Goal: Task Accomplishment & Management: Manage account settings

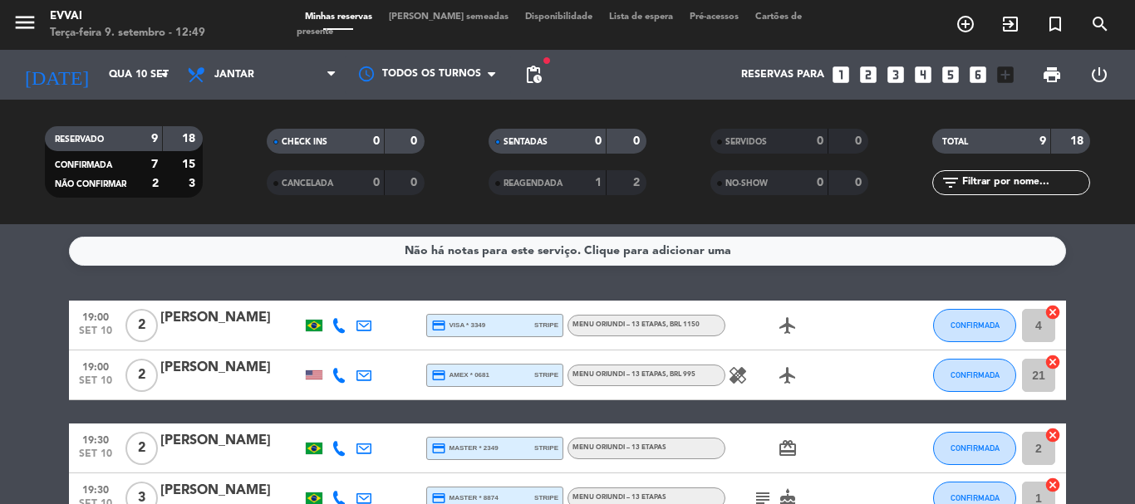
click at [218, 378] on div "[PERSON_NAME]" at bounding box center [230, 368] width 141 height 22
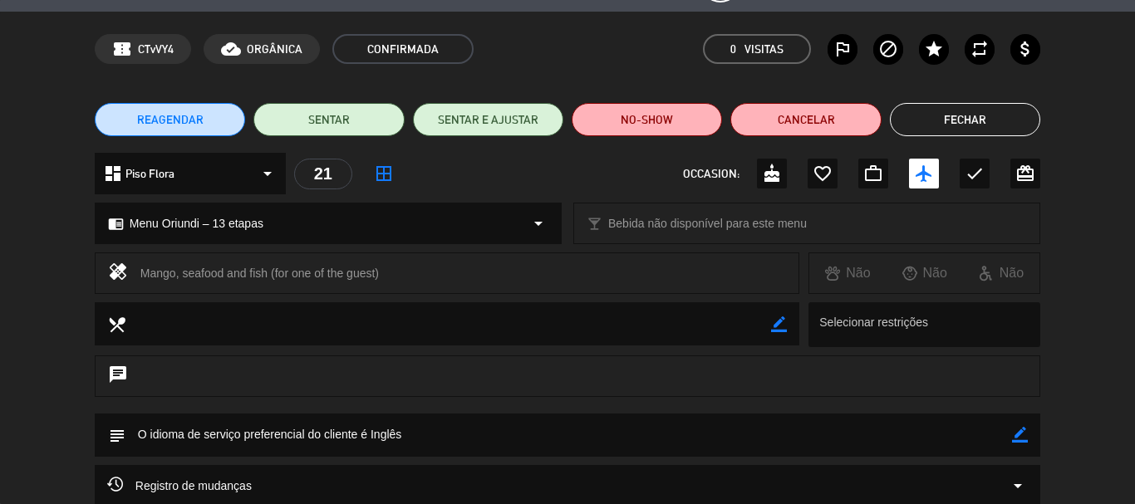
scroll to position [83, 0]
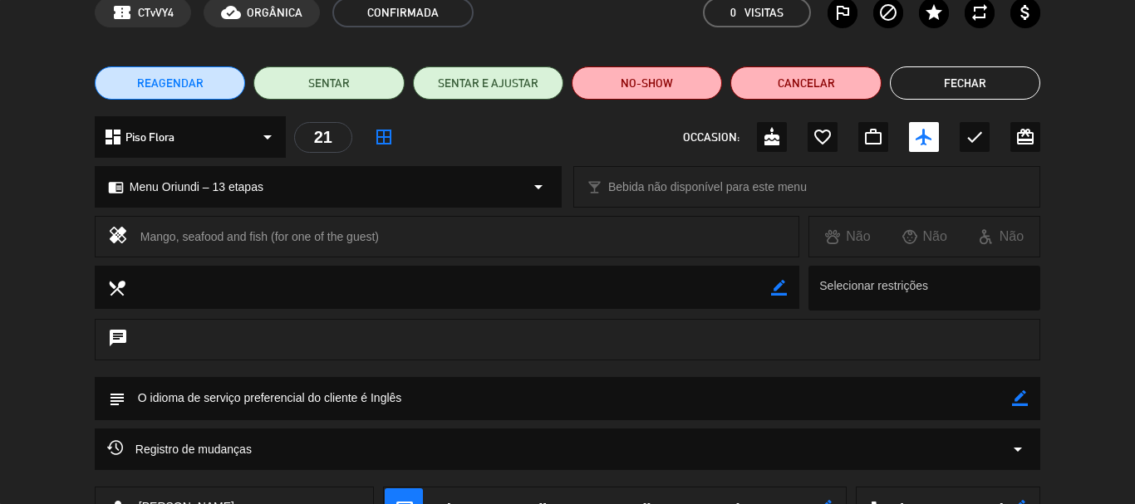
click at [1008, 401] on textarea at bounding box center [568, 398] width 886 height 42
click at [1028, 396] on div "subject border_color" at bounding box center [567, 398] width 945 height 43
click at [1019, 396] on icon "border_color" at bounding box center [1020, 398] width 16 height 16
click at [538, 411] on textarea at bounding box center [568, 398] width 886 height 42
type textarea "idioma inglês | [PERSON_NAME] tem alergia a manga, frutos do mas e peixe |"
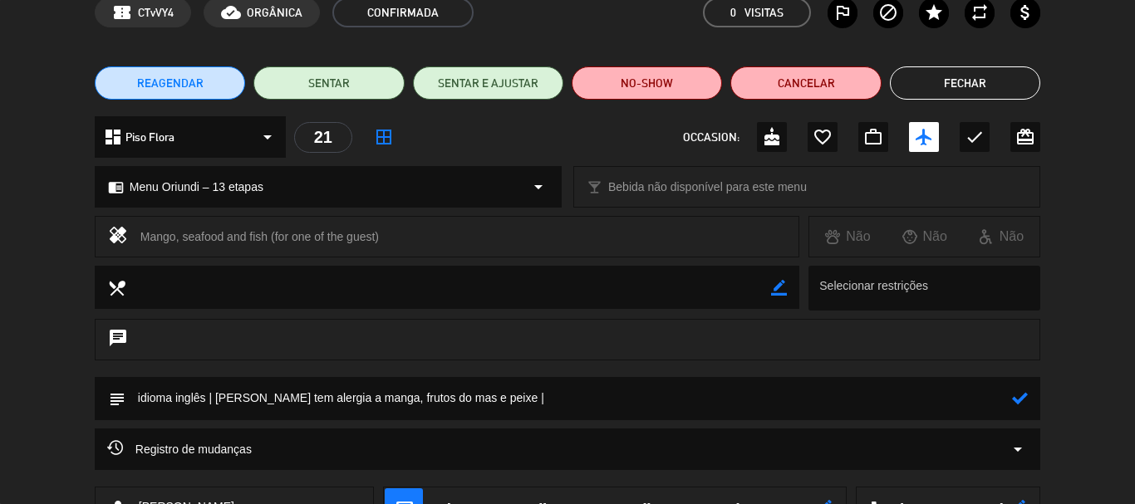
click at [1021, 394] on icon at bounding box center [1020, 398] width 16 height 16
click at [580, 398] on textarea at bounding box center [568, 398] width 886 height 42
click at [1008, 406] on textarea at bounding box center [568, 398] width 886 height 42
click at [1020, 392] on icon "border_color" at bounding box center [1020, 398] width 16 height 16
click at [944, 393] on textarea at bounding box center [568, 398] width 886 height 42
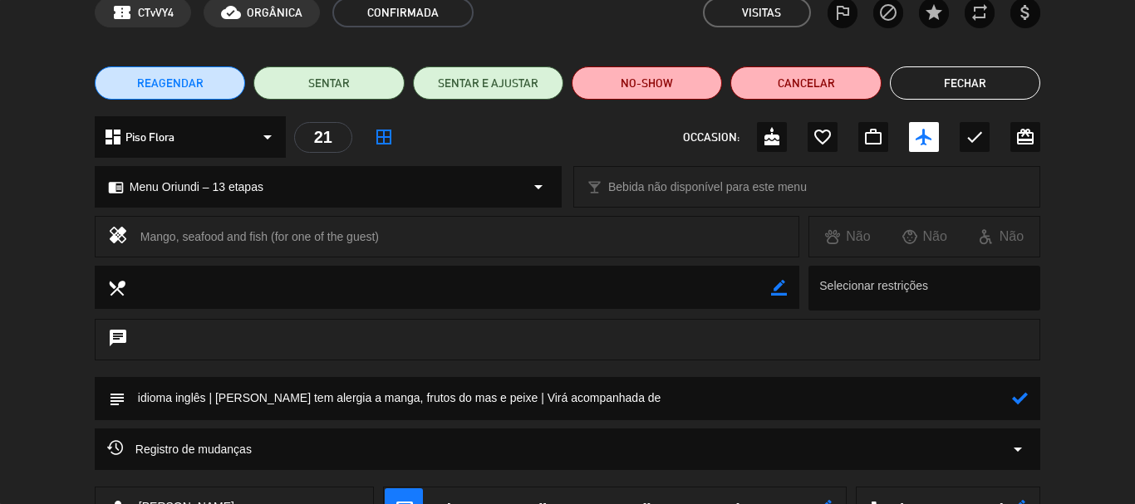
paste textarea "[PERSON_NAME]"
drag, startPoint x: 1007, startPoint y: 395, endPoint x: 1018, endPoint y: 395, distance: 11.7
click at [1010, 395] on textarea at bounding box center [568, 398] width 886 height 42
click at [1022, 394] on icon at bounding box center [1020, 398] width 16 height 16
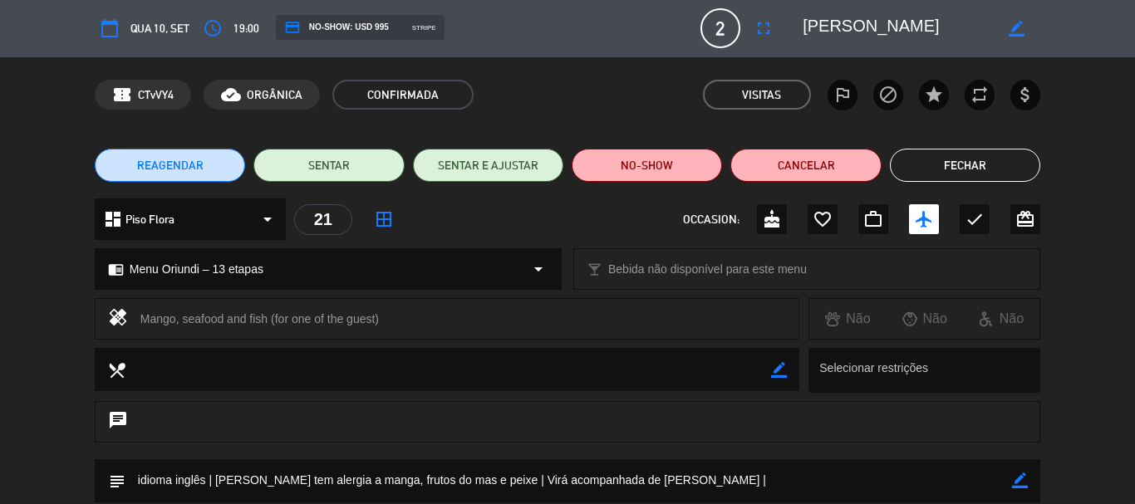
scroll to position [0, 0]
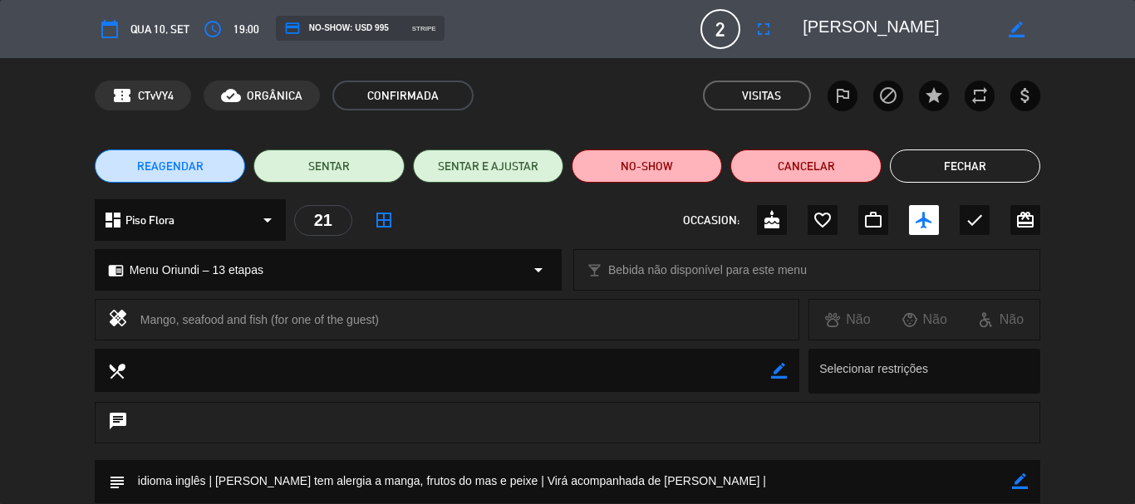
click at [880, 37] on textarea at bounding box center [897, 29] width 190 height 30
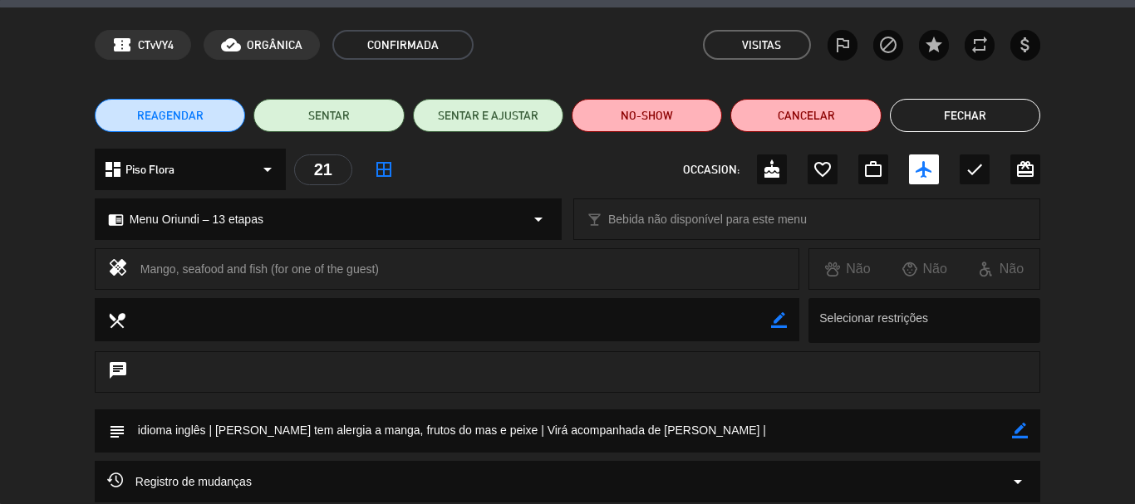
scroll to position [166, 0]
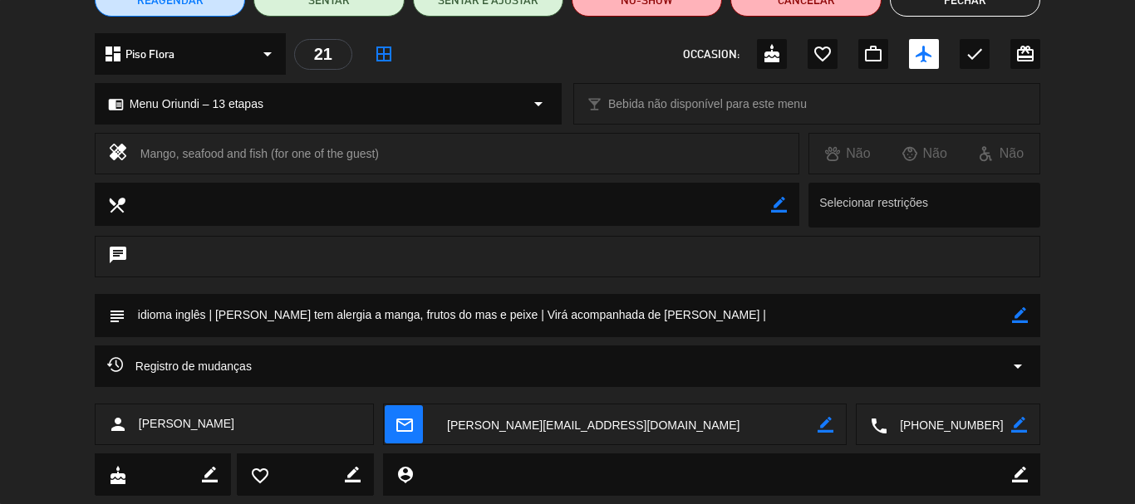
click at [1019, 320] on icon "border_color" at bounding box center [1020, 315] width 16 height 16
click at [960, 316] on textarea at bounding box center [568, 315] width 886 height 42
paste textarea "Fotógrafo/Cineasta Comercial"
click at [749, 312] on textarea at bounding box center [568, 315] width 886 height 42
click at [922, 322] on textarea at bounding box center [568, 315] width 886 height 42
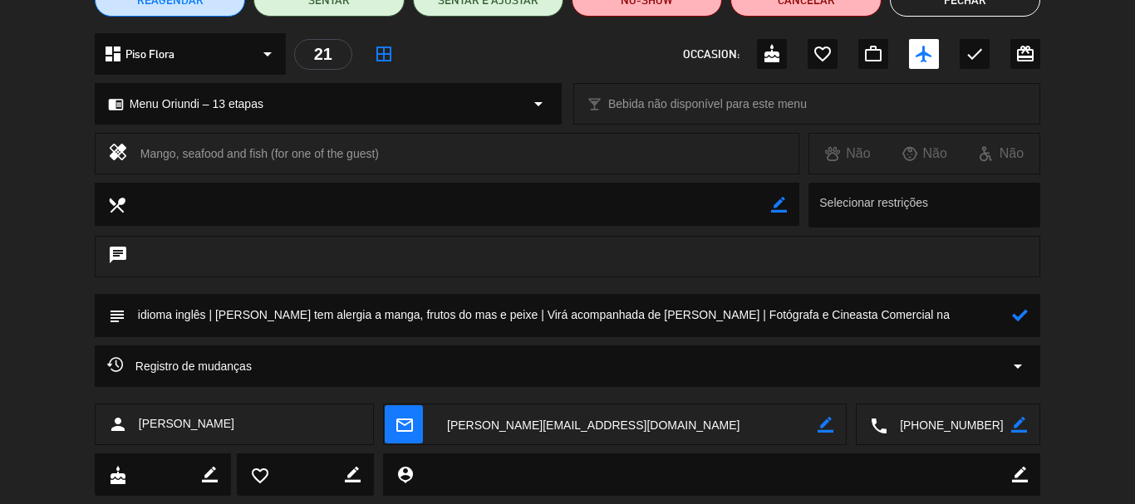
paste textarea "[PERSON_NAME] Productions"
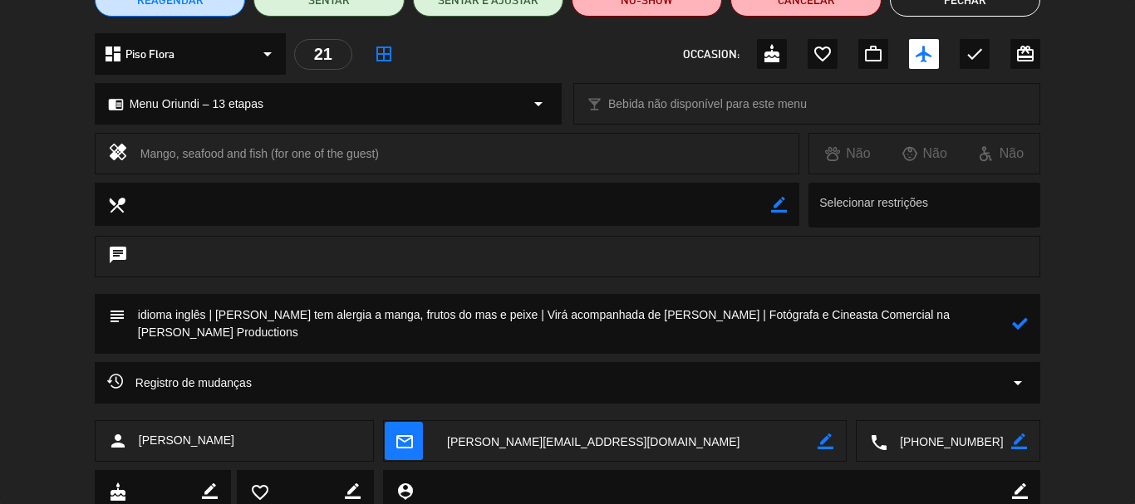
type textarea "idioma inglês | [PERSON_NAME] tem alergia a manga, frutos do mas e peixe | Virá…"
click at [1015, 331] on icon at bounding box center [1020, 324] width 16 height 16
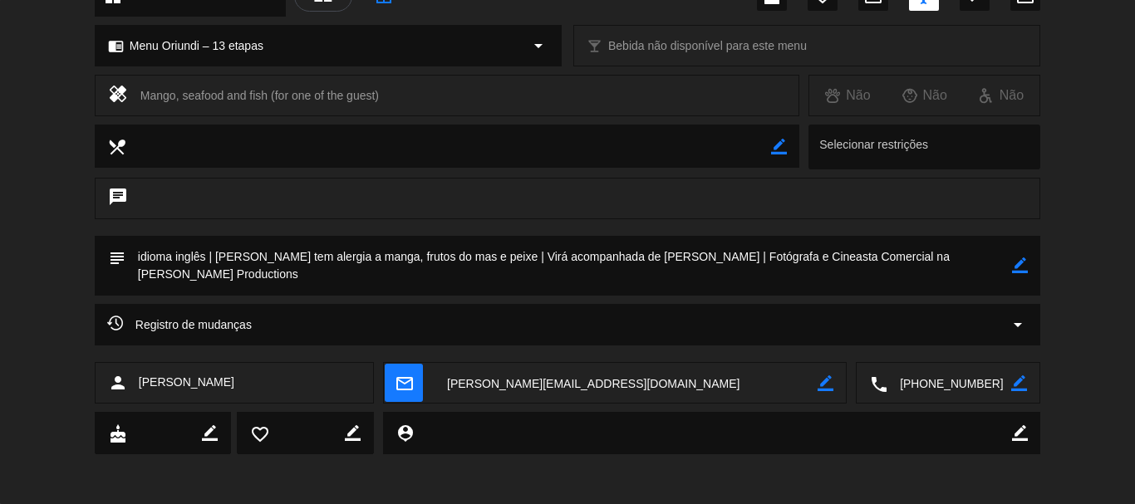
scroll to position [0, 0]
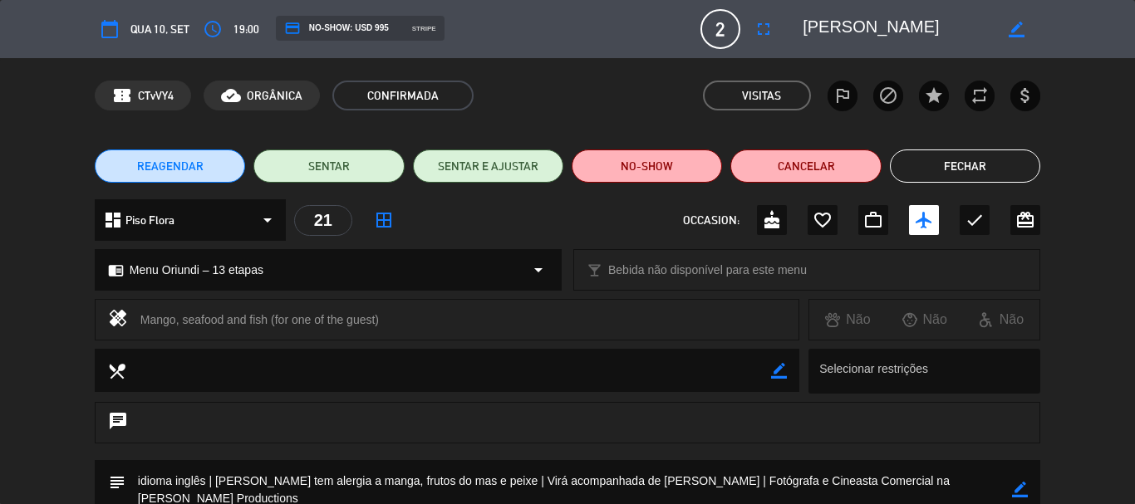
click at [974, 159] on button "Fechar" at bounding box center [965, 166] width 150 height 33
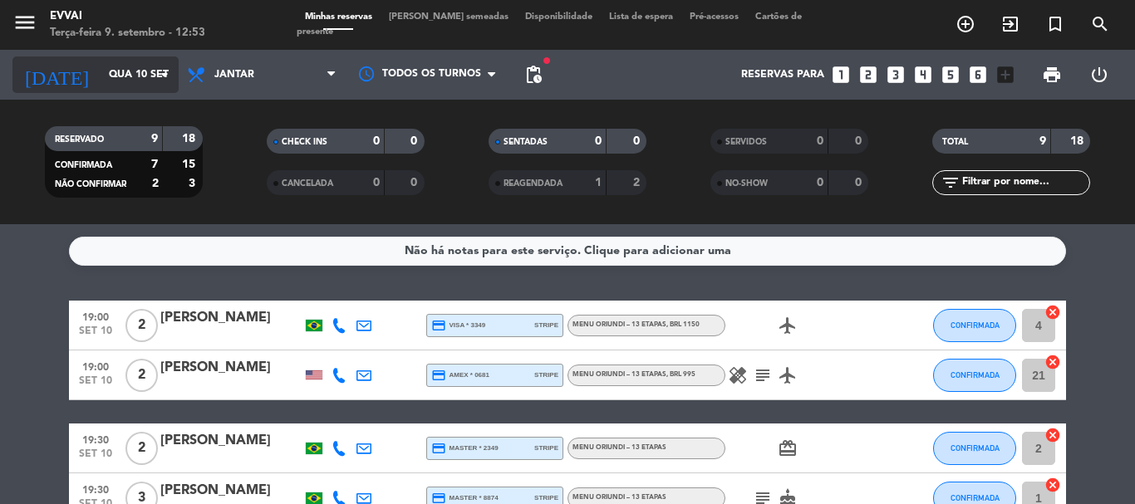
click at [123, 58] on div "[DATE] [DATE] arrow_drop_down" at bounding box center [95, 74] width 166 height 37
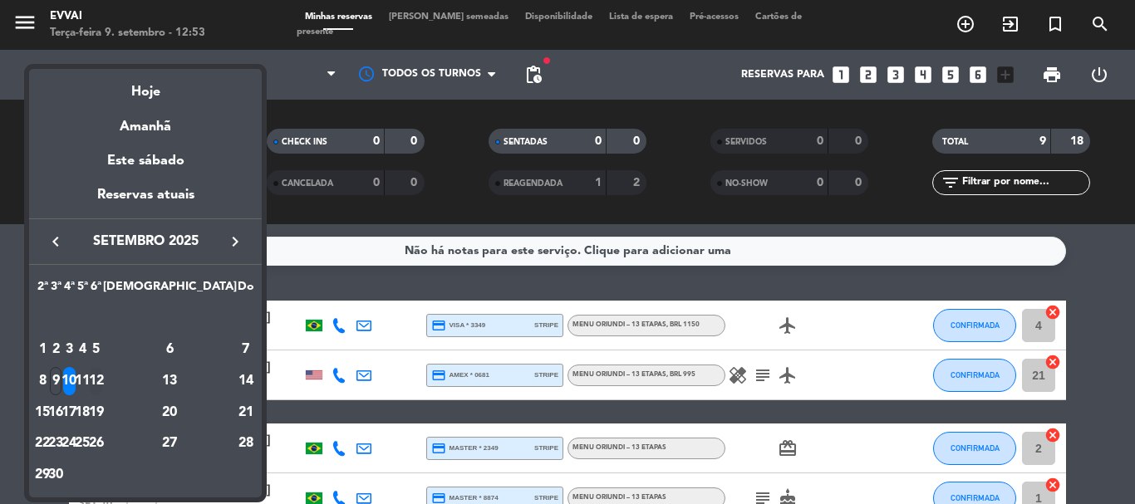
click at [102, 382] on div "12" at bounding box center [96, 381] width 12 height 28
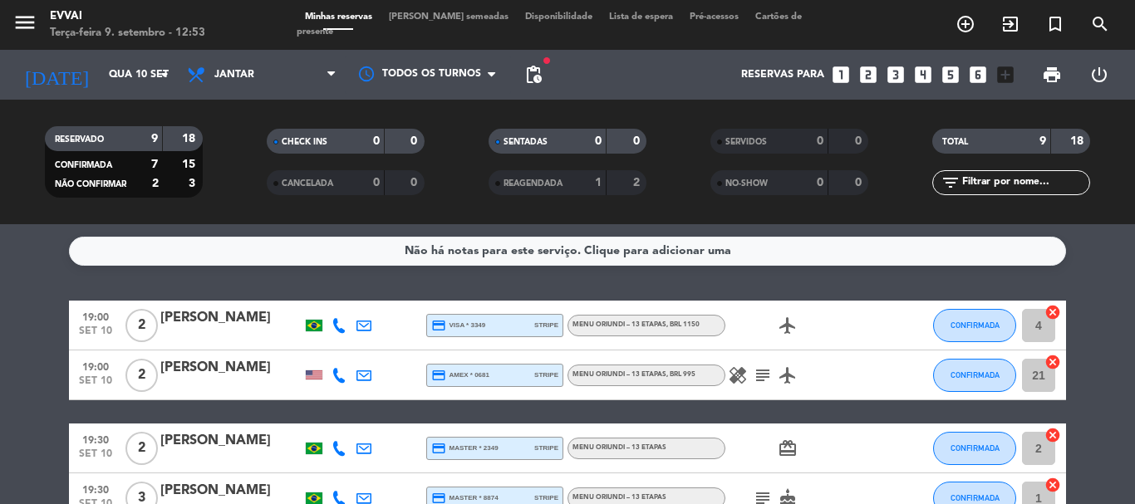
type input "Sex 12 set"
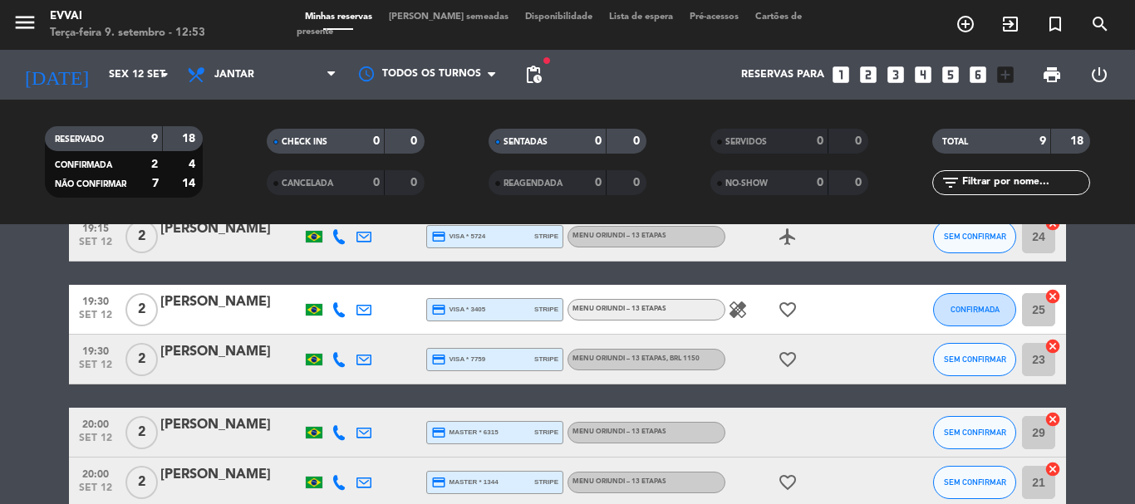
scroll to position [83, 0]
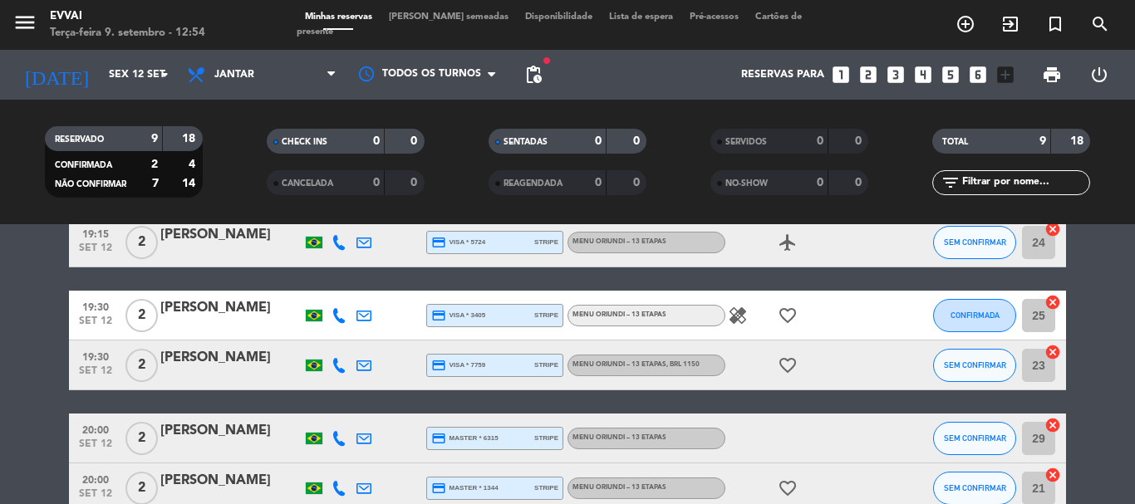
click at [13, 294] on bookings-row "19:15 [DATE] 2 [PERSON_NAME] credit_card visa * 5724 stripe Menu Oriundi – 13 e…" at bounding box center [567, 489] width 1135 height 542
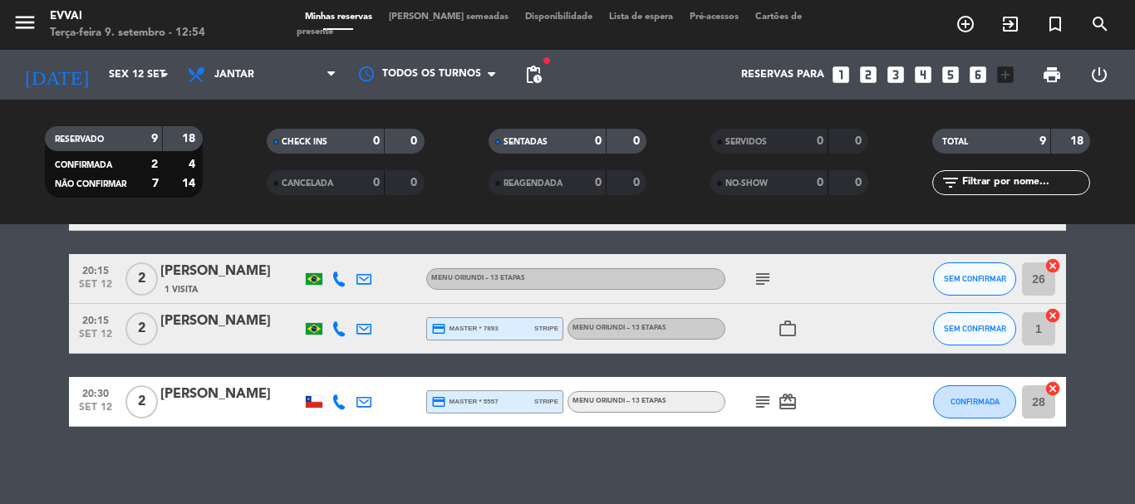
scroll to position [421, 0]
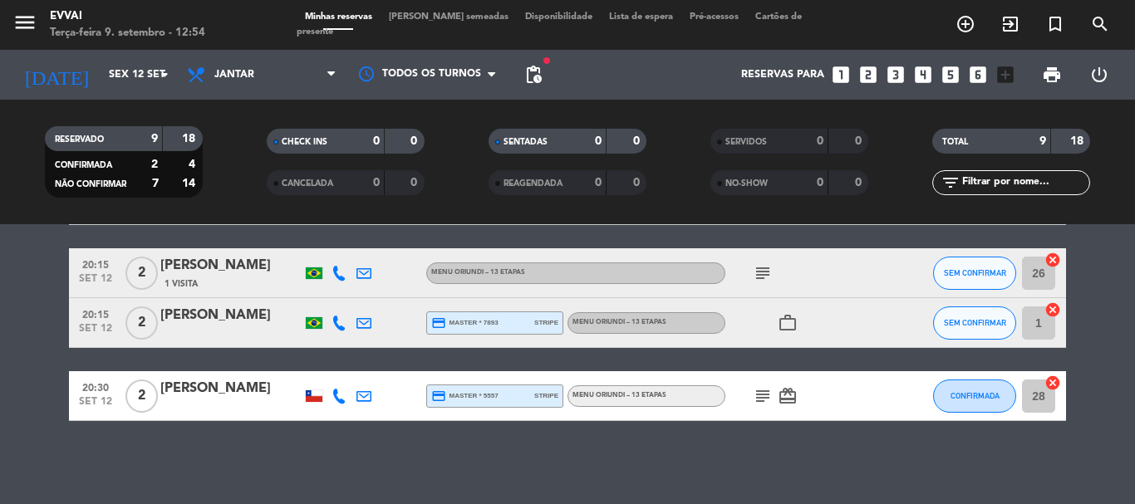
click at [415, 20] on span "[PERSON_NAME] semeadas" at bounding box center [448, 16] width 136 height 9
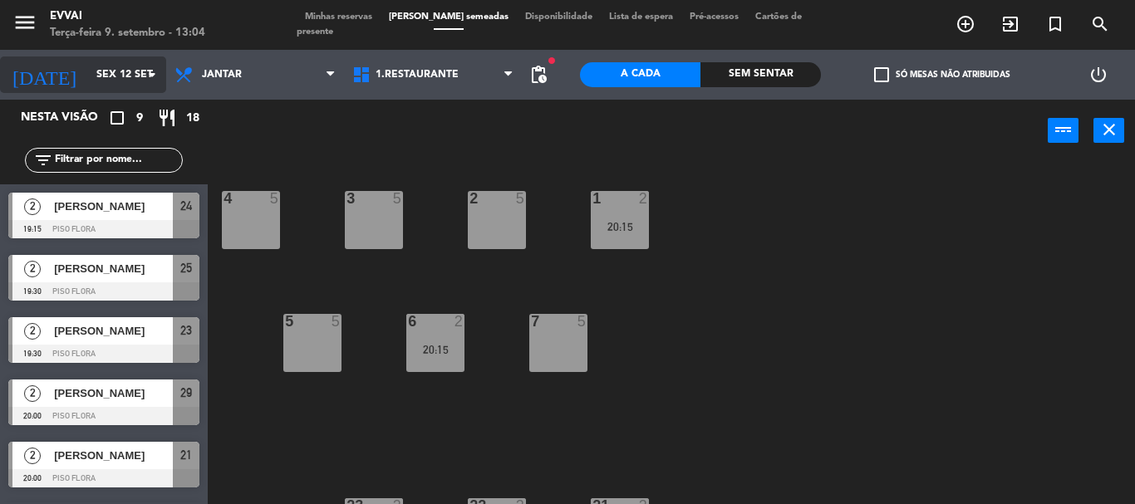
click at [125, 71] on input "Sex 12 set" at bounding box center [158, 75] width 140 height 28
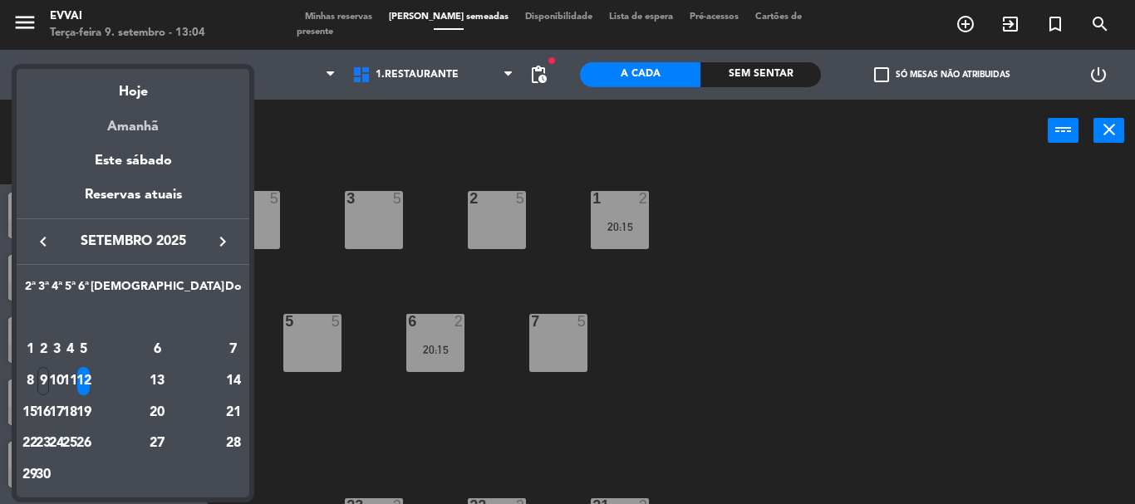
click at [129, 111] on div "Amanhã" at bounding box center [133, 121] width 233 height 34
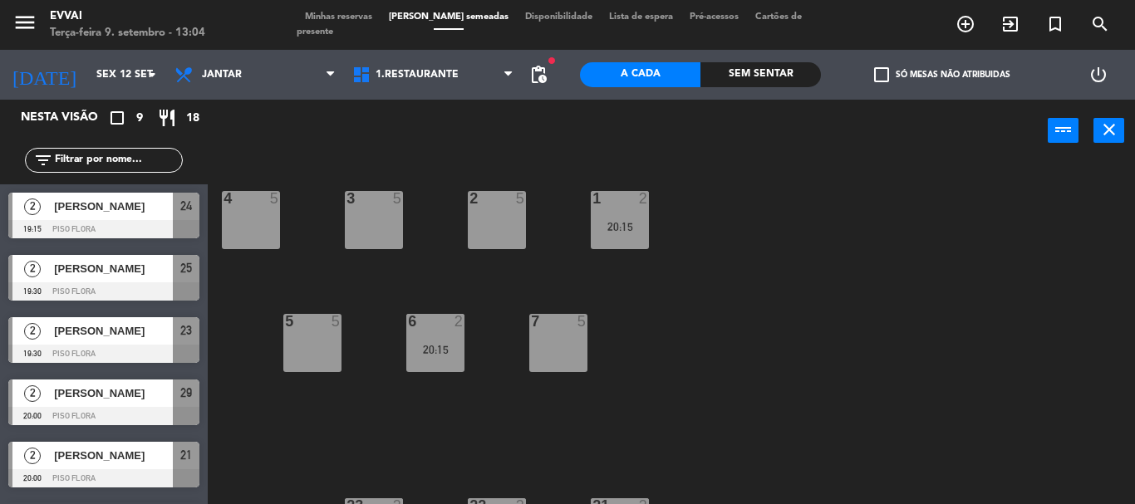
type input "Qua 10 set"
click at [330, 22] on span "Minhas reservas" at bounding box center [339, 16] width 84 height 9
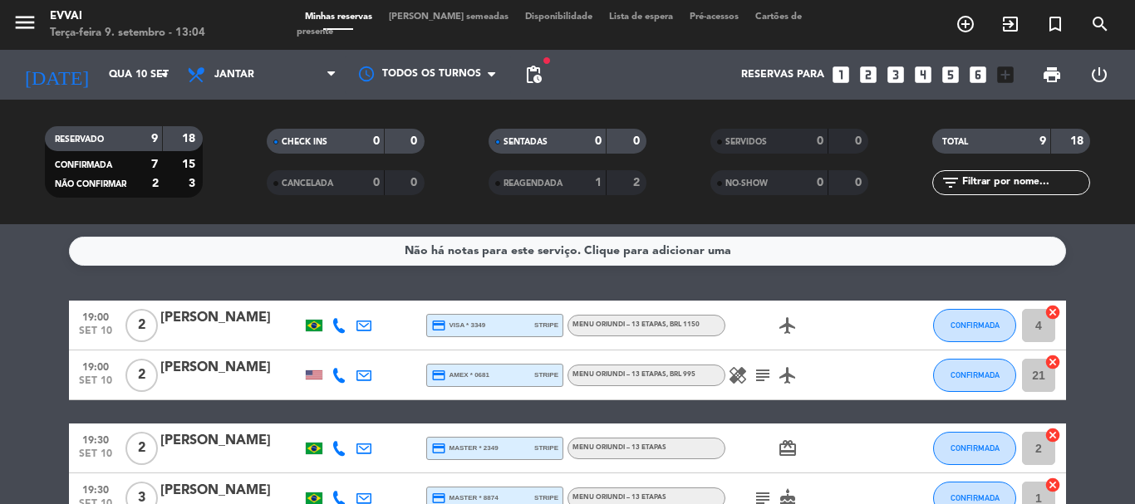
click at [99, 46] on div "menu Evvai Terça-feira 9. setembro - 13:04 Minhas reservas Mesas semeadas Dispo…" at bounding box center [567, 25] width 1135 height 50
click at [104, 79] on input "Qua 10 set" at bounding box center [171, 75] width 140 height 28
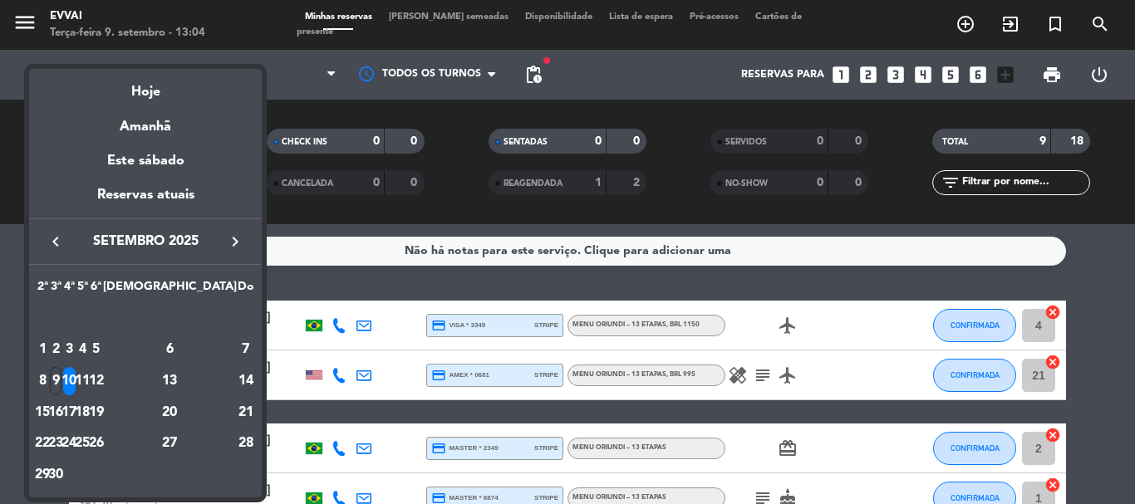
click at [152, 97] on div "Hoje" at bounding box center [145, 86] width 233 height 34
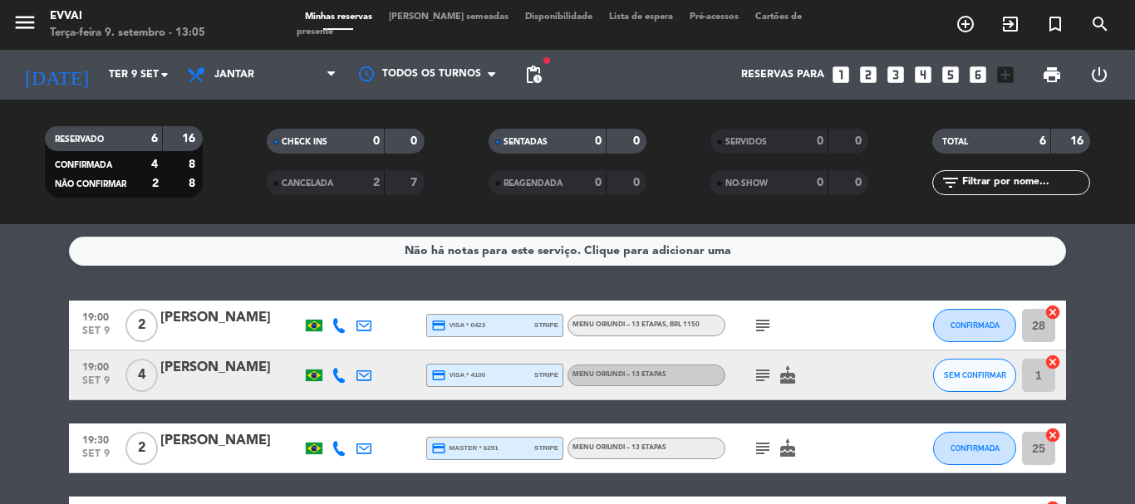
click at [219, 366] on div "[PERSON_NAME]" at bounding box center [230, 368] width 141 height 22
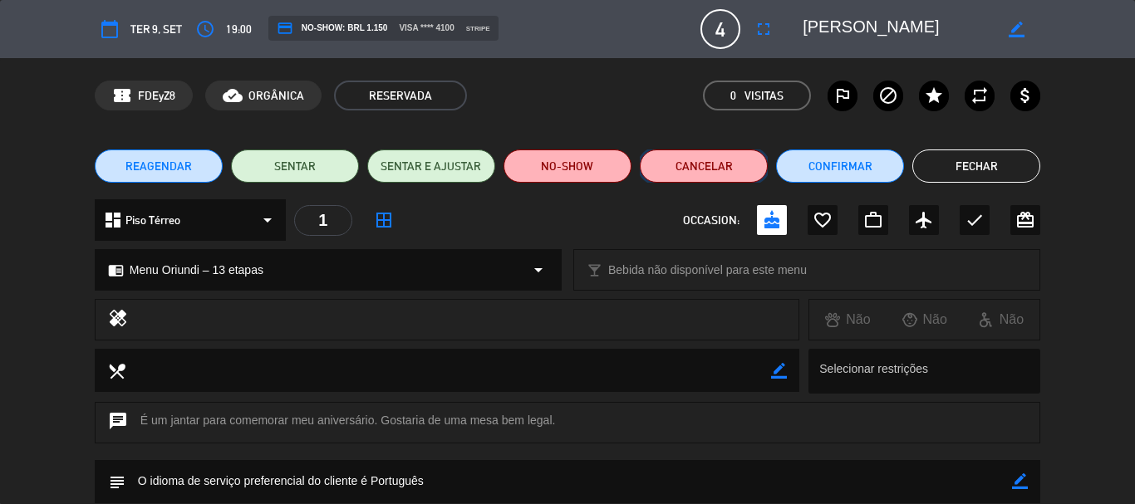
click at [687, 160] on button "Cancelar" at bounding box center [704, 166] width 128 height 33
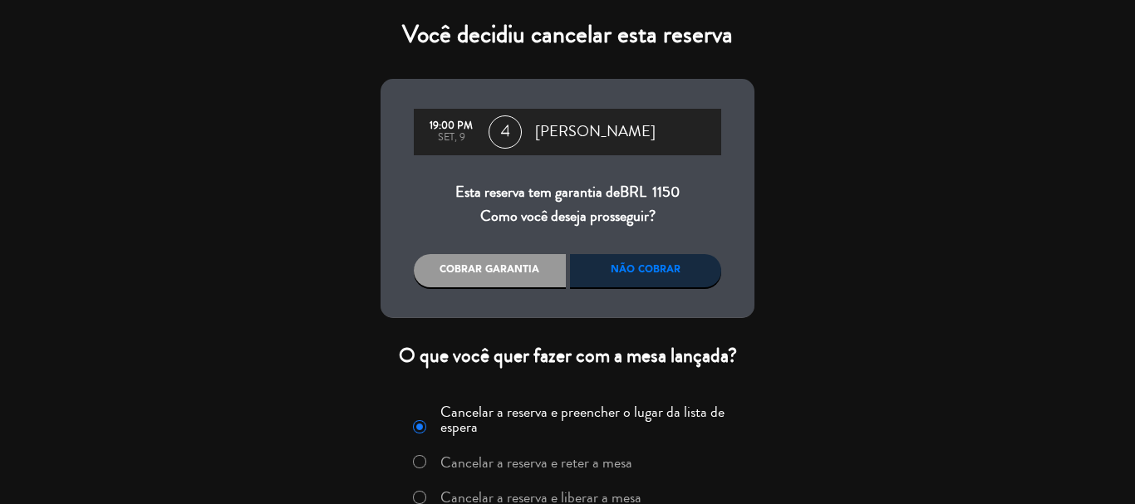
click at [660, 265] on div "Não cobrar" at bounding box center [646, 270] width 152 height 33
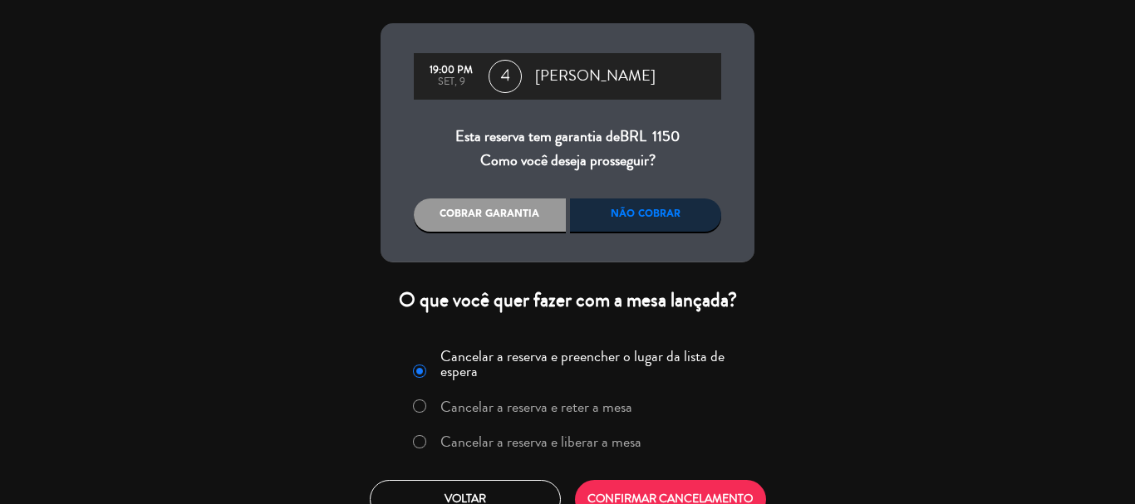
scroll to position [82, 0]
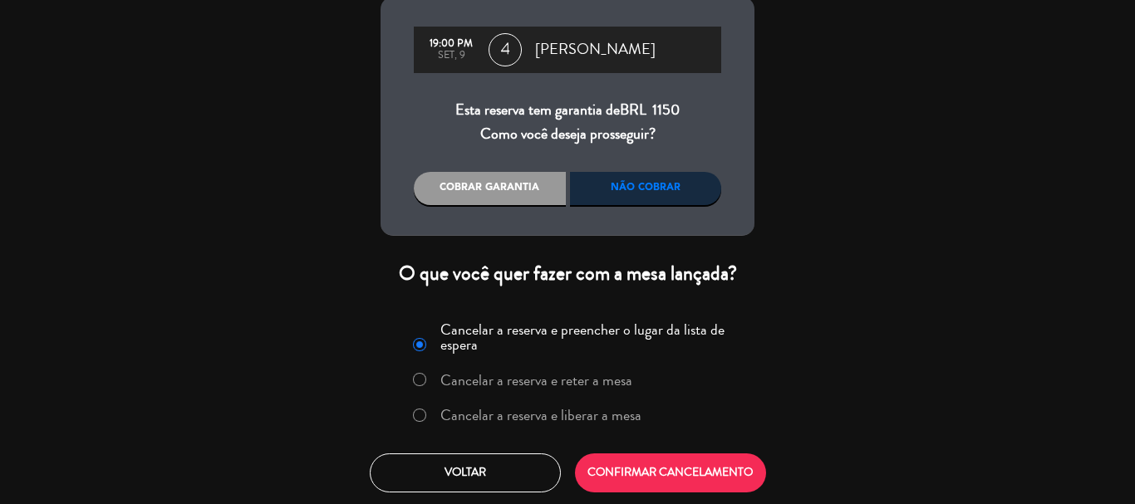
click at [586, 411] on label "Cancelar a reserva e liberar a mesa" at bounding box center [540, 415] width 201 height 15
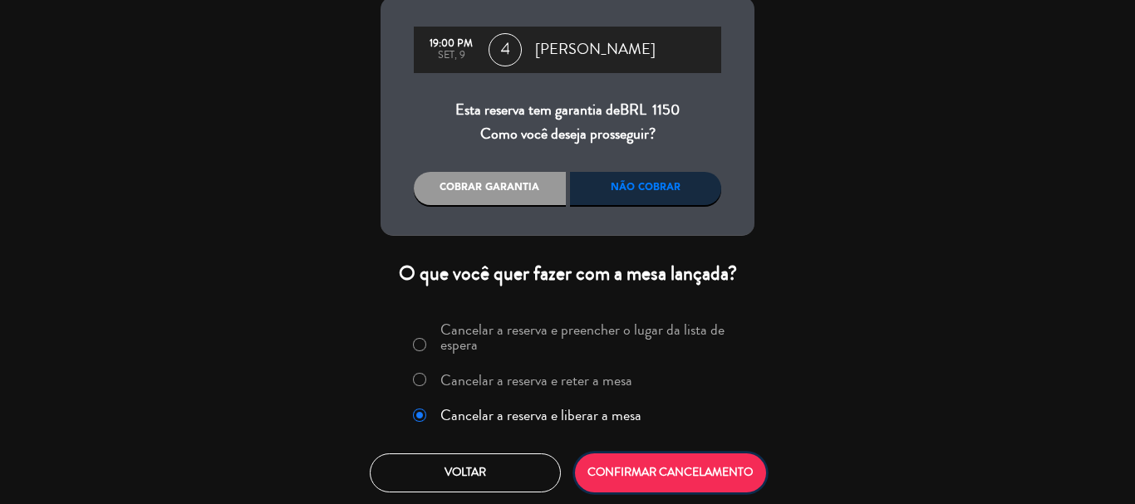
click at [659, 472] on button "CONFIRMAR CANCELAMENTO" at bounding box center [670, 473] width 191 height 39
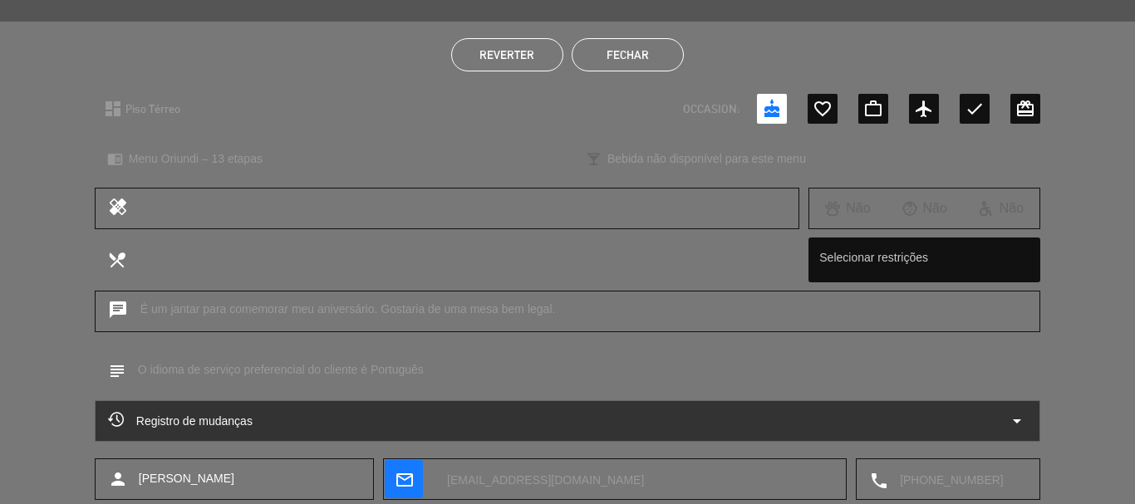
scroll to position [0, 0]
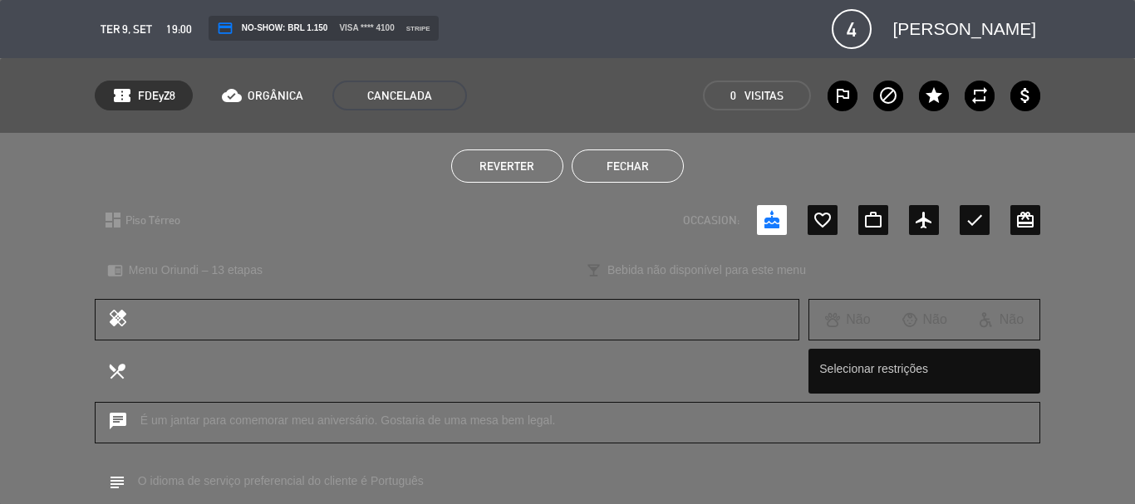
click at [620, 170] on button "Fechar" at bounding box center [628, 166] width 112 height 33
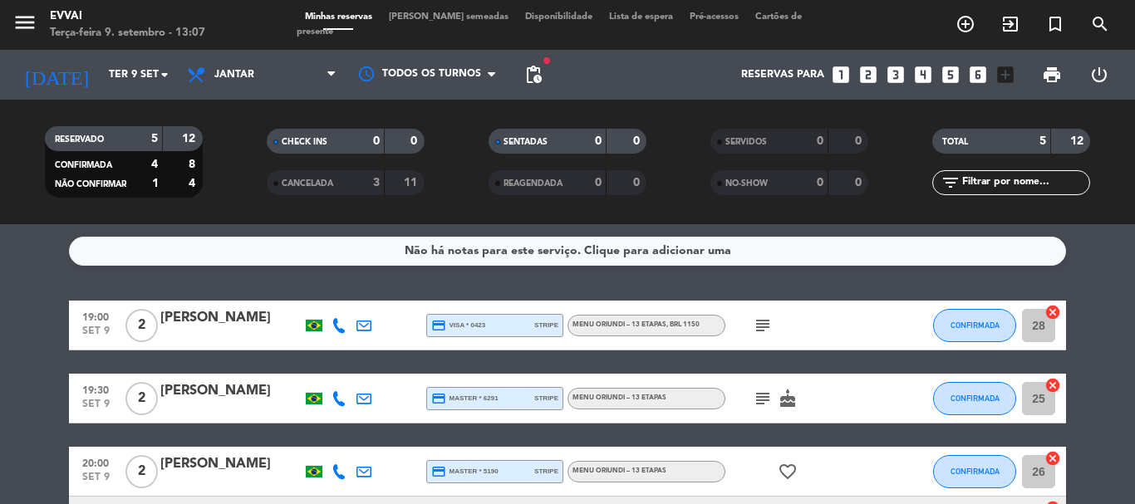
click at [355, 189] on div "3" at bounding box center [362, 183] width 33 height 19
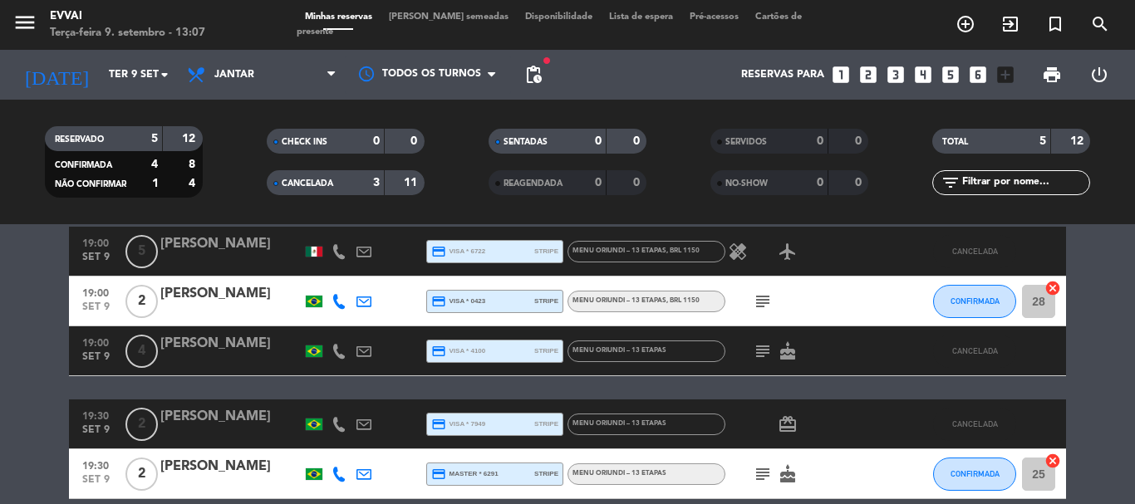
scroll to position [166, 0]
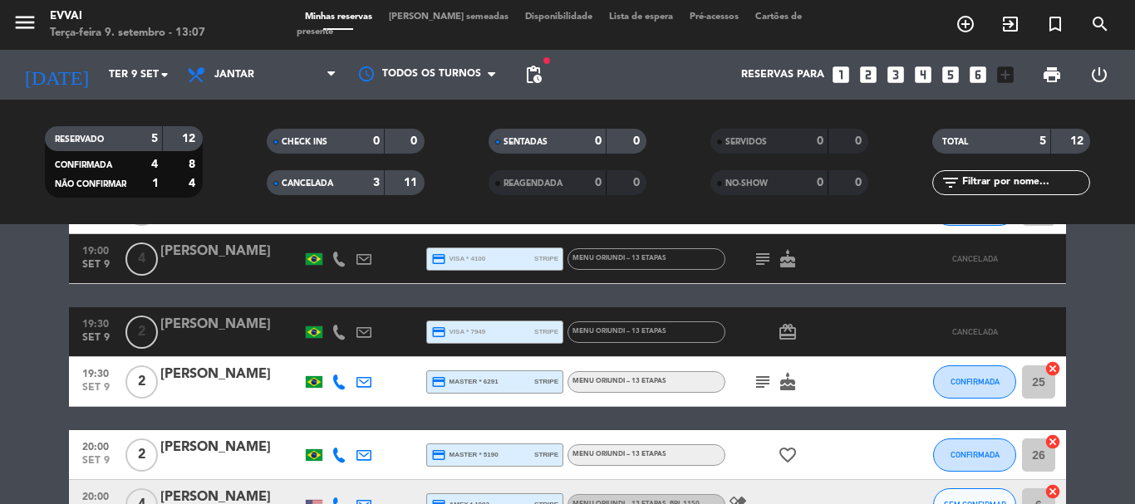
click at [310, 187] on span "CANCELADA" at bounding box center [308, 183] width 52 height 8
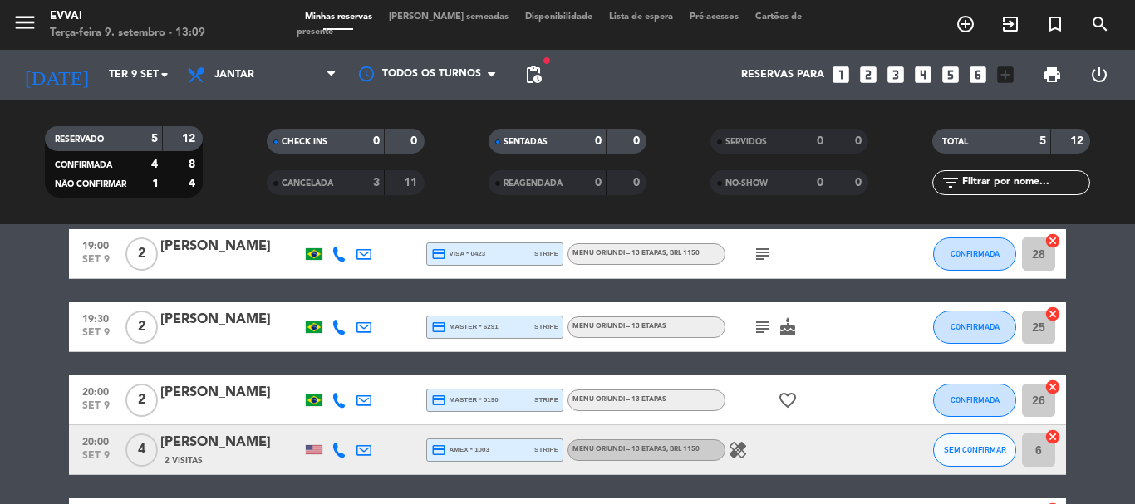
scroll to position [0, 0]
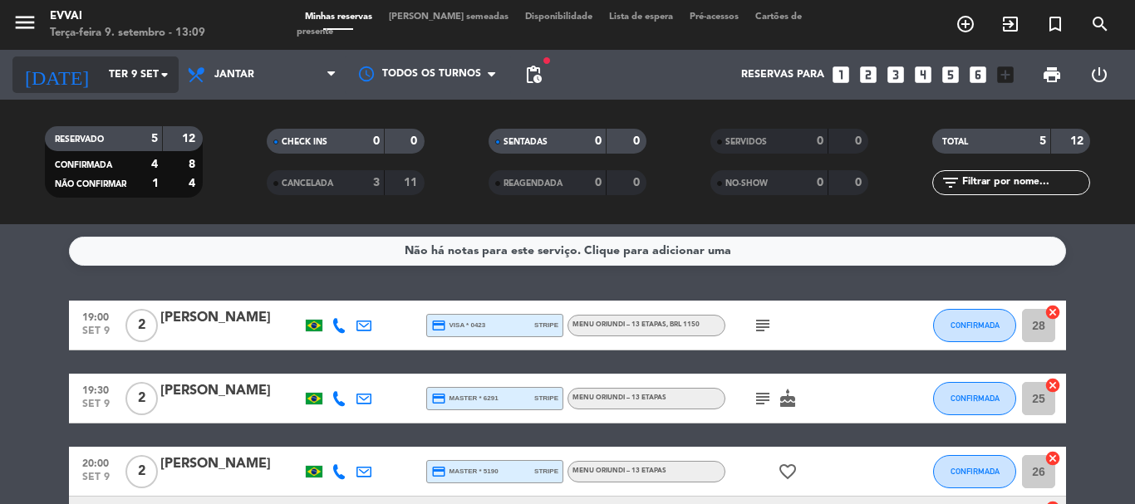
click at [110, 89] on input "Ter 9 set" at bounding box center [171, 75] width 140 height 28
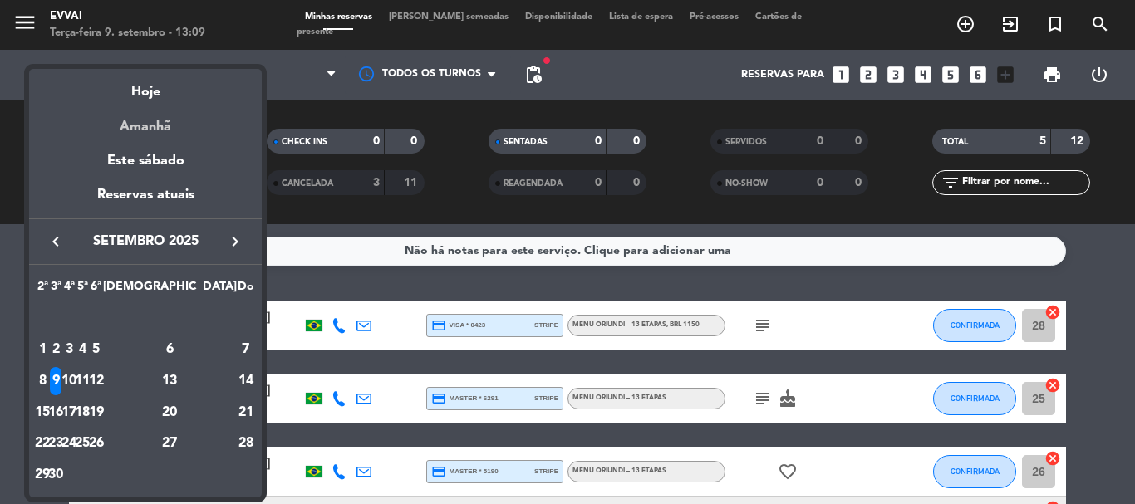
click at [161, 125] on div "Amanhã" at bounding box center [145, 121] width 233 height 34
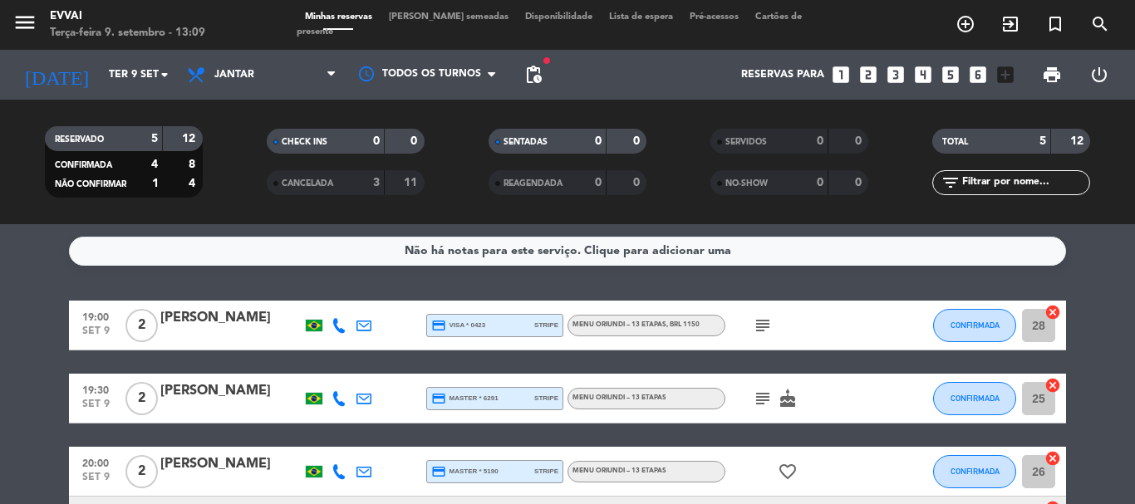
type input "Qua 10 set"
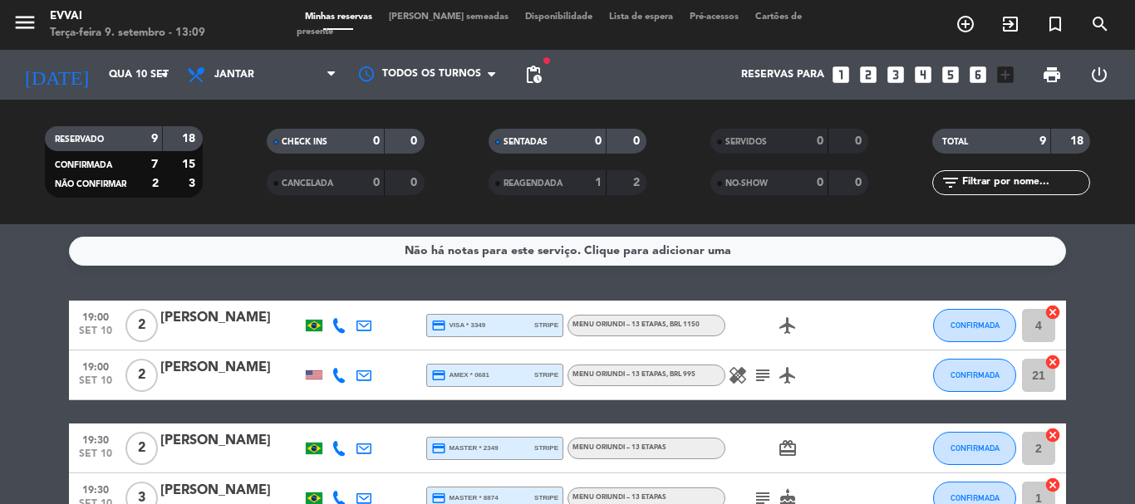
scroll to position [166, 0]
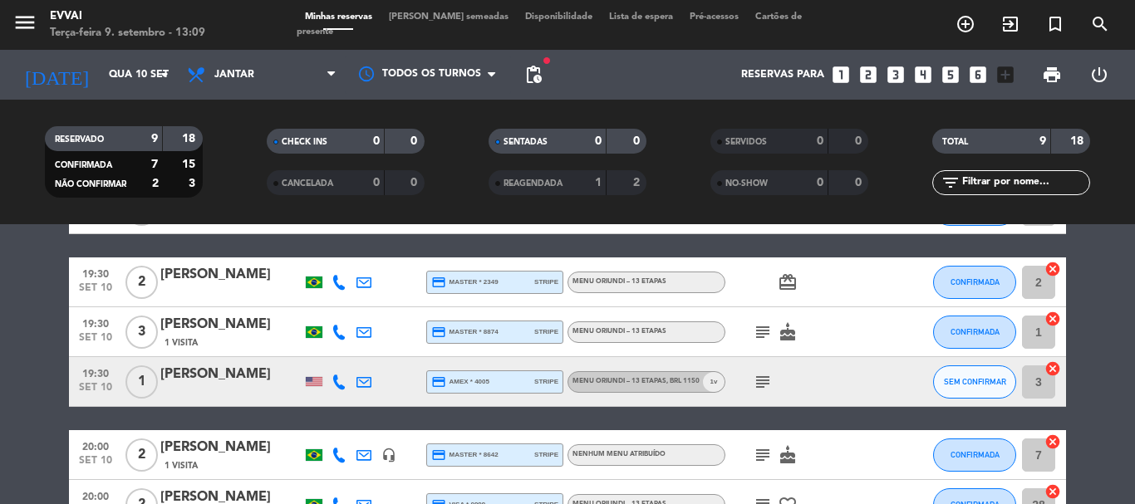
click at [244, 277] on div "[PERSON_NAME]" at bounding box center [230, 275] width 141 height 22
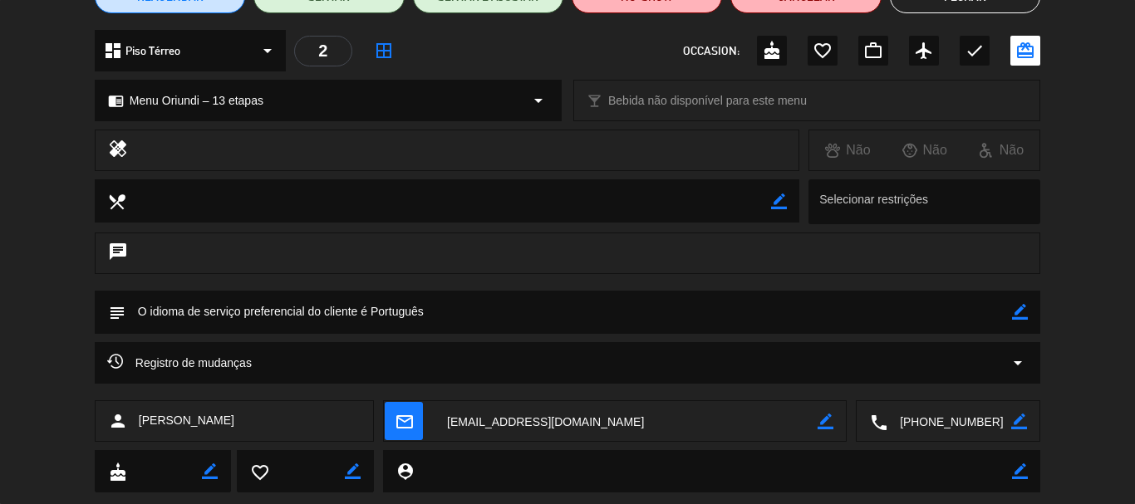
scroll to position [208, 0]
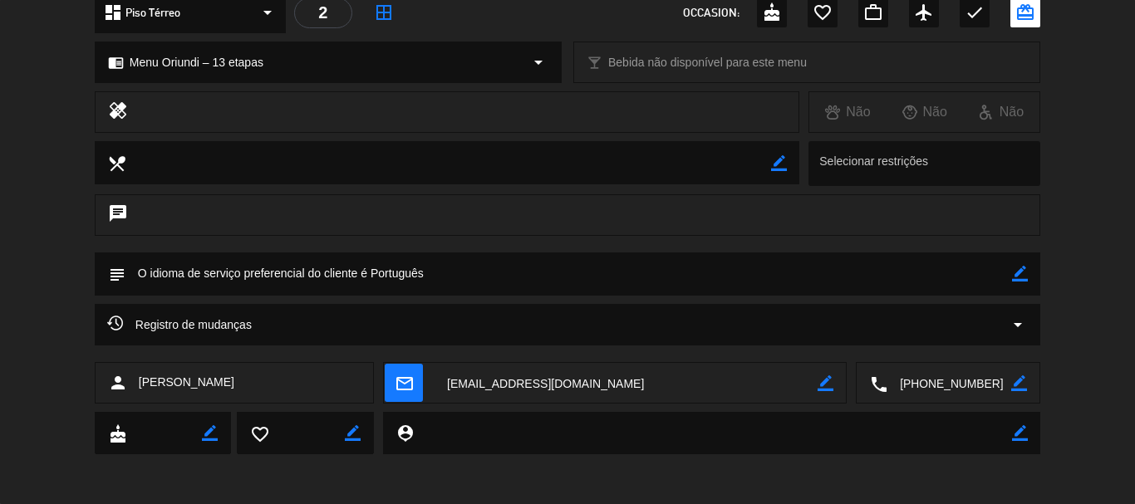
click at [1018, 277] on icon "border_color" at bounding box center [1020, 274] width 16 height 16
click at [951, 262] on textarea at bounding box center [568, 274] width 886 height 42
paste textarea "[US_STATE][PERSON_NAME]"
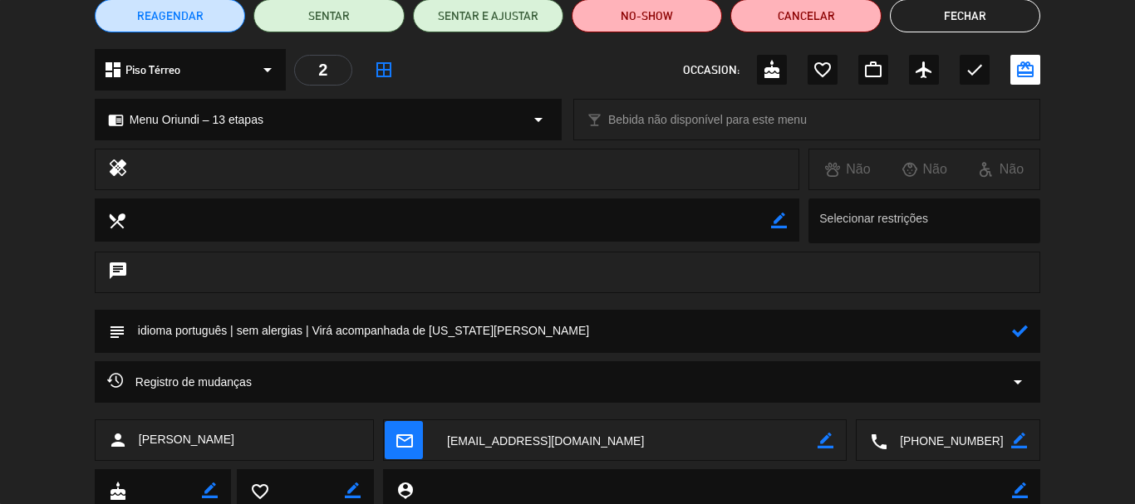
scroll to position [125, 0]
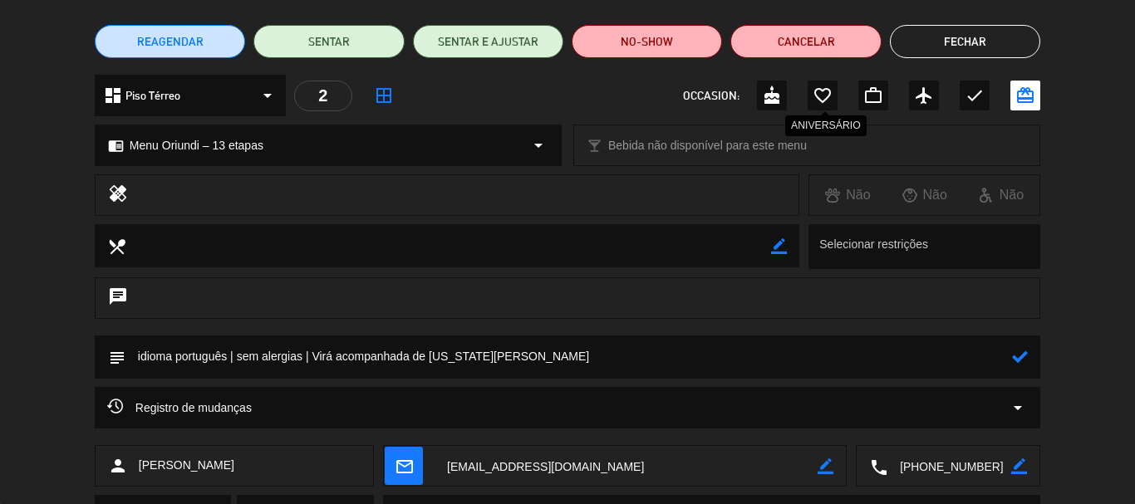
click at [813, 81] on div "favorite_border" at bounding box center [822, 96] width 30 height 30
click at [753, 357] on textarea at bounding box center [568, 357] width 886 height 42
click at [862, 351] on textarea at bounding box center [568, 357] width 886 height 42
click at [1014, 356] on icon at bounding box center [1020, 357] width 16 height 16
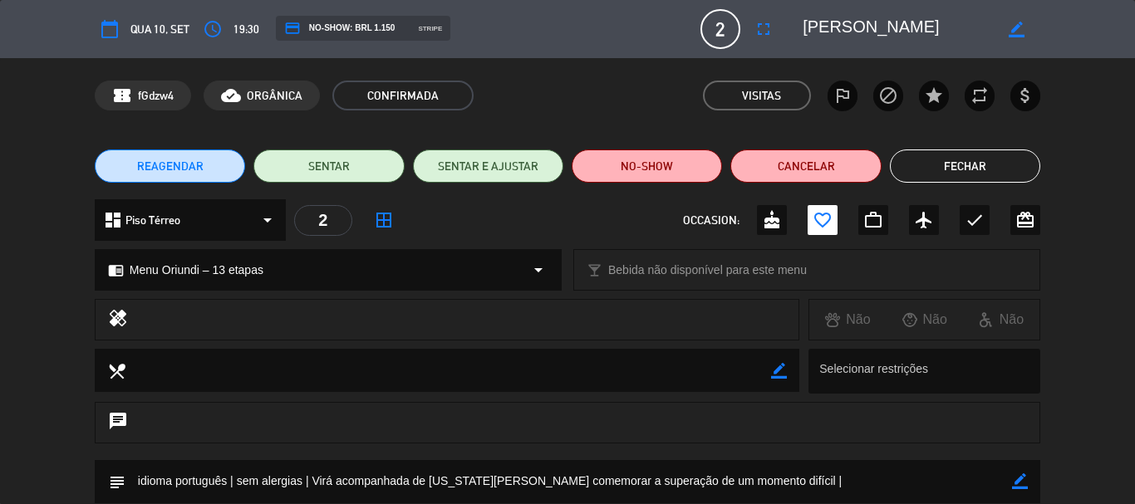
click at [883, 32] on textarea at bounding box center [897, 29] width 190 height 30
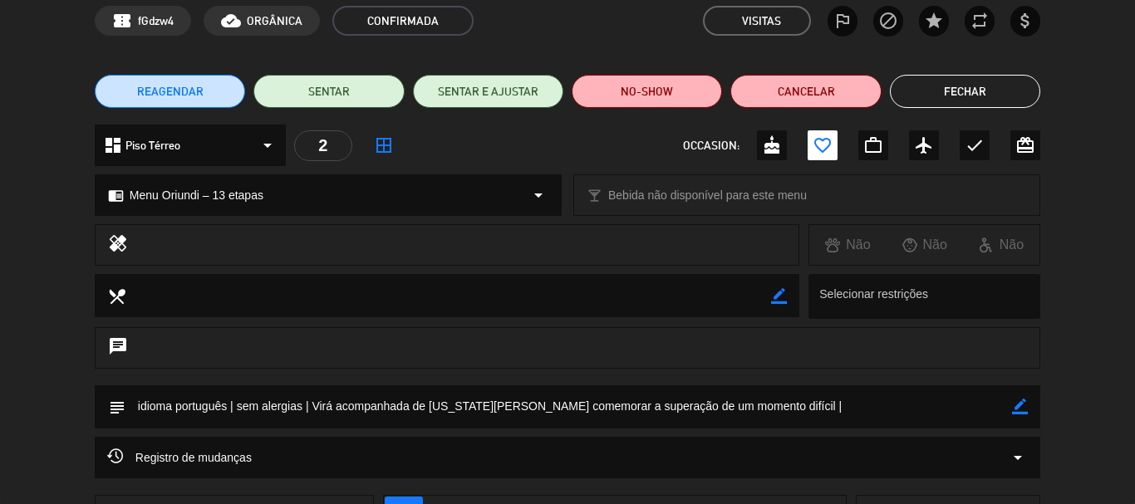
scroll to position [166, 0]
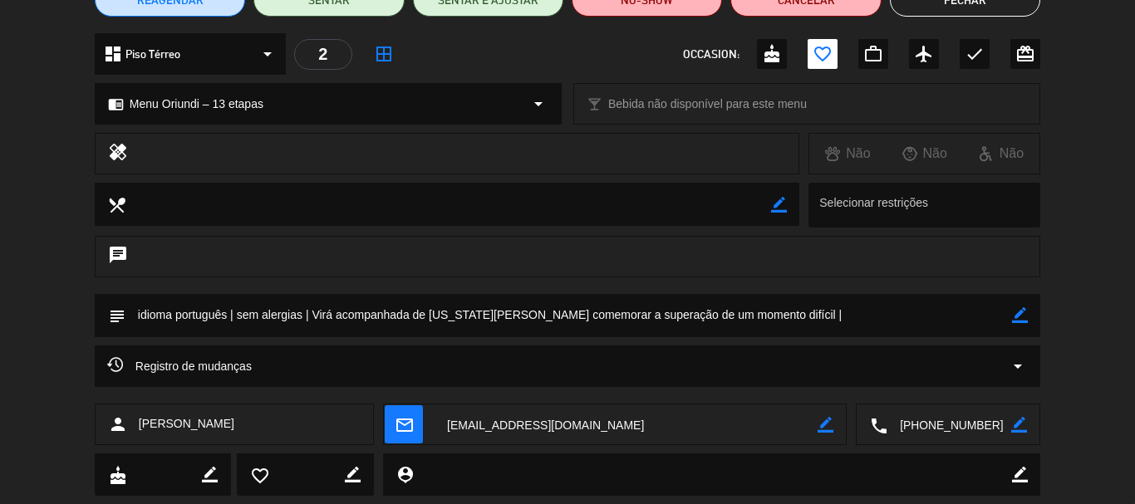
drag, startPoint x: 939, startPoint y: 326, endPoint x: 1018, endPoint y: 295, distance: 85.8
click at [939, 326] on textarea at bounding box center [568, 315] width 886 height 42
click at [1021, 319] on icon "border_color" at bounding box center [1020, 315] width 16 height 16
click at [967, 316] on textarea at bounding box center [568, 315] width 886 height 42
paste textarea "Psiquiatra (IAMSPE) e Médica de Família e Comunidade (UNIFESP)"
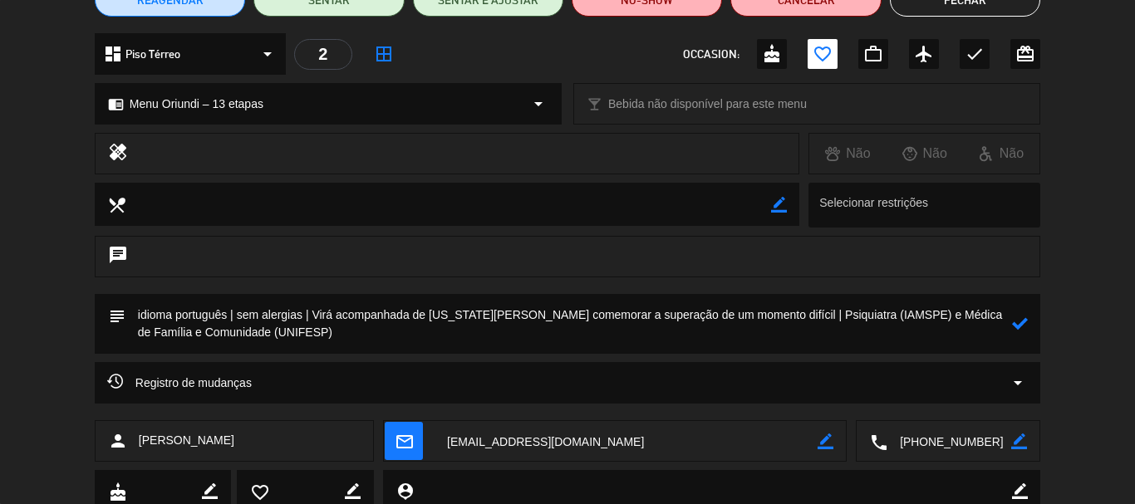
click at [881, 314] on textarea at bounding box center [568, 324] width 886 height 60
click at [925, 312] on textarea at bounding box center [568, 324] width 886 height 60
click at [876, 312] on textarea at bounding box center [568, 324] width 886 height 60
drag, startPoint x: 917, startPoint y: 322, endPoint x: 888, endPoint y: 313, distance: 30.5
click at [888, 313] on textarea at bounding box center [568, 324] width 886 height 60
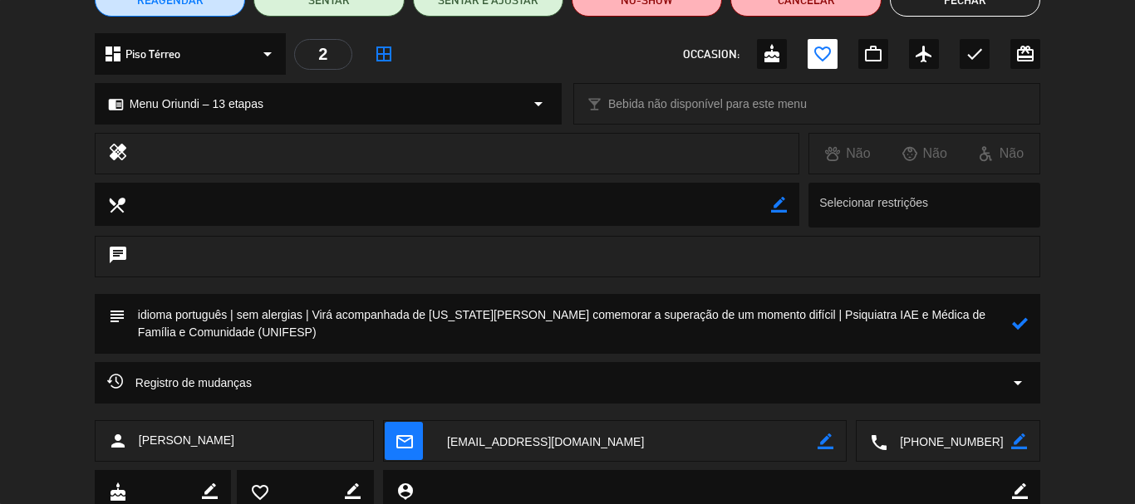
drag, startPoint x: 896, startPoint y: 310, endPoint x: 883, endPoint y: 311, distance: 13.3
click at [883, 311] on textarea at bounding box center [568, 324] width 886 height 60
drag, startPoint x: 279, startPoint y: 335, endPoint x: 206, endPoint y: 343, distance: 73.6
click at [206, 343] on textarea at bounding box center [568, 324] width 886 height 60
paste textarea "Instituto Perdizes do Hospital das Clínicas"
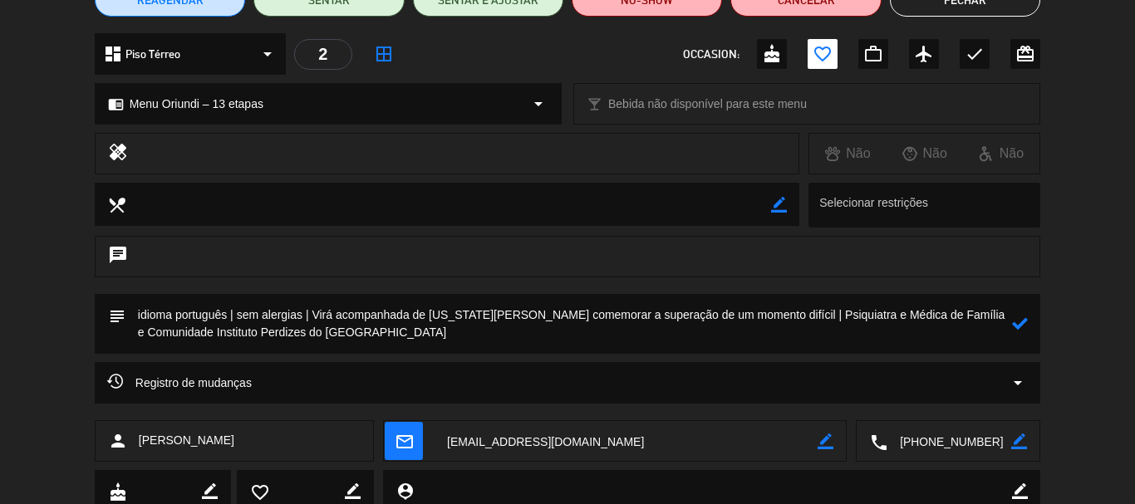
click at [1010, 322] on textarea at bounding box center [568, 324] width 886 height 60
type textarea "idioma português | sem alergias | Virá acompanhada de [US_STATE][PERSON_NAME] c…"
click at [1015, 321] on icon at bounding box center [1020, 324] width 16 height 16
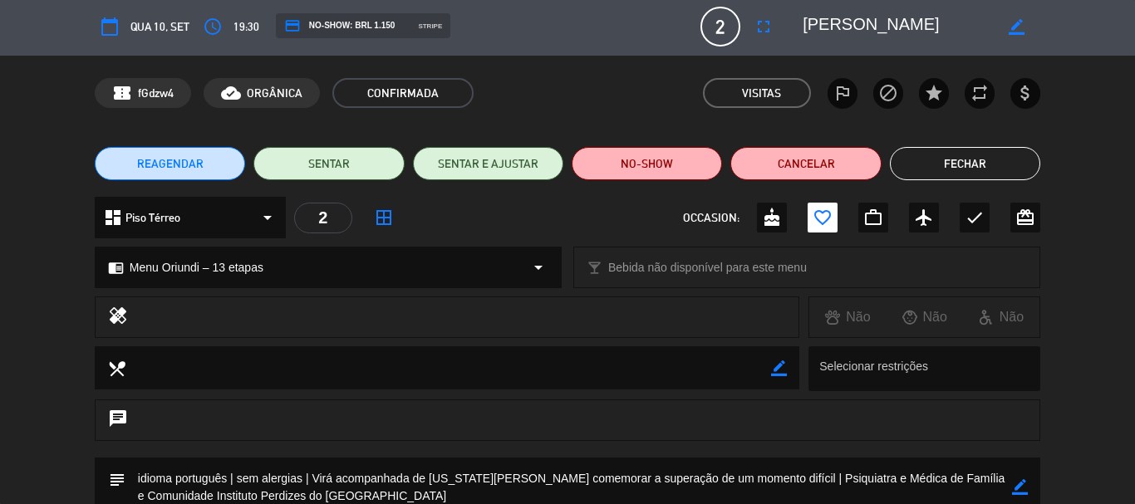
scroll to position [0, 0]
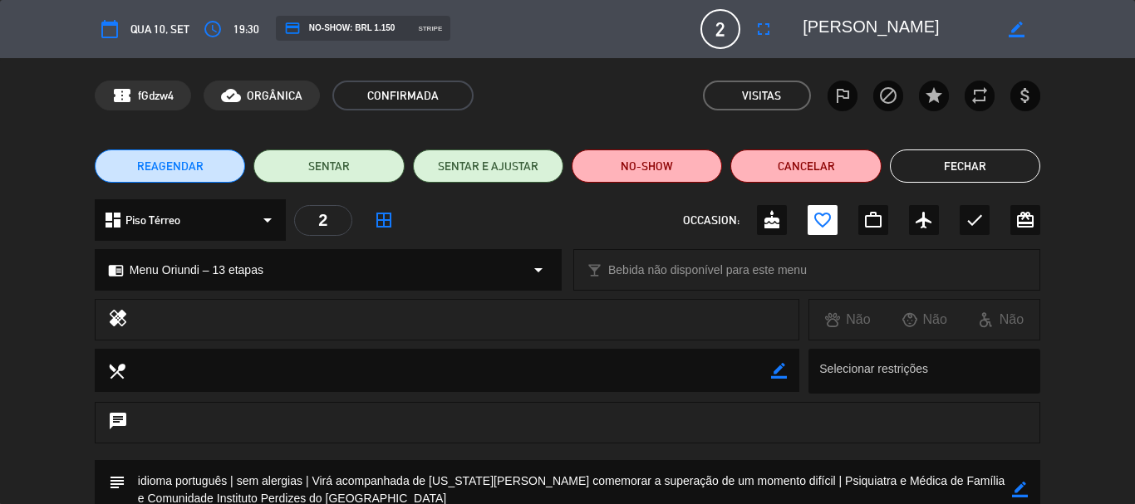
click at [963, 159] on button "Fechar" at bounding box center [965, 166] width 150 height 33
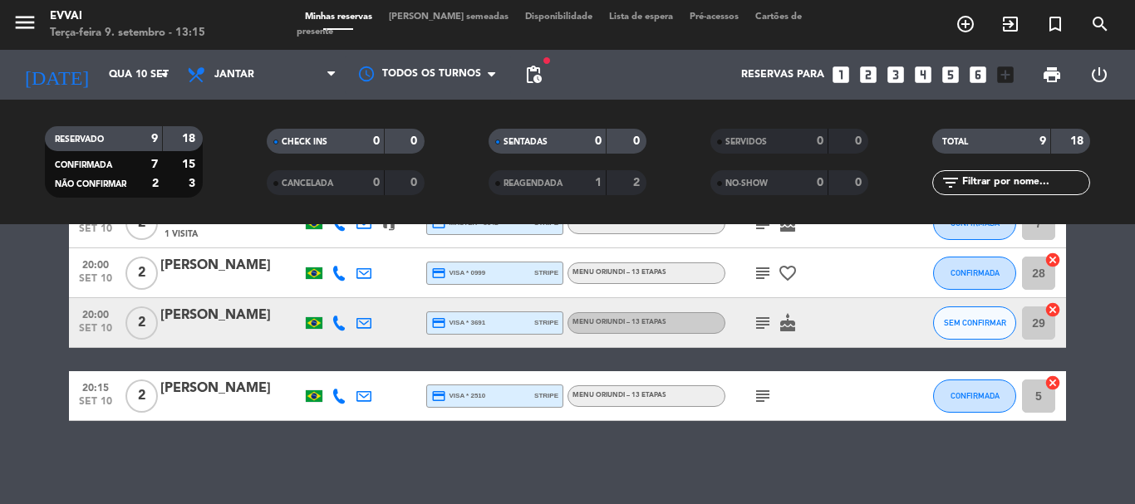
scroll to position [315, 0]
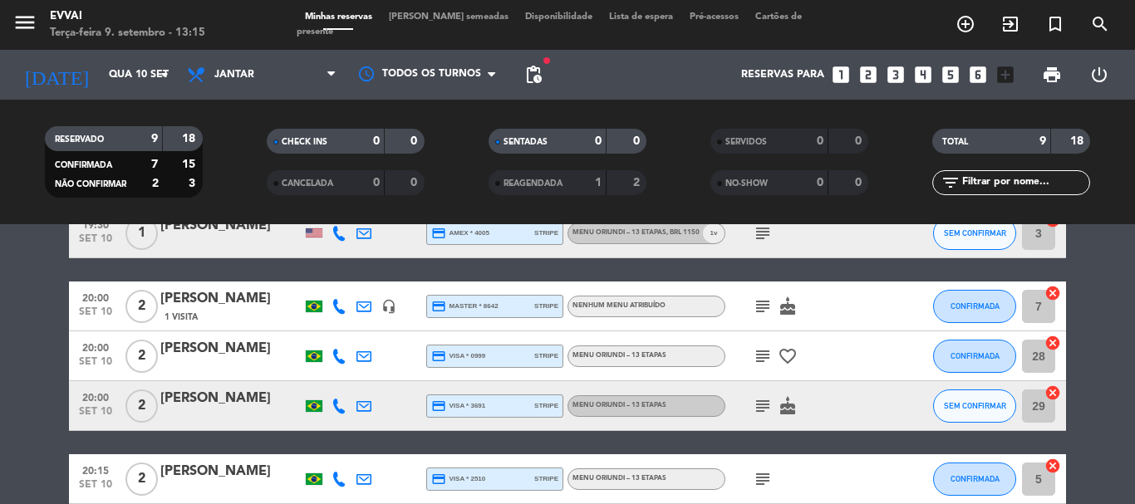
click at [213, 355] on div "[PERSON_NAME]" at bounding box center [230, 349] width 141 height 22
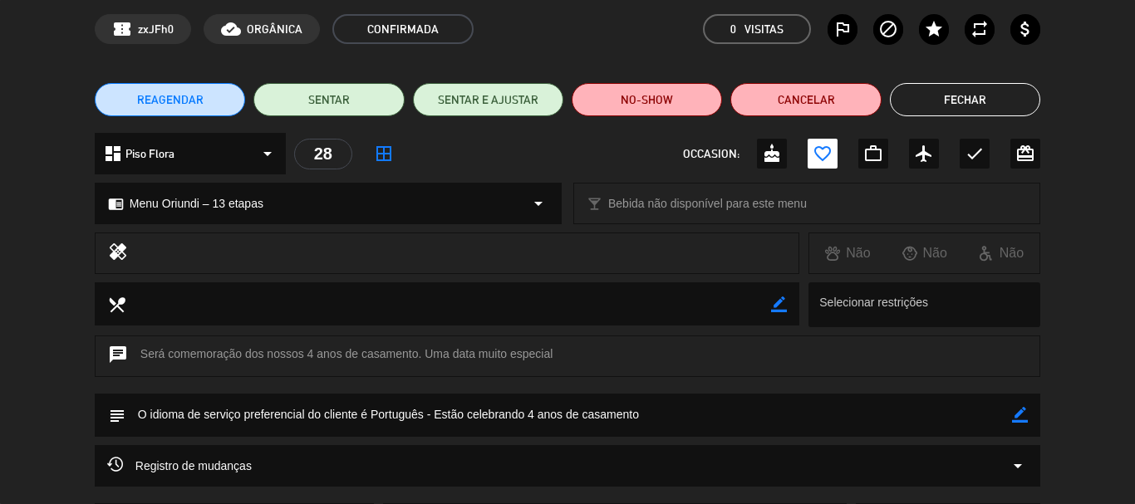
scroll to position [166, 0]
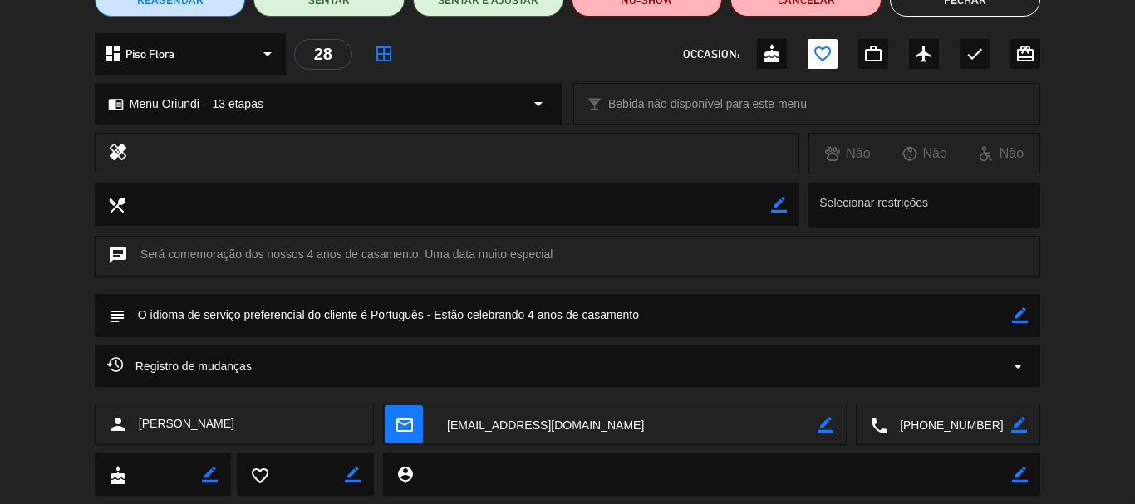
click at [1028, 318] on icon "border_color" at bounding box center [1020, 315] width 16 height 16
click at [137, 311] on textarea at bounding box center [568, 315] width 886 height 42
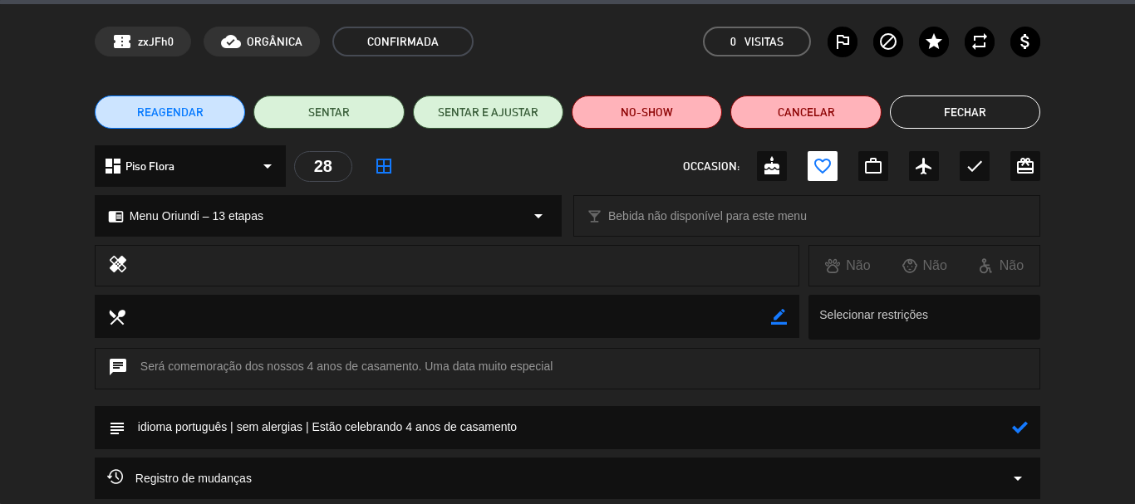
scroll to position [83, 0]
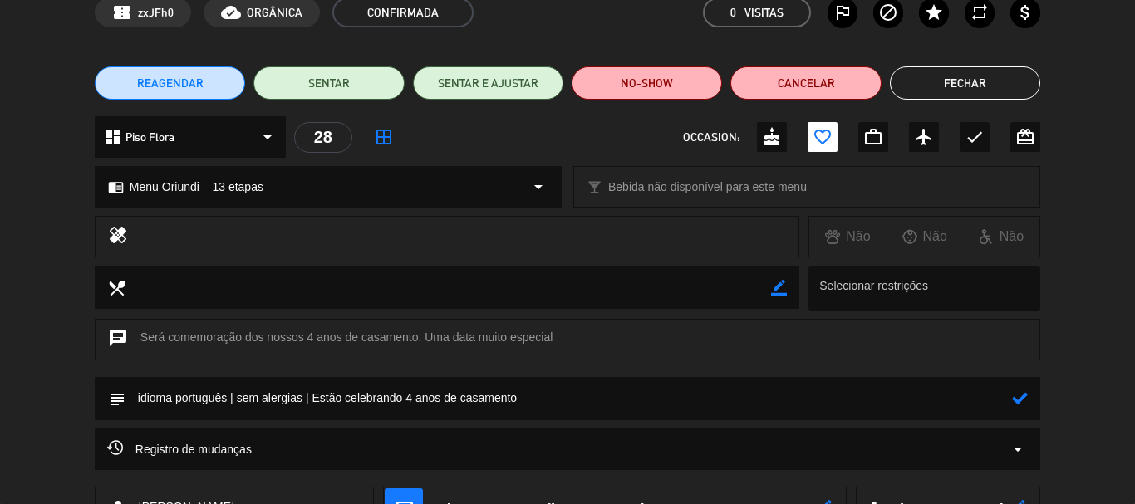
click at [577, 390] on textarea at bounding box center [568, 398] width 886 height 42
drag, startPoint x: 545, startPoint y: 401, endPoint x: 315, endPoint y: 395, distance: 230.2
click at [315, 395] on textarea at bounding box center [568, 398] width 886 height 42
paste textarea "[PERSON_NAME]"
click at [1011, 403] on textarea at bounding box center [568, 398] width 886 height 42
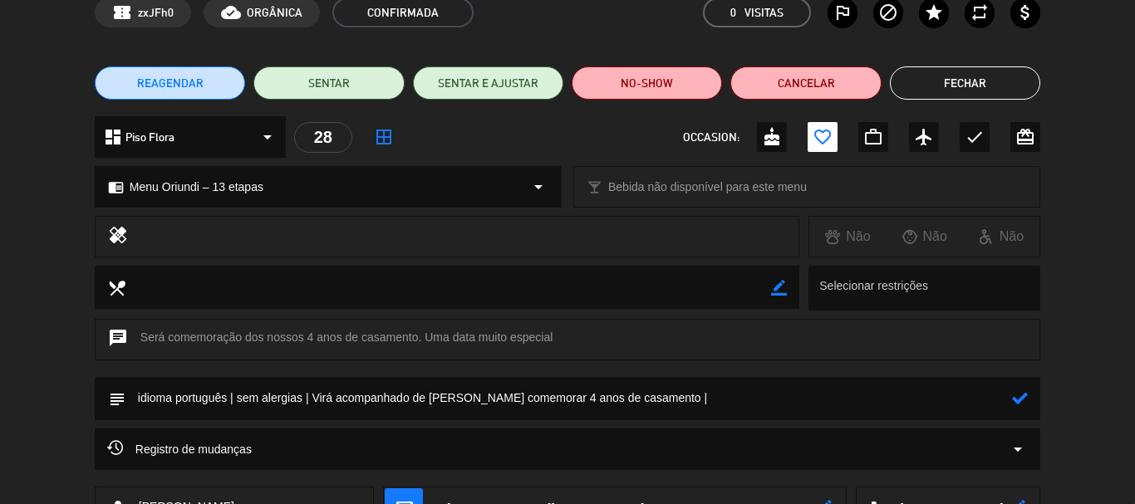
type textarea "idioma português | sem alergias | Virá acompanhado de [PERSON_NAME] comemorar 4…"
click at [1026, 396] on icon at bounding box center [1020, 398] width 16 height 16
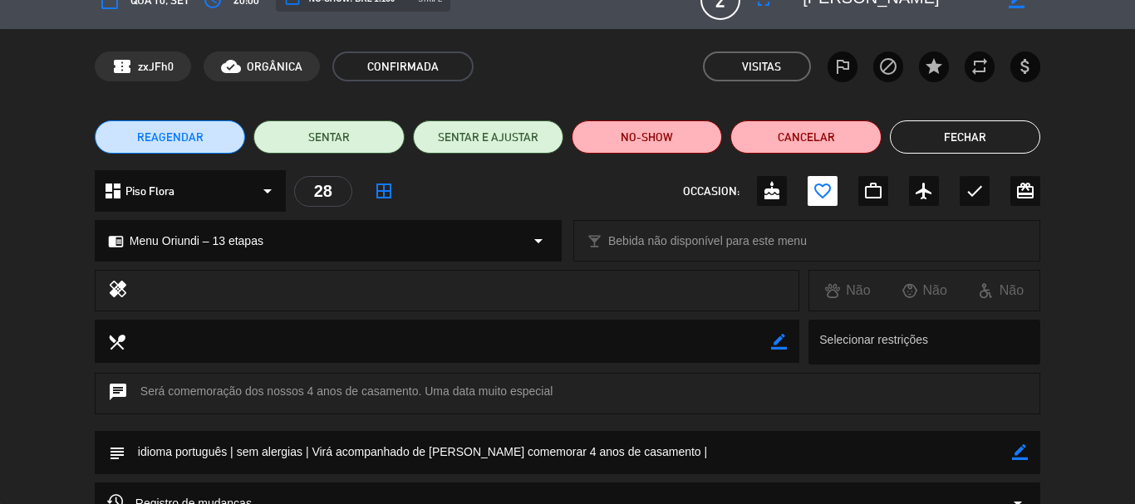
scroll to position [0, 0]
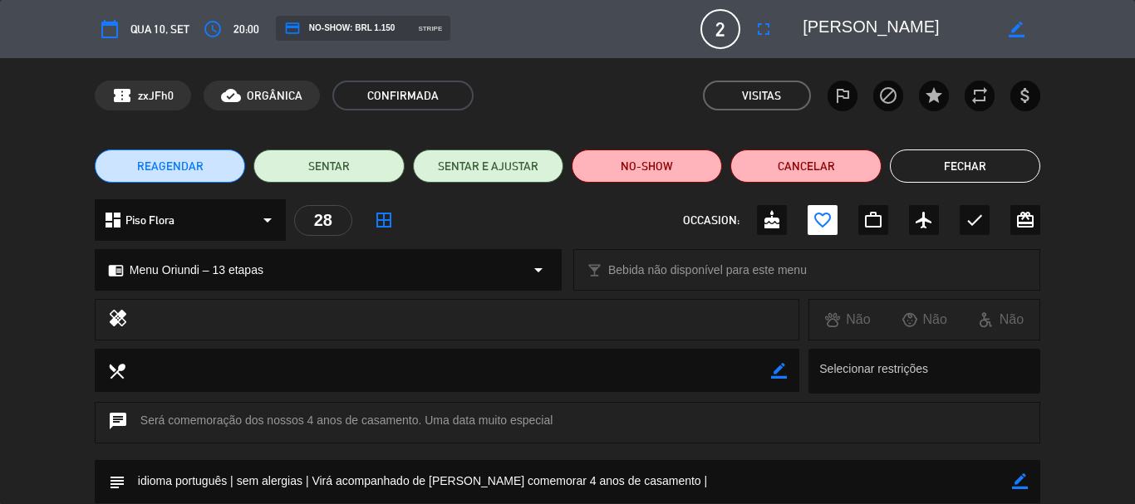
click at [838, 15] on textarea at bounding box center [897, 29] width 190 height 30
click at [838, 16] on textarea at bounding box center [897, 29] width 190 height 30
click at [838, 17] on textarea at bounding box center [897, 29] width 190 height 30
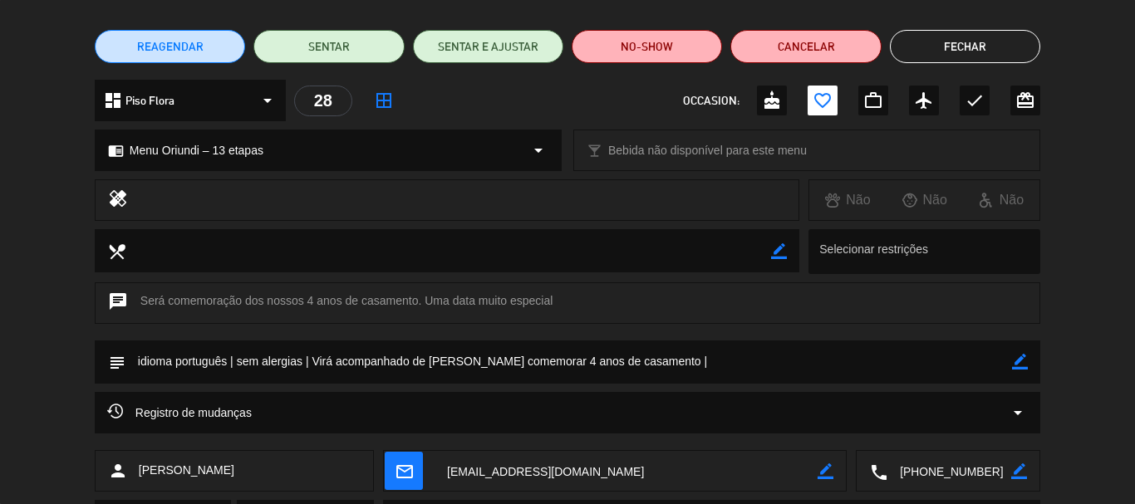
scroll to position [42, 0]
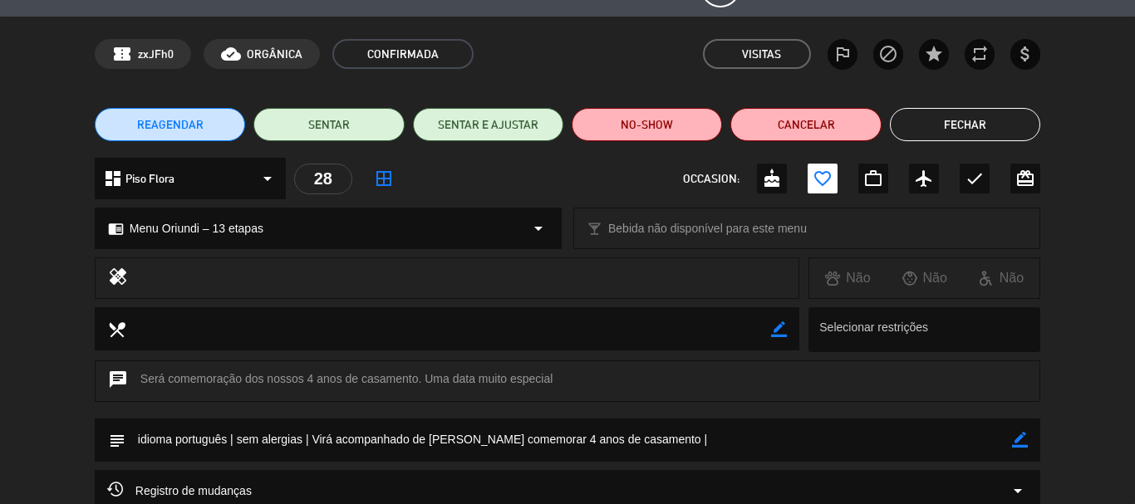
click at [1021, 444] on icon "border_color" at bounding box center [1020, 440] width 16 height 16
click at [951, 431] on textarea at bounding box center [568, 440] width 886 height 42
type textarea "idioma português | sem alergias | Virá acompanhado de [PERSON_NAME] comemorar 4…"
click at [1018, 443] on icon at bounding box center [1020, 440] width 16 height 16
click at [1003, 120] on button "Fechar" at bounding box center [965, 124] width 150 height 33
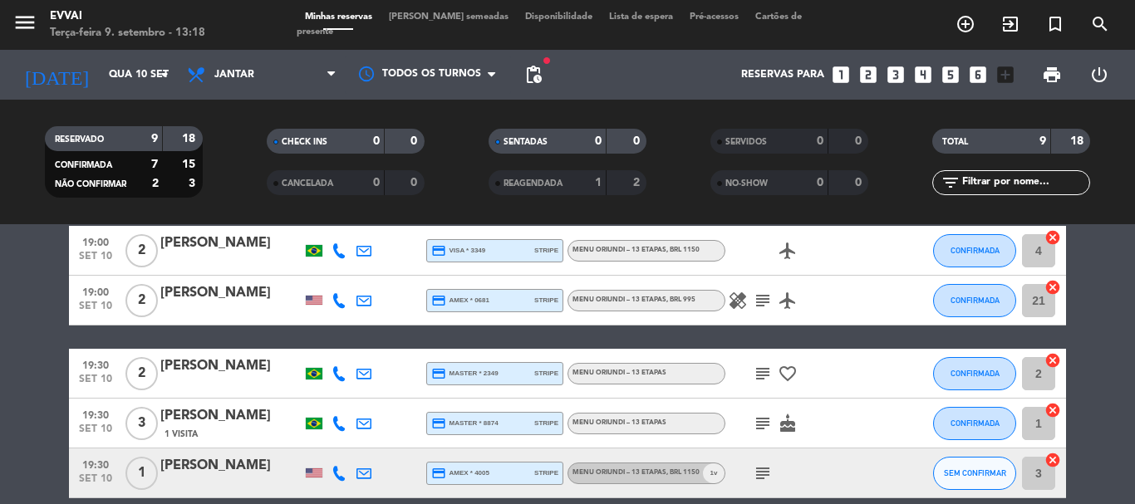
scroll to position [66, 0]
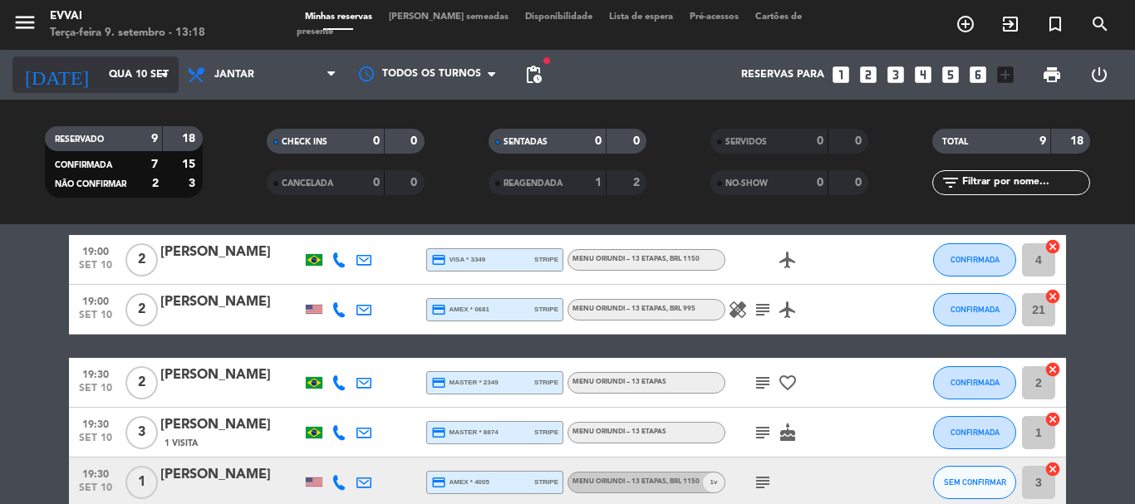
click at [101, 61] on input "Qua 10 set" at bounding box center [171, 75] width 140 height 28
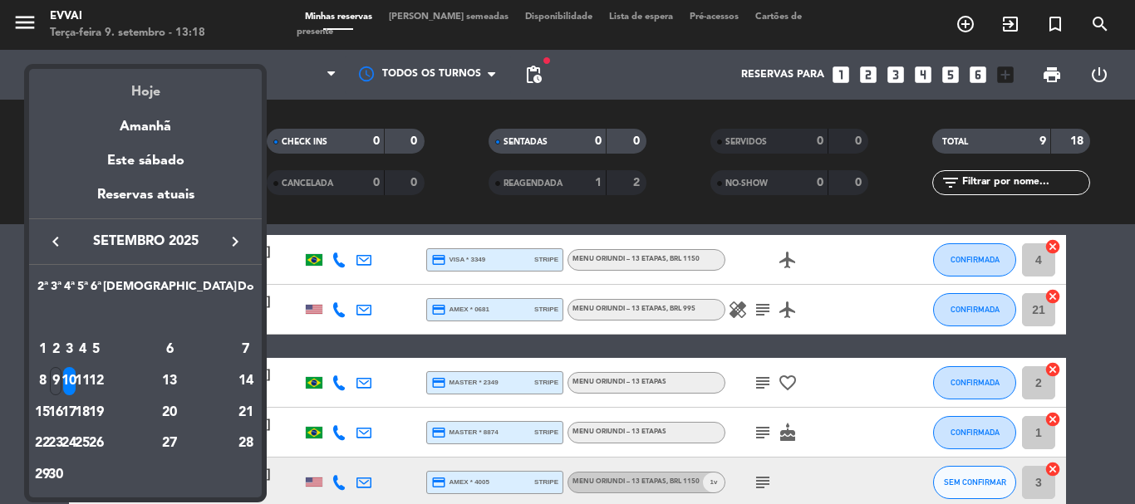
click at [124, 88] on div "Hoje" at bounding box center [145, 86] width 233 height 34
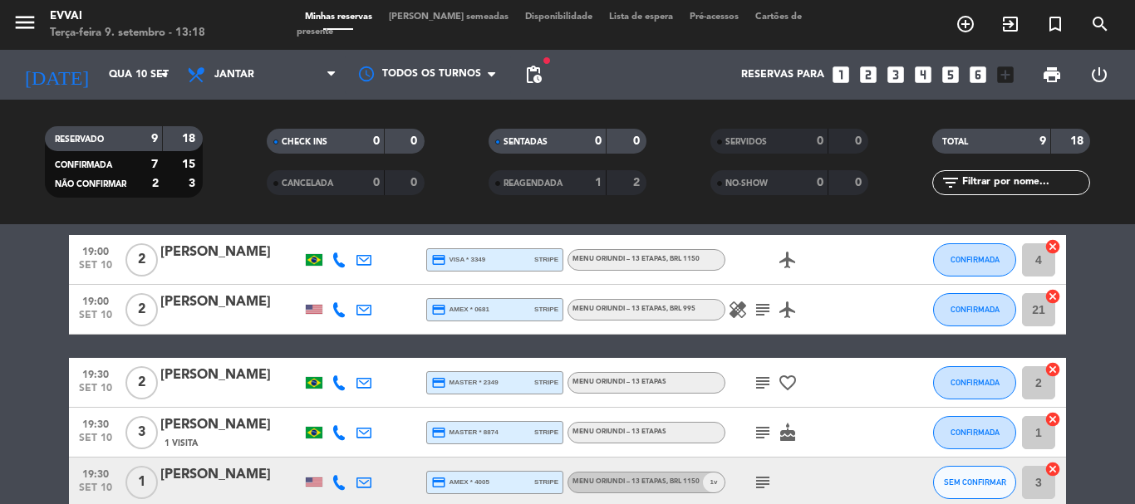
type input "Ter 9 set"
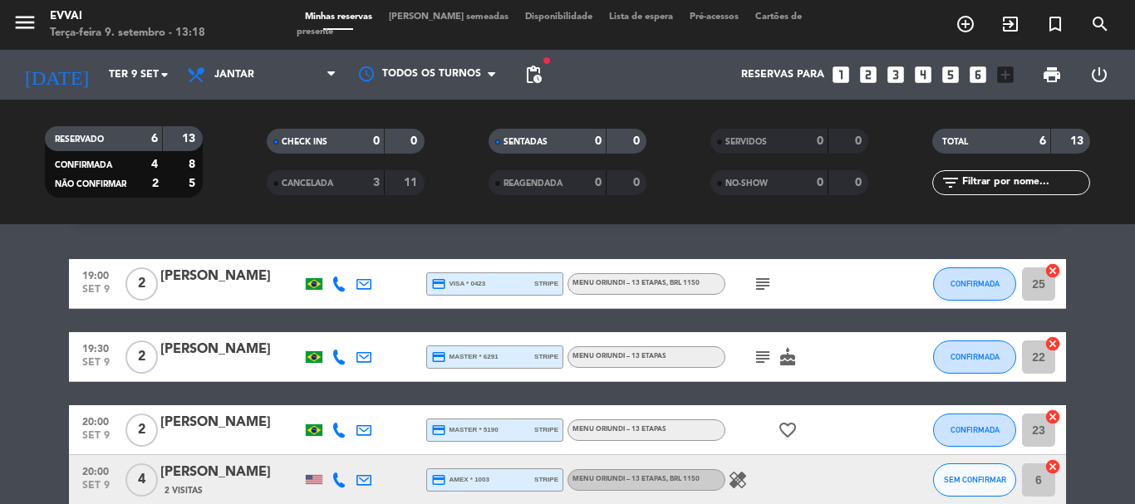
scroll to position [22, 0]
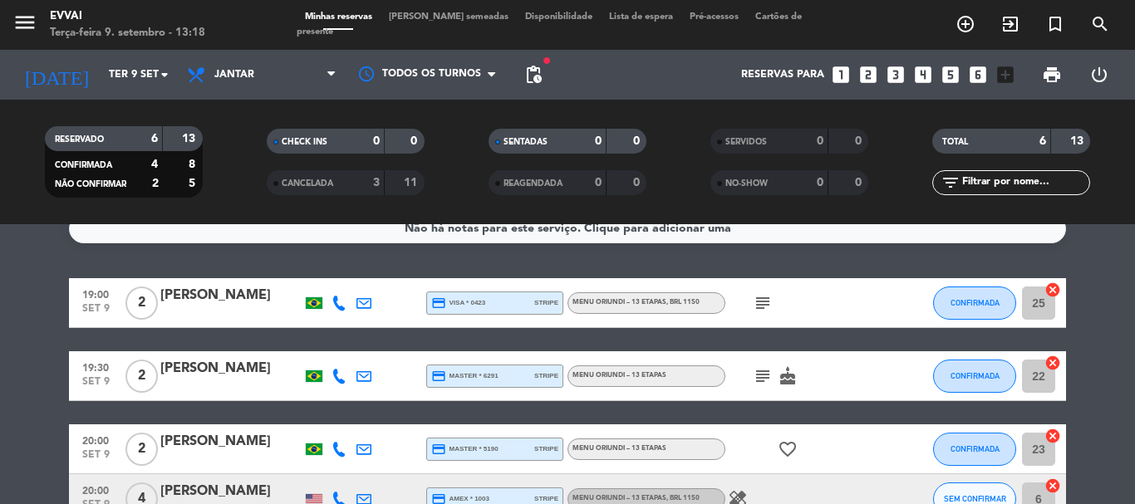
click at [198, 292] on div "[PERSON_NAME]" at bounding box center [230, 296] width 141 height 22
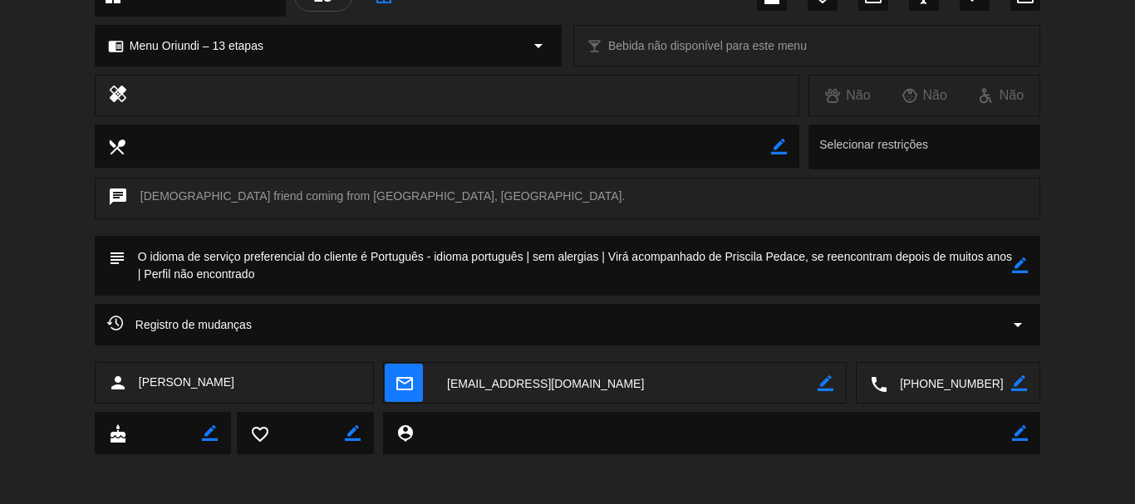
scroll to position [58, 0]
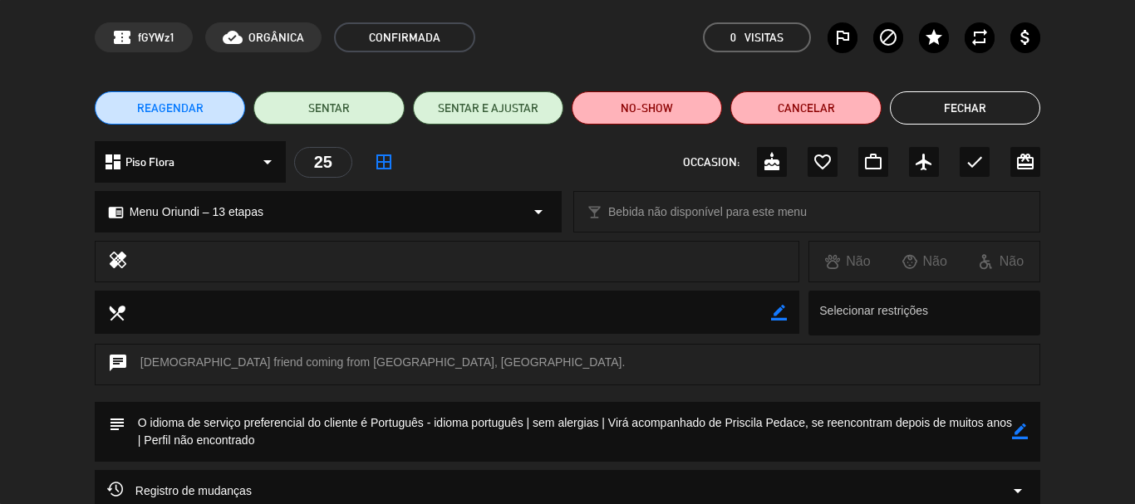
click at [968, 95] on button "Fechar" at bounding box center [965, 107] width 150 height 33
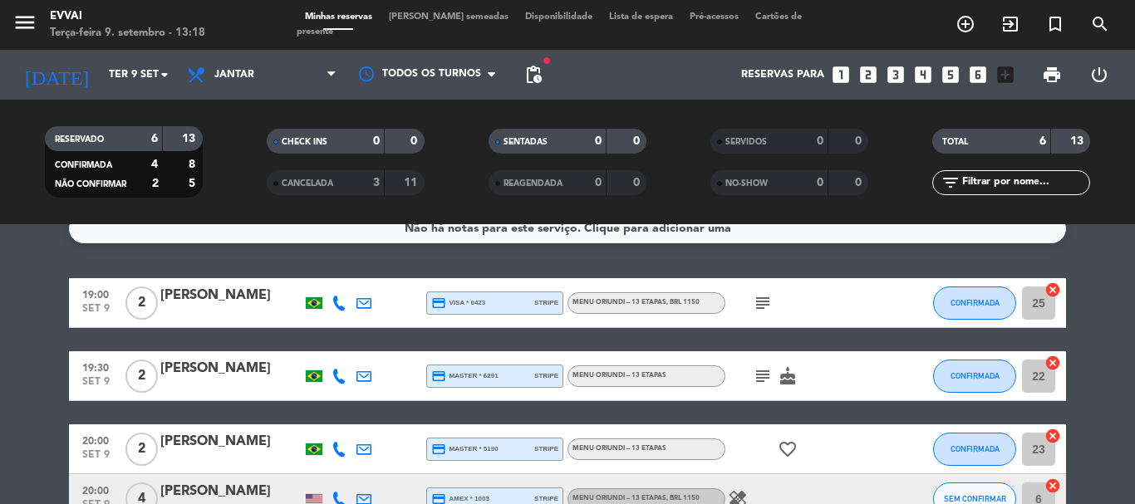
click at [176, 307] on div "[PERSON_NAME]" at bounding box center [230, 296] width 141 height 22
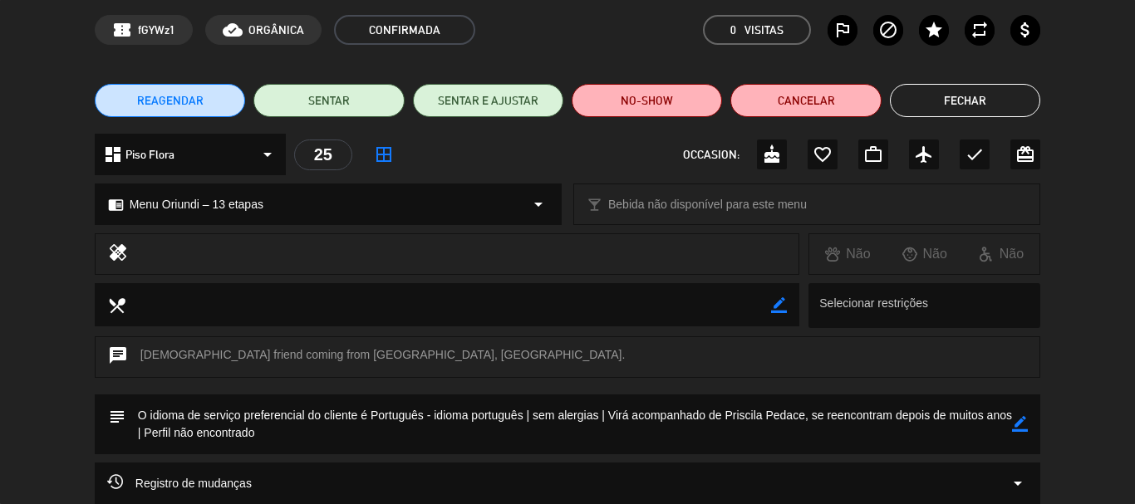
scroll to position [83, 0]
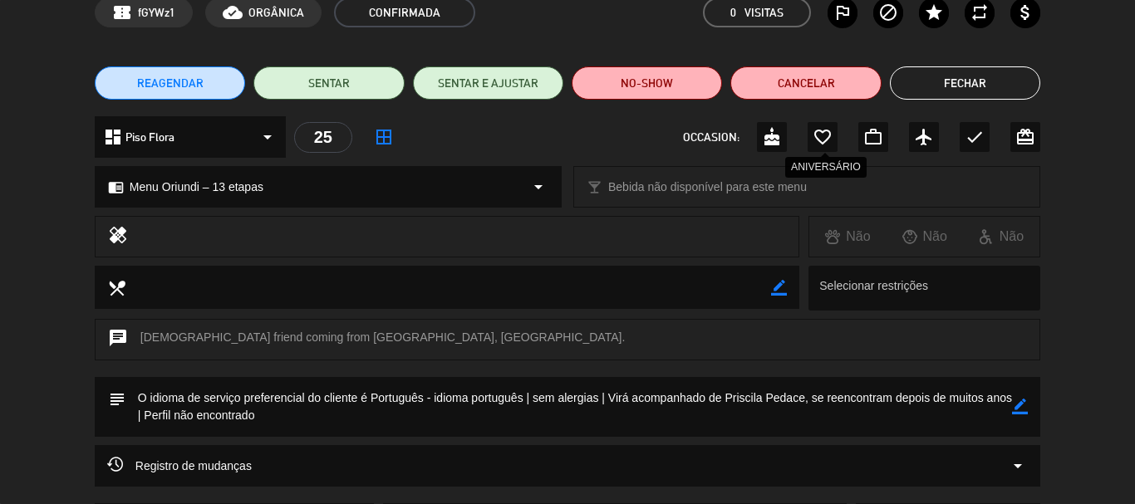
click at [819, 134] on icon "favorite_border" at bounding box center [822, 137] width 20 height 20
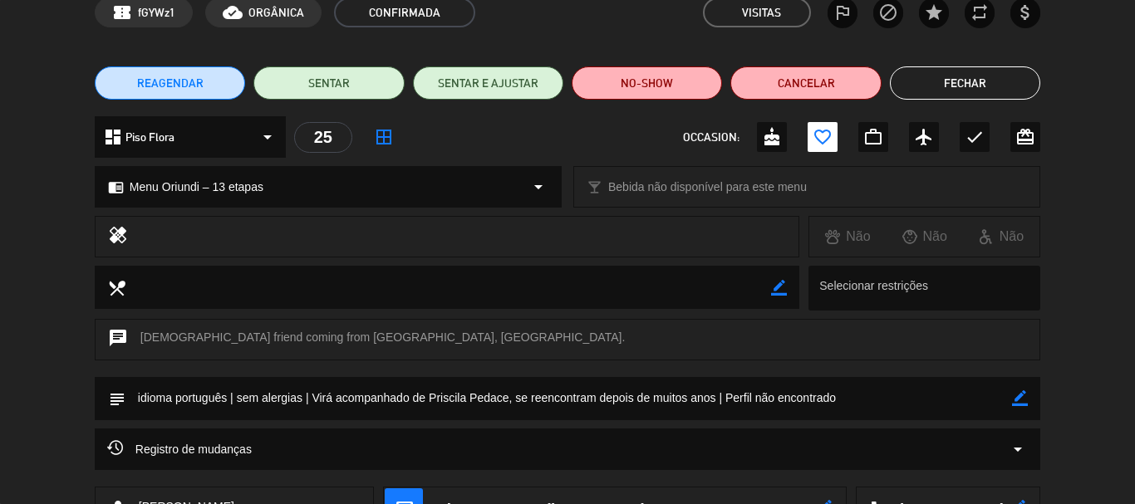
click at [994, 80] on button "Fechar" at bounding box center [965, 82] width 150 height 33
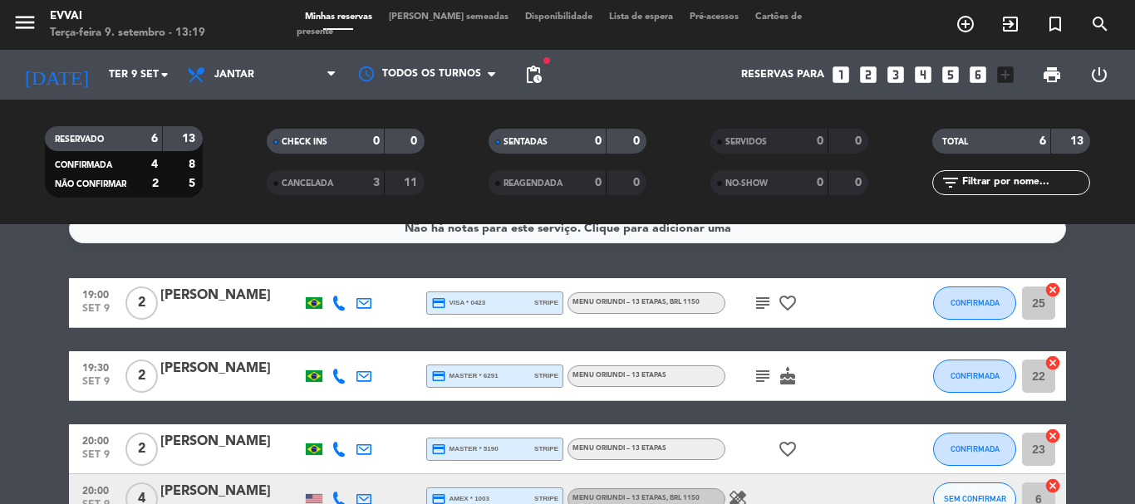
click at [182, 381] on div at bounding box center [230, 386] width 141 height 13
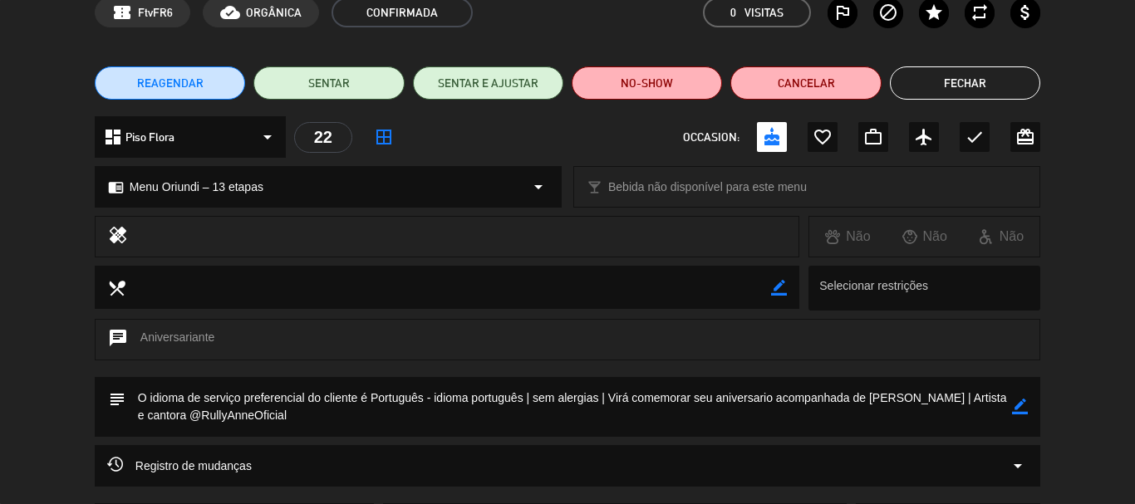
click at [981, 74] on button "Fechar" at bounding box center [965, 82] width 150 height 33
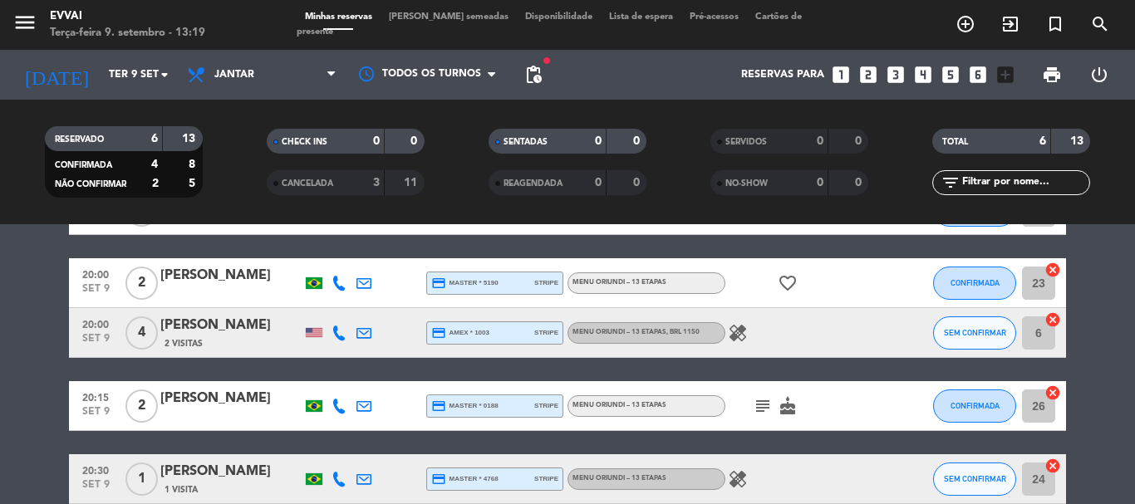
scroll to position [105, 0]
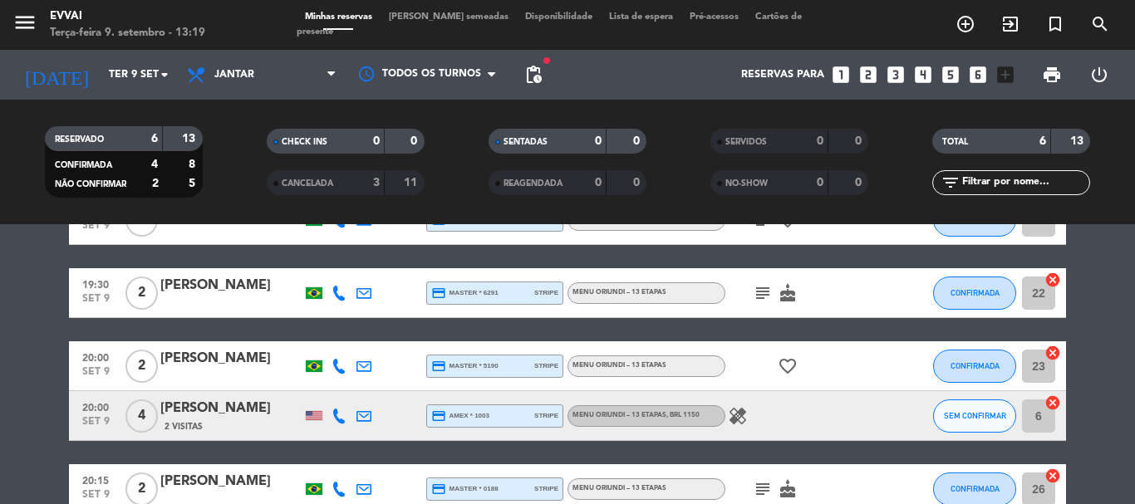
click at [223, 345] on div "20:00 [DATE] 2 [PERSON_NAME] credit_card master * 5190 stripe Menu Oriundi – 13…" at bounding box center [567, 366] width 997 height 50
click at [230, 354] on div "[PERSON_NAME]" at bounding box center [230, 359] width 141 height 22
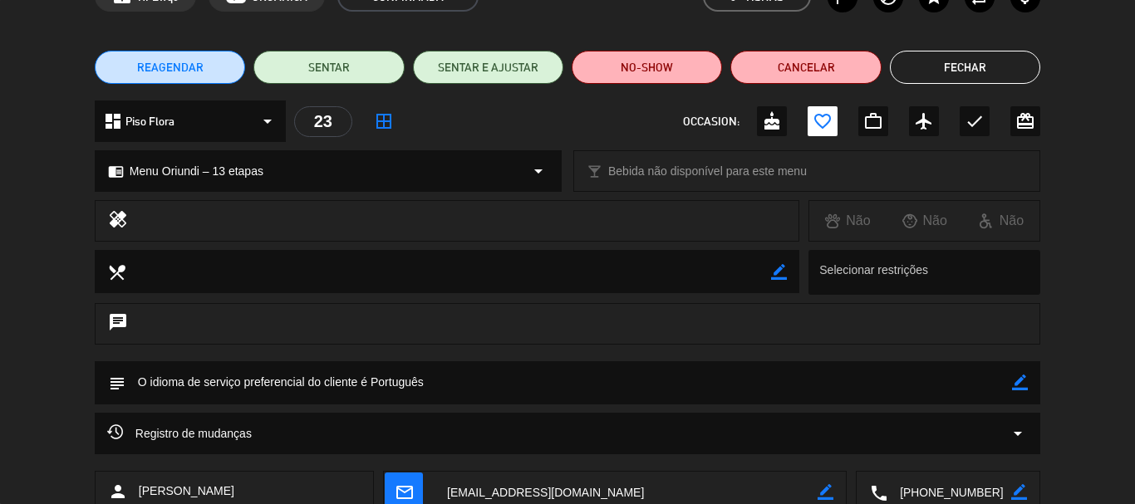
scroll to position [208, 0]
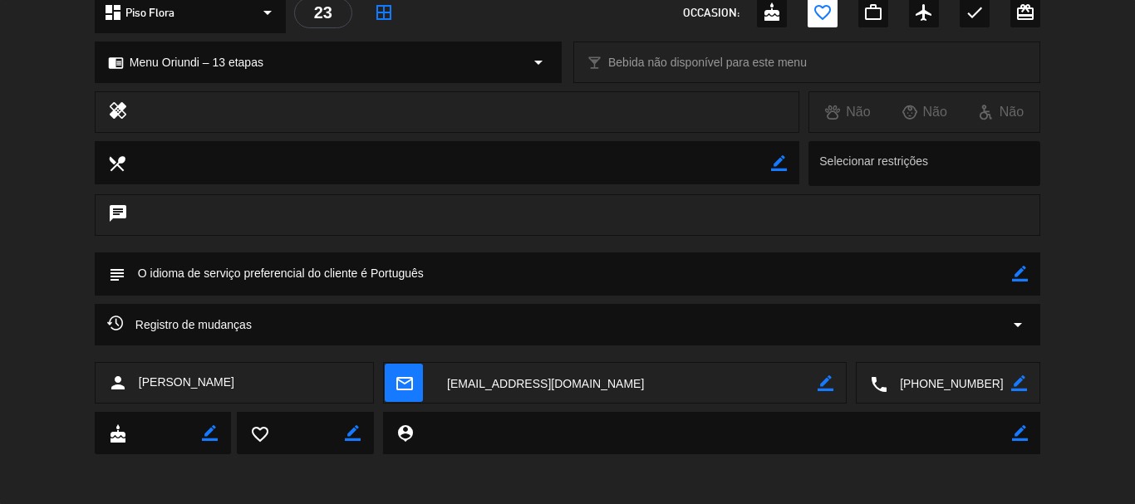
click at [935, 389] on textarea at bounding box center [949, 384] width 124 height 42
click at [1016, 269] on icon "border_color" at bounding box center [1020, 274] width 16 height 16
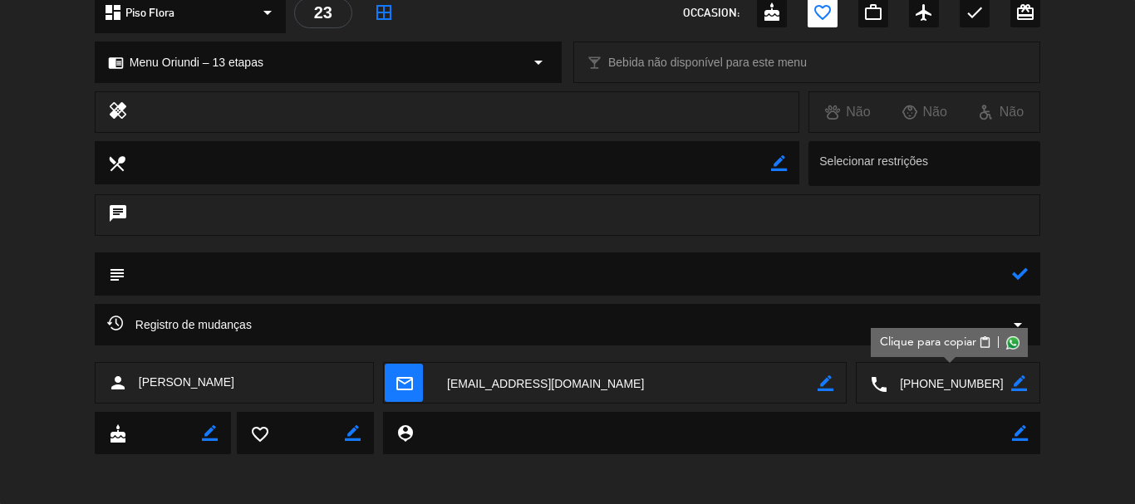
click at [928, 269] on textarea at bounding box center [568, 274] width 886 height 42
paste textarea "[PERSON_NAME]"
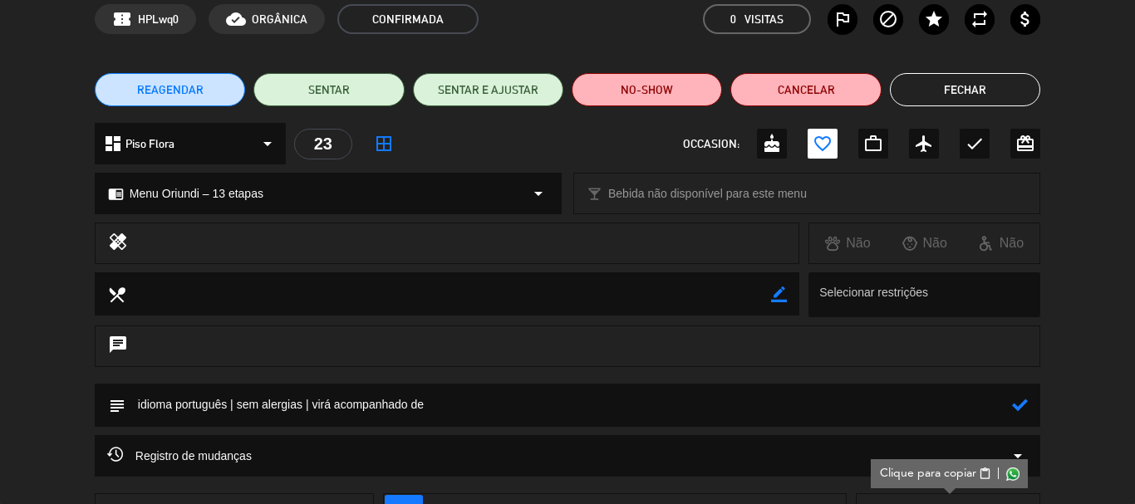
scroll to position [83, 0]
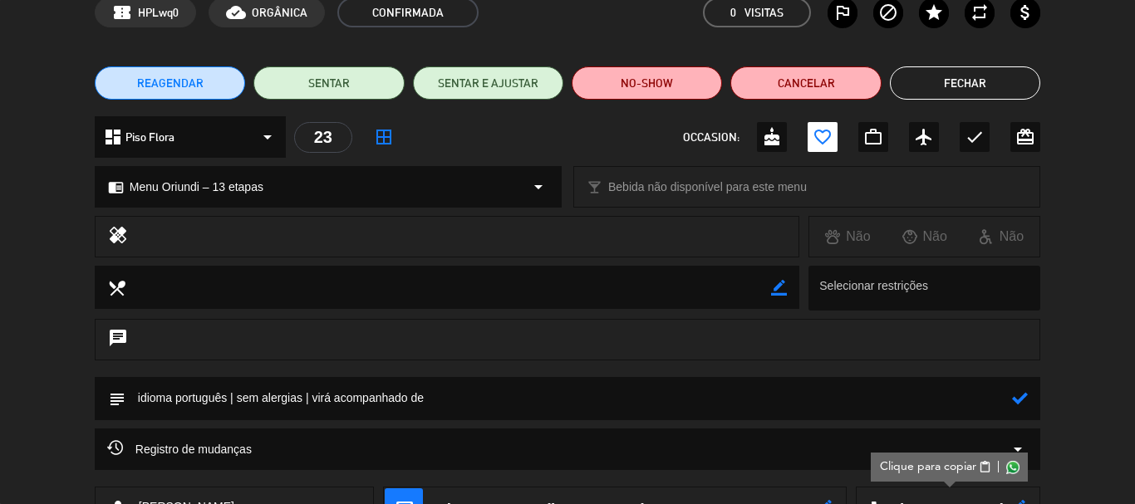
paste textarea "[PERSON_NAME]"
click at [658, 400] on textarea at bounding box center [568, 398] width 886 height 42
click at [956, 415] on textarea at bounding box center [568, 398] width 886 height 42
type textarea "idioma português | sem alergias | virá acompanhado de [PERSON_NAME] para comemo…"
click at [1017, 400] on icon at bounding box center [1020, 398] width 16 height 16
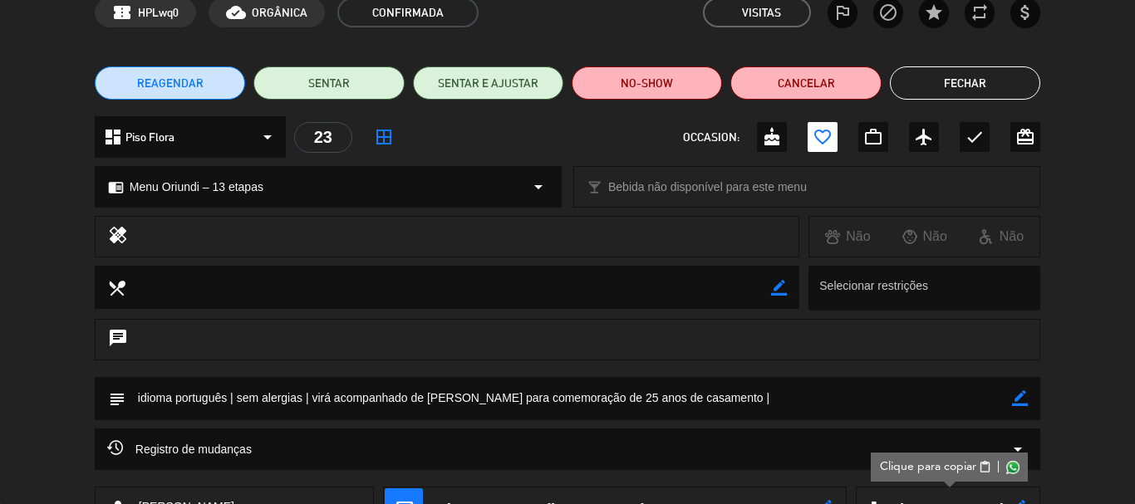
scroll to position [0, 0]
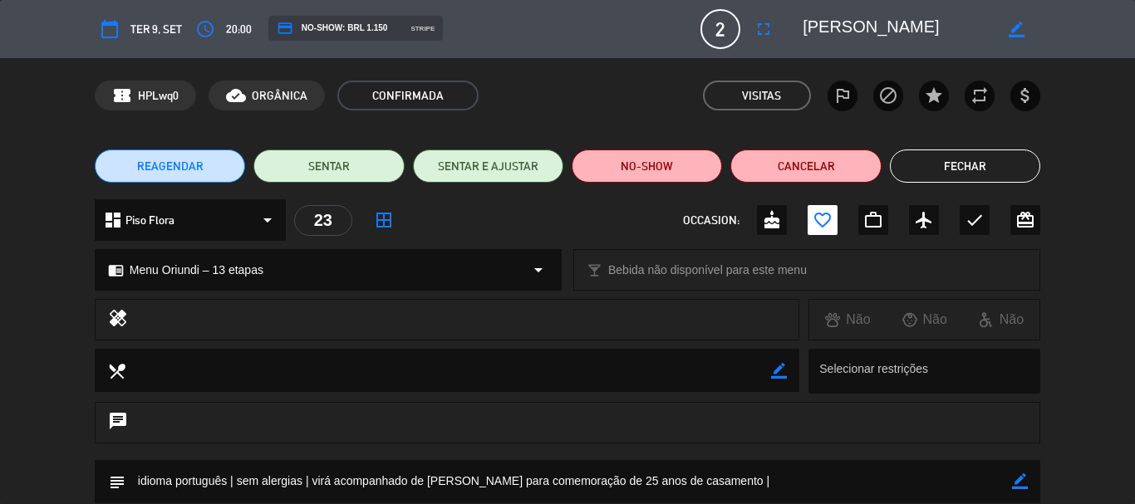
click at [874, 37] on textarea at bounding box center [897, 29] width 190 height 30
click at [1022, 487] on icon "border_color" at bounding box center [1020, 481] width 16 height 16
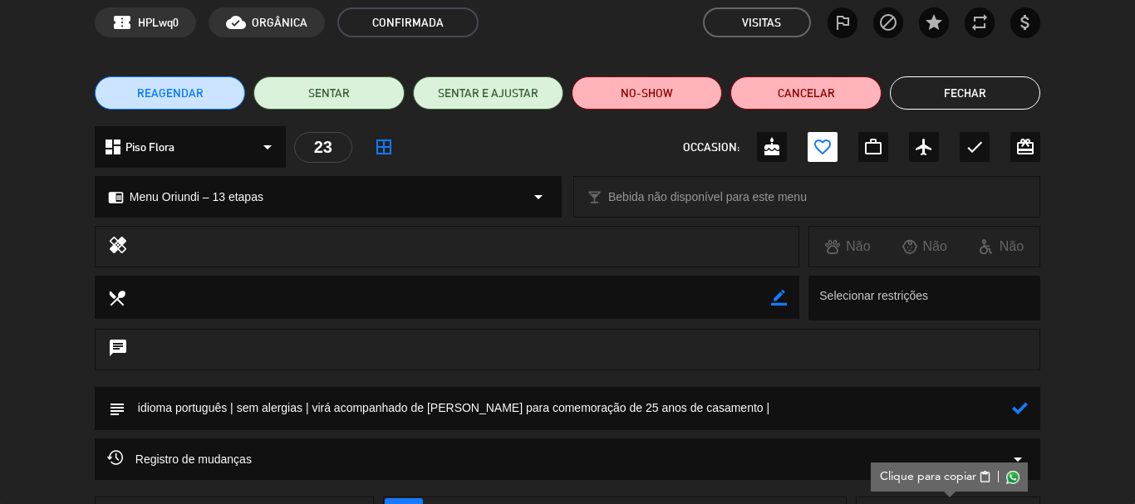
scroll to position [83, 0]
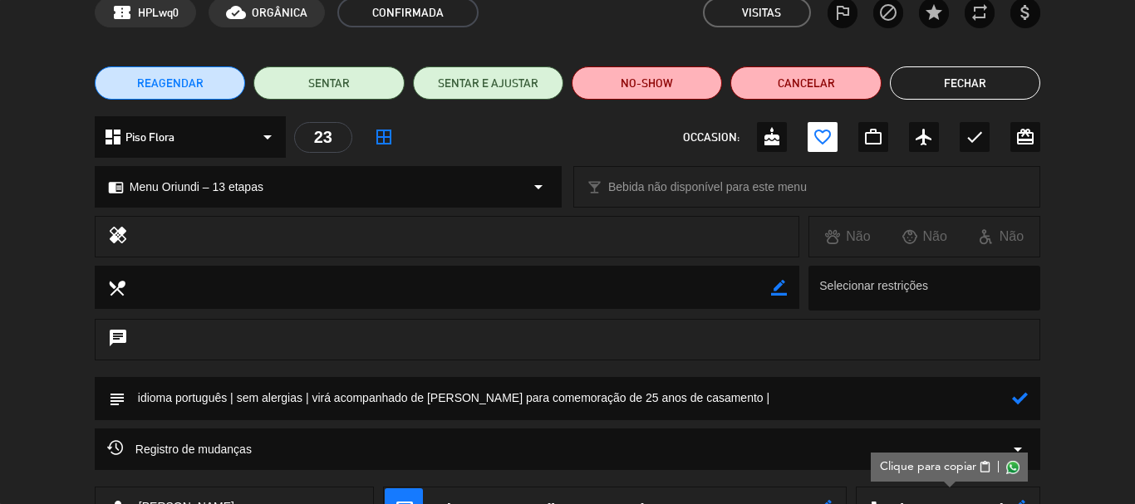
paste textarea "Diretor de P&D, Regulamentação e Sustentabilidade"
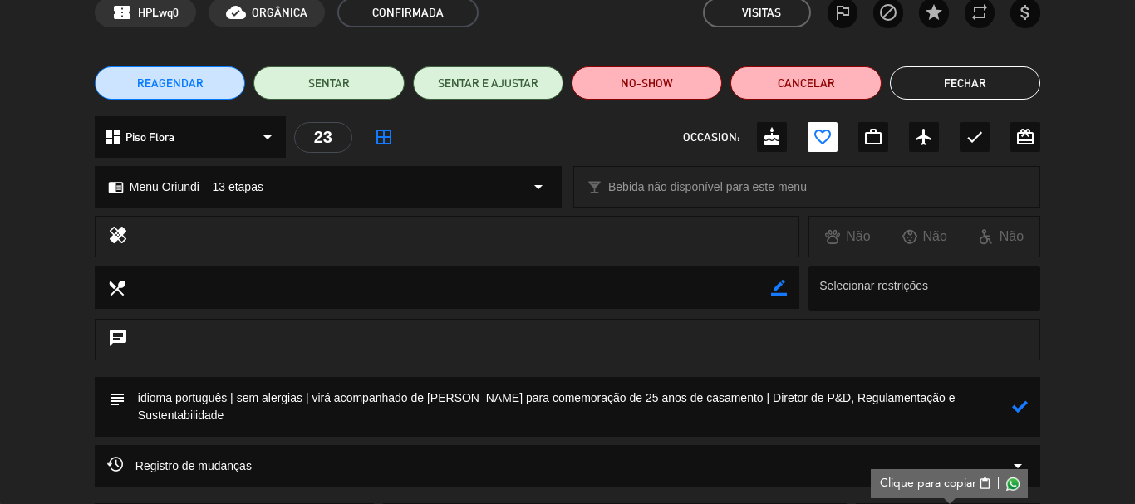
click at [992, 406] on textarea at bounding box center [568, 407] width 886 height 60
drag, startPoint x: 622, startPoint y: 424, endPoint x: 601, endPoint y: 424, distance: 20.8
click at [621, 424] on textarea at bounding box center [568, 407] width 886 height 60
paste textarea "Sumitomo Chemical [GEOGRAPHIC_DATA]"
click at [228, 417] on textarea at bounding box center [568, 407] width 886 height 60
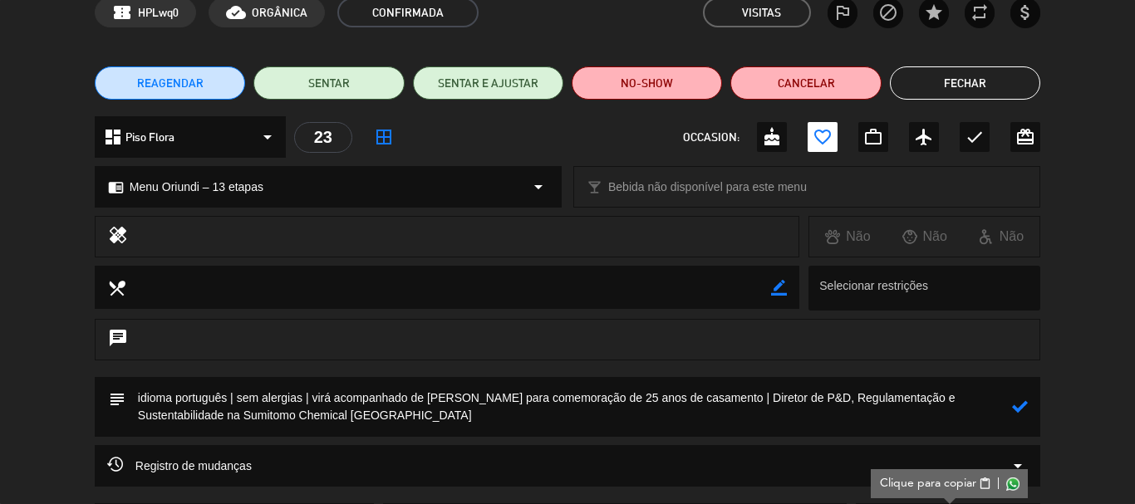
click at [512, 430] on textarea at bounding box center [568, 407] width 886 height 60
paste textarea "Fabricação de produtos químicos"
type textarea "idioma português | sem alergias | virá acompanhado de [PERSON_NAME] para comemo…"
click at [1018, 404] on icon at bounding box center [1020, 407] width 16 height 16
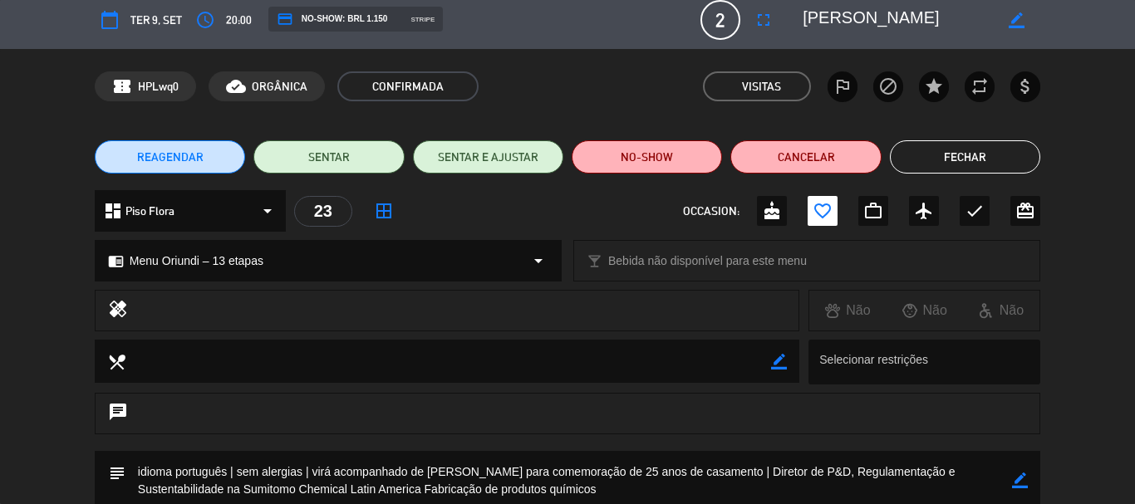
scroll to position [0, 0]
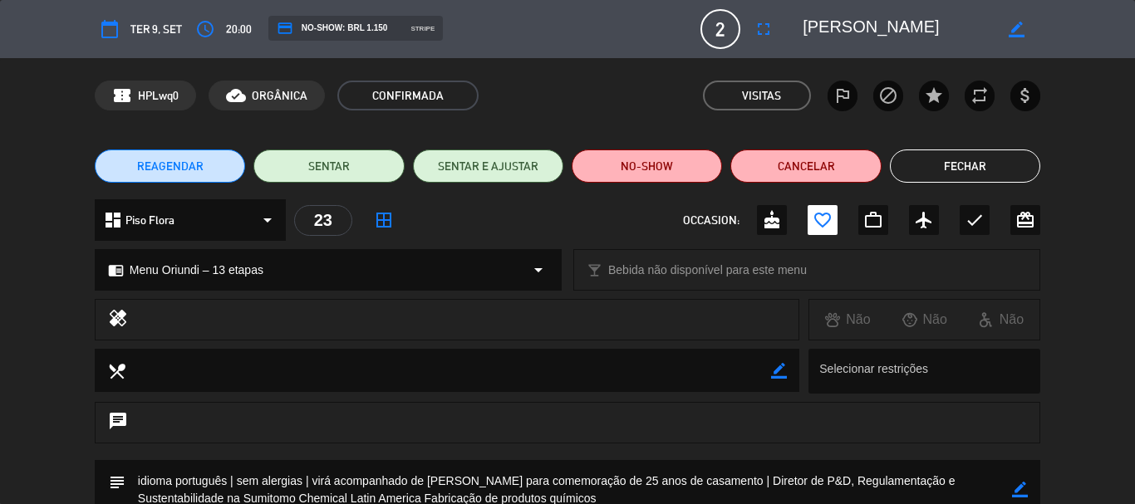
click at [960, 168] on button "Fechar" at bounding box center [965, 166] width 150 height 33
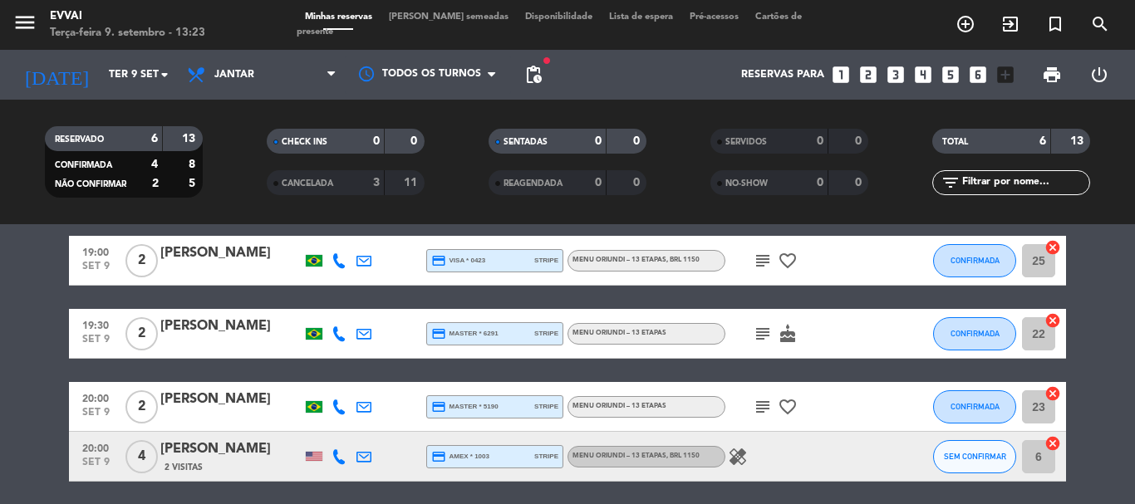
scroll to position [83, 0]
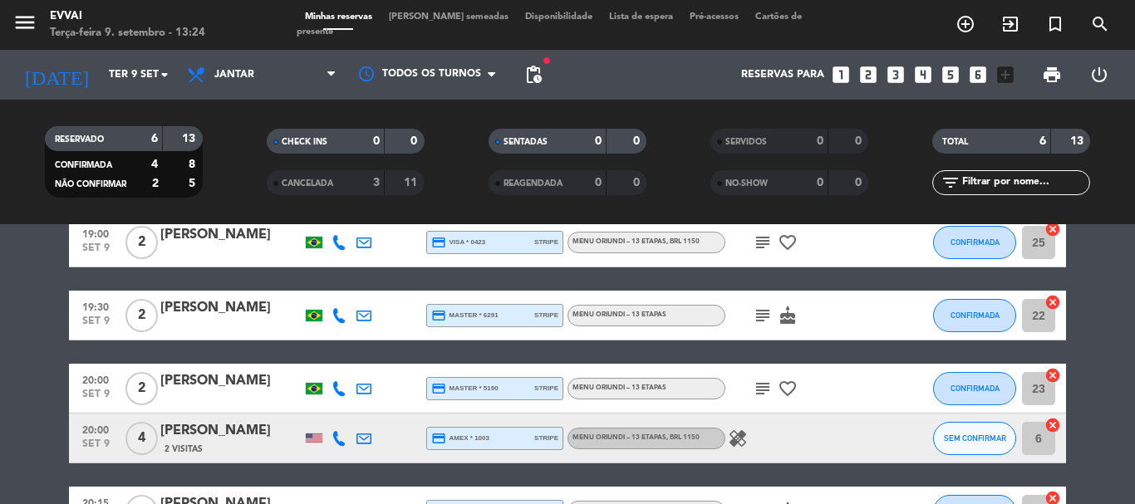
click at [187, 425] on div "[PERSON_NAME]" at bounding box center [230, 431] width 141 height 22
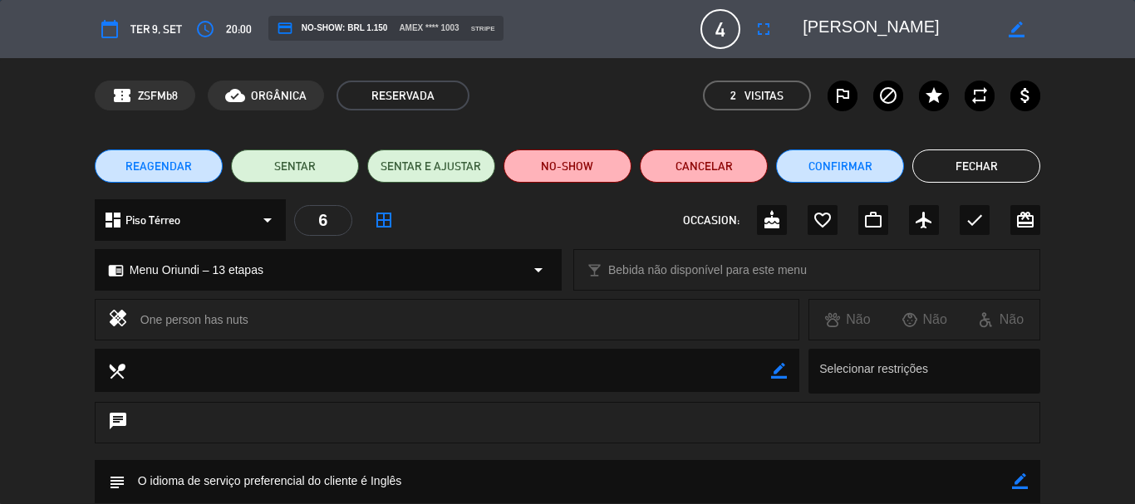
scroll to position [249, 0]
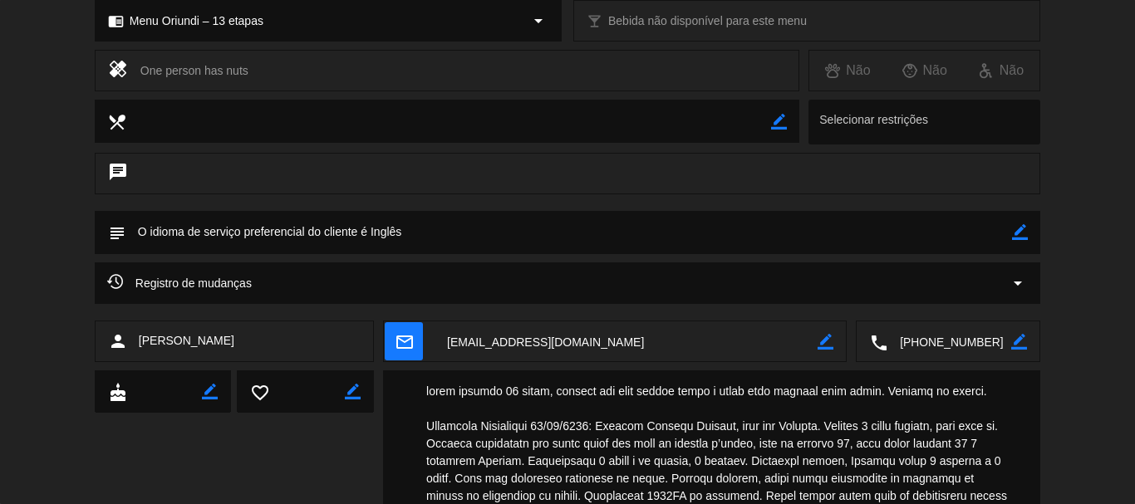
click at [918, 333] on textarea at bounding box center [949, 342] width 124 height 42
click at [583, 342] on textarea at bounding box center [625, 342] width 383 height 42
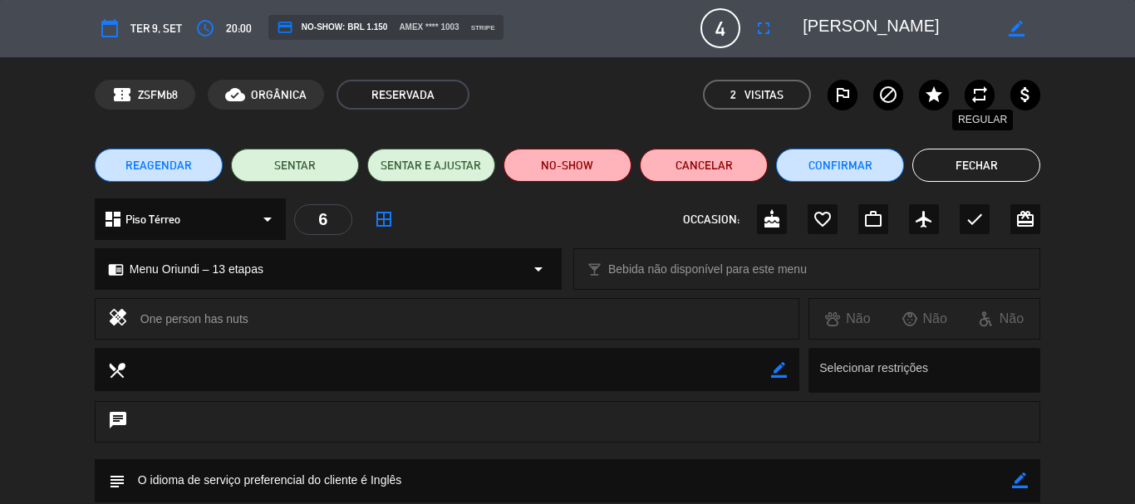
scroll to position [0, 0]
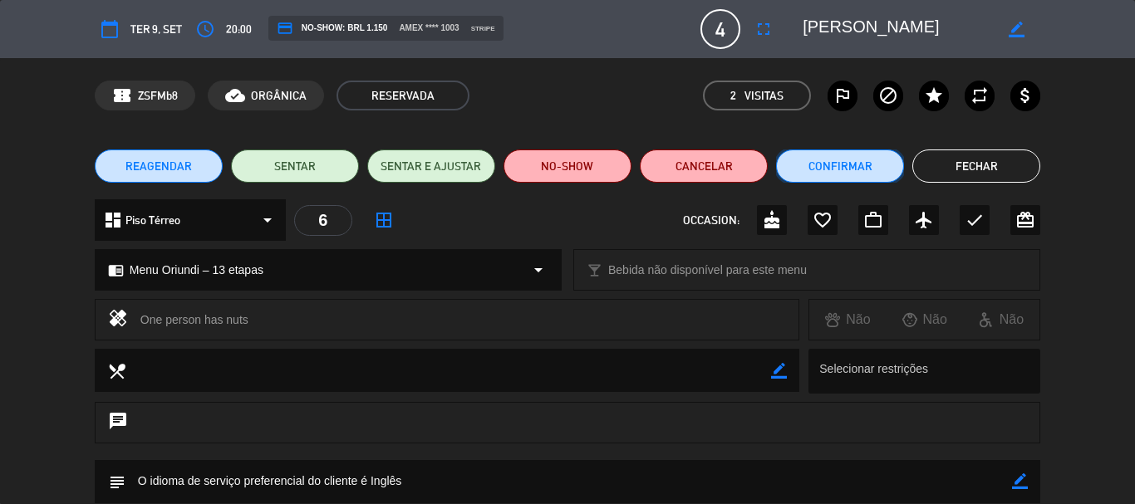
click at [870, 160] on button "Confirmar" at bounding box center [840, 166] width 128 height 33
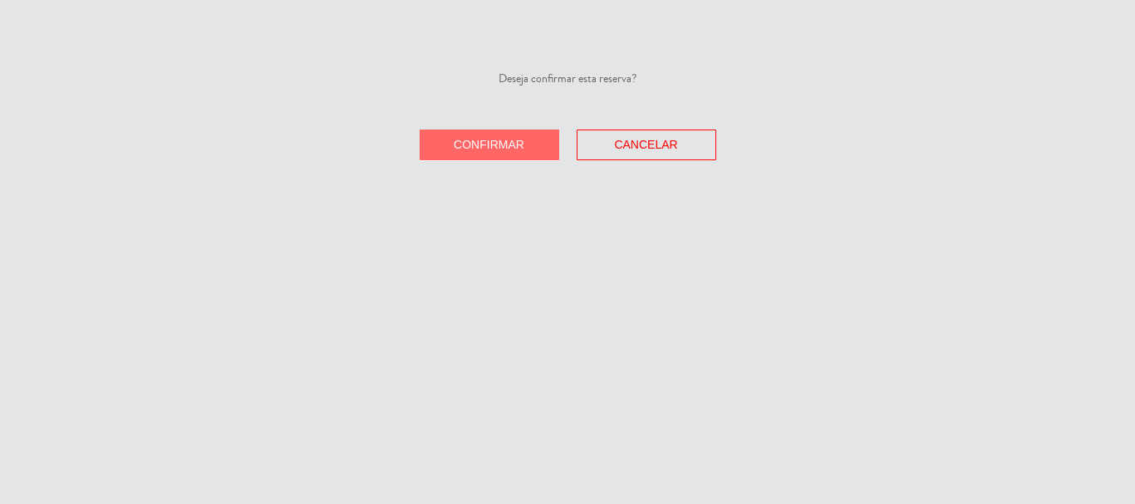
click at [492, 142] on span "Confirmar" at bounding box center [489, 144] width 71 height 13
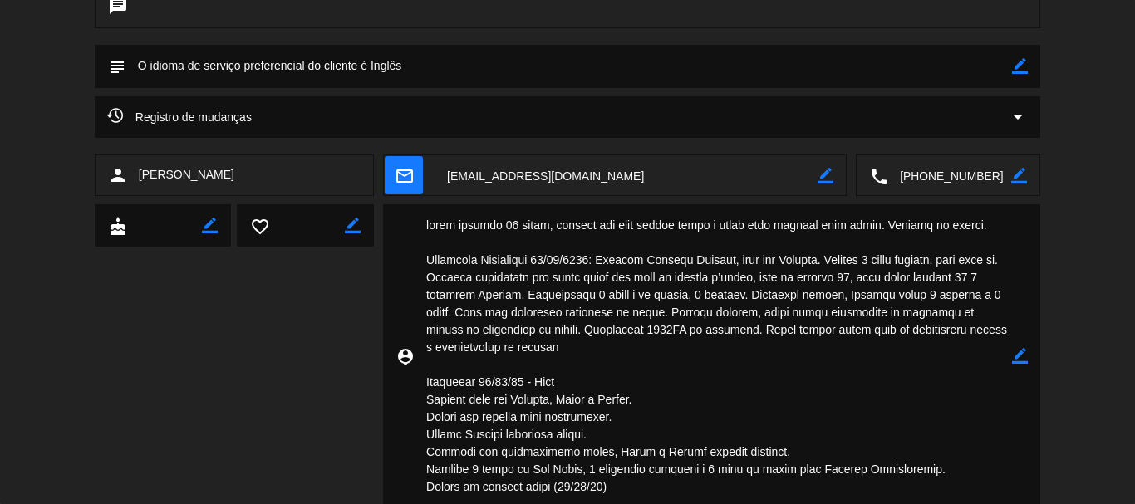
scroll to position [332, 0]
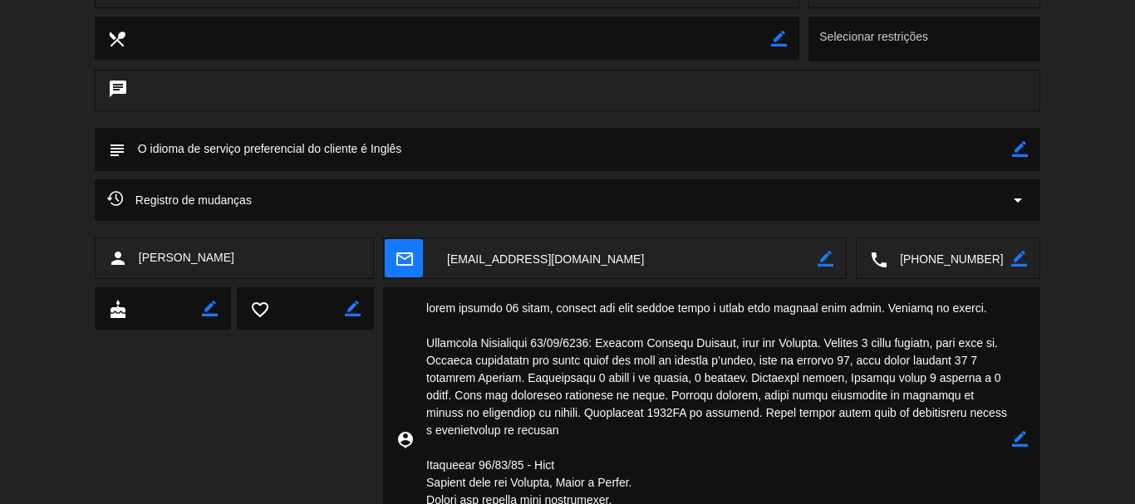
drag, startPoint x: 1023, startPoint y: 155, endPoint x: 1013, endPoint y: 153, distance: 10.3
click at [1022, 155] on icon "border_color" at bounding box center [1020, 149] width 16 height 16
click at [866, 145] on textarea at bounding box center [568, 149] width 886 height 42
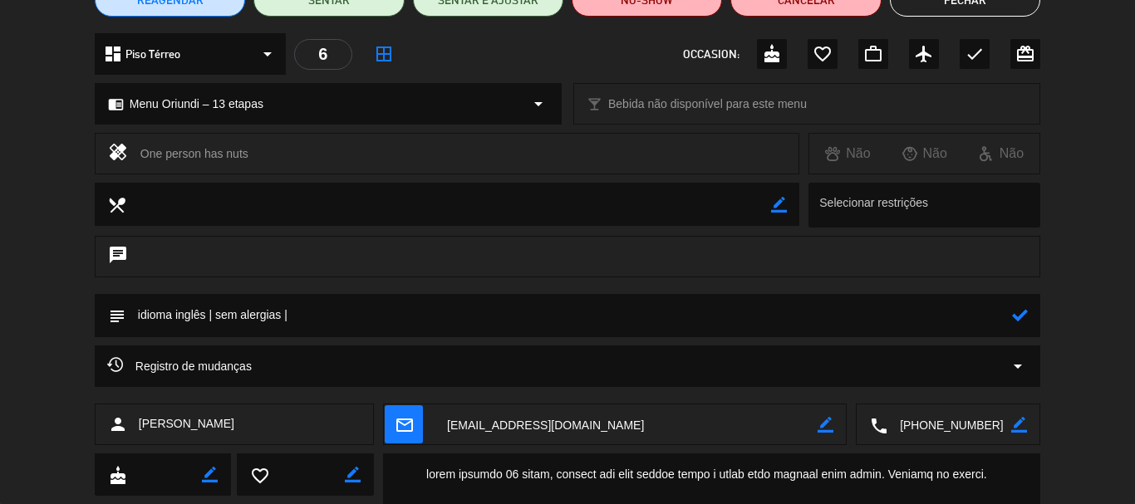
drag, startPoint x: 282, startPoint y: 321, endPoint x: 214, endPoint y: 318, distance: 67.4
click at [214, 318] on textarea at bounding box center [568, 315] width 886 height 42
type textarea "idioma inglês | uma pessoa com alergia a nozes |"
click at [469, 284] on div "chat" at bounding box center [567, 265] width 1135 height 58
click at [1016, 316] on icon at bounding box center [1020, 315] width 16 height 16
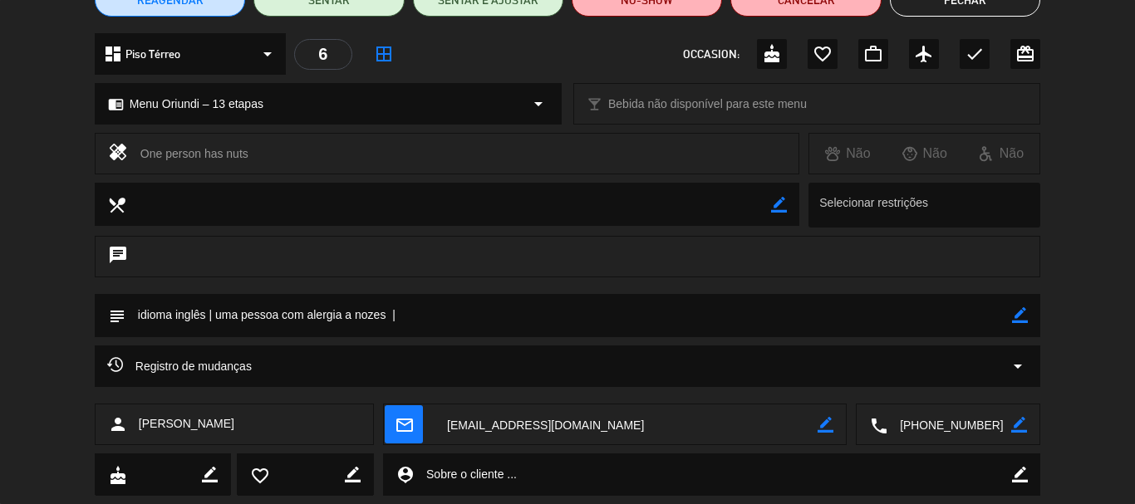
scroll to position [0, 0]
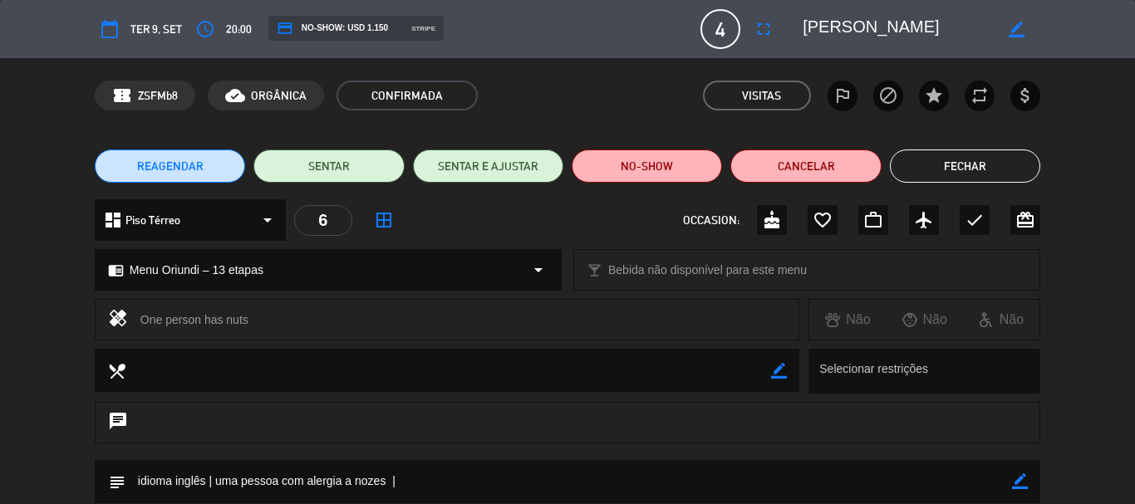
click at [868, 25] on textarea at bounding box center [897, 29] width 190 height 30
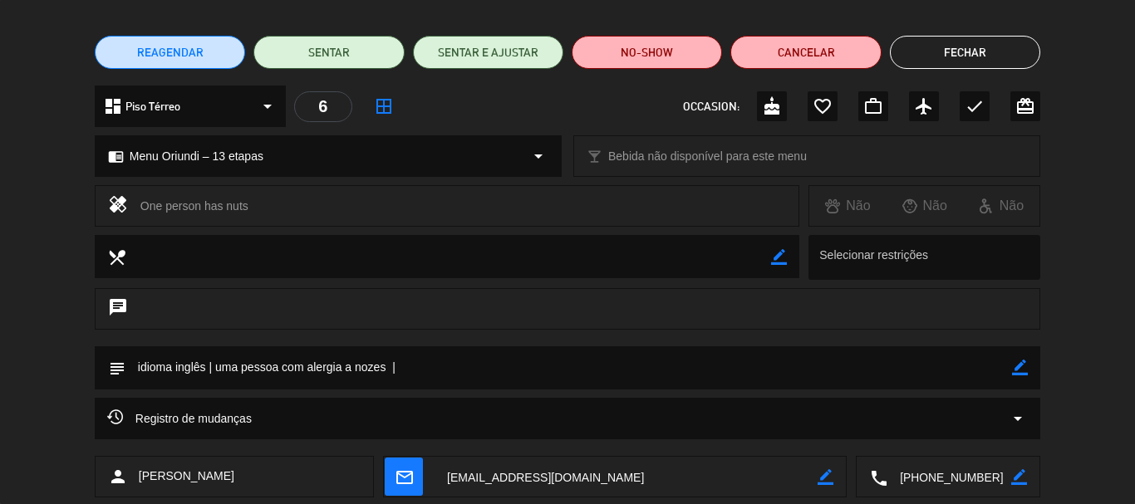
scroll to position [258, 0]
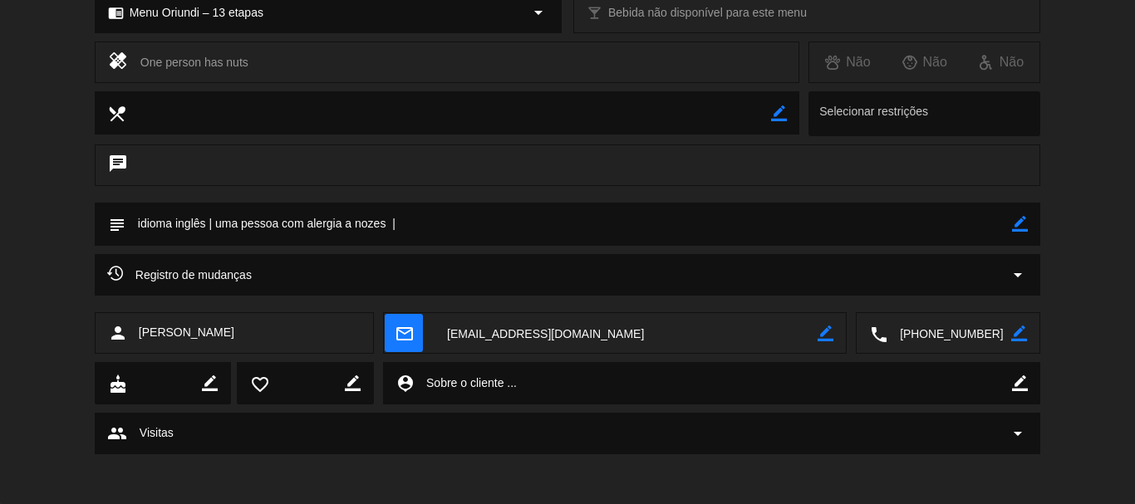
click at [544, 331] on textarea at bounding box center [625, 334] width 383 height 42
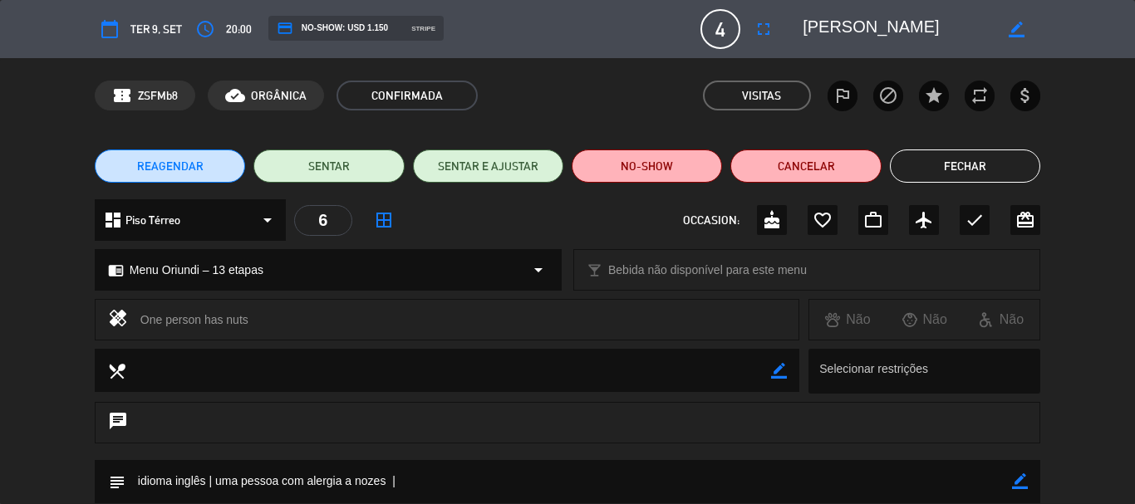
drag, startPoint x: 787, startPoint y: 38, endPoint x: 824, endPoint y: 37, distance: 36.6
click at [797, 39] on editable-input "border_color" at bounding box center [911, 29] width 258 height 30
click at [829, 37] on textarea at bounding box center [897, 29] width 190 height 30
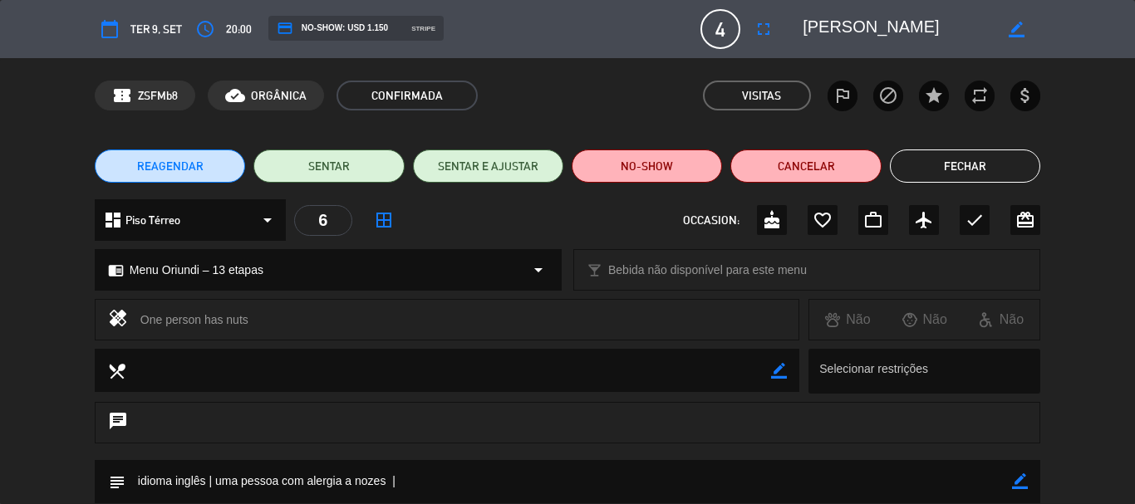
click at [829, 37] on textarea at bounding box center [897, 29] width 190 height 30
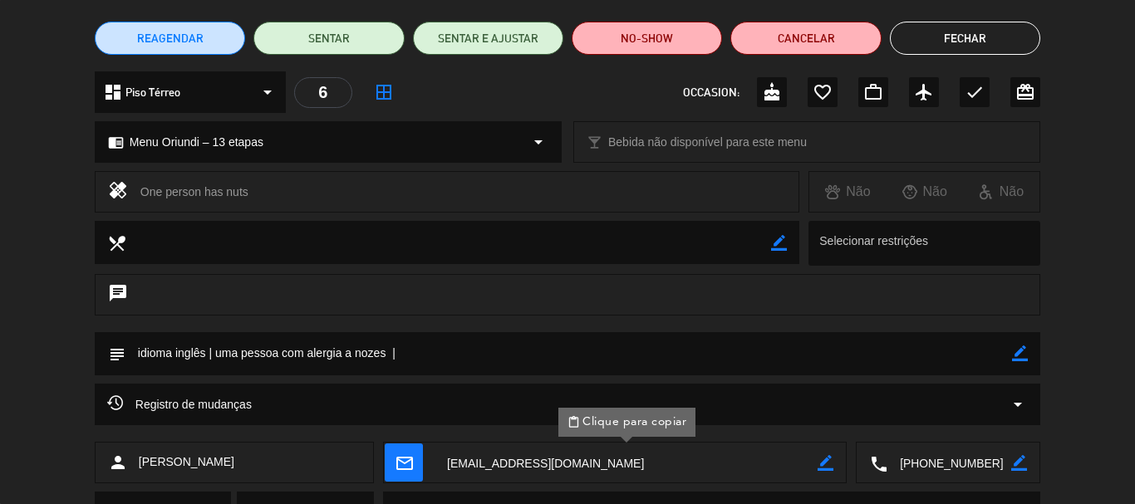
scroll to position [258, 0]
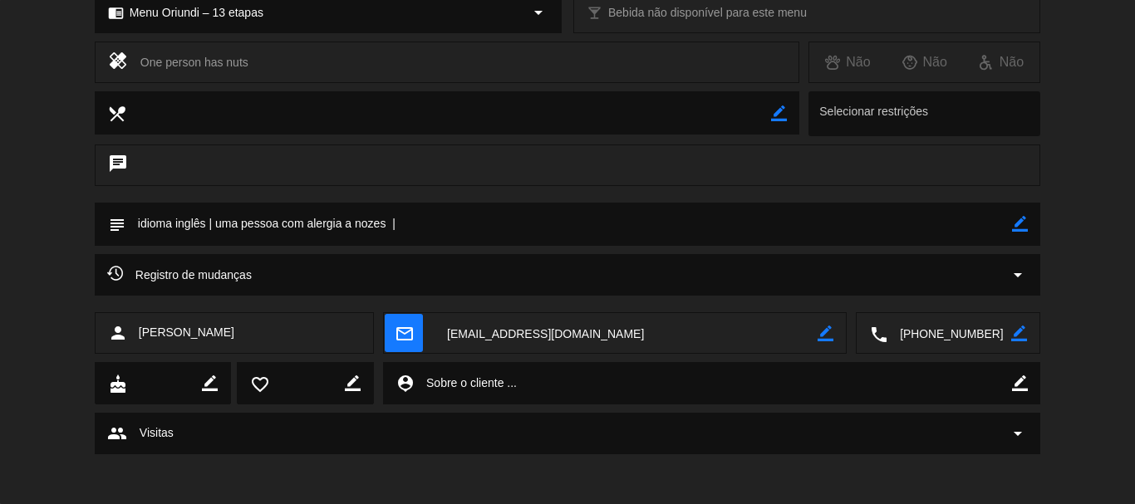
click at [946, 336] on textarea at bounding box center [949, 334] width 124 height 42
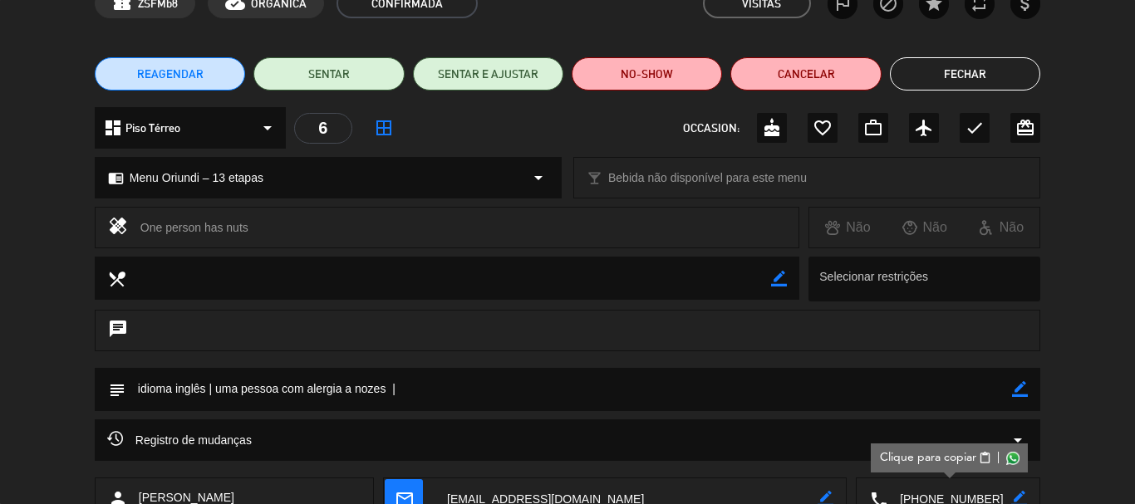
scroll to position [91, 0]
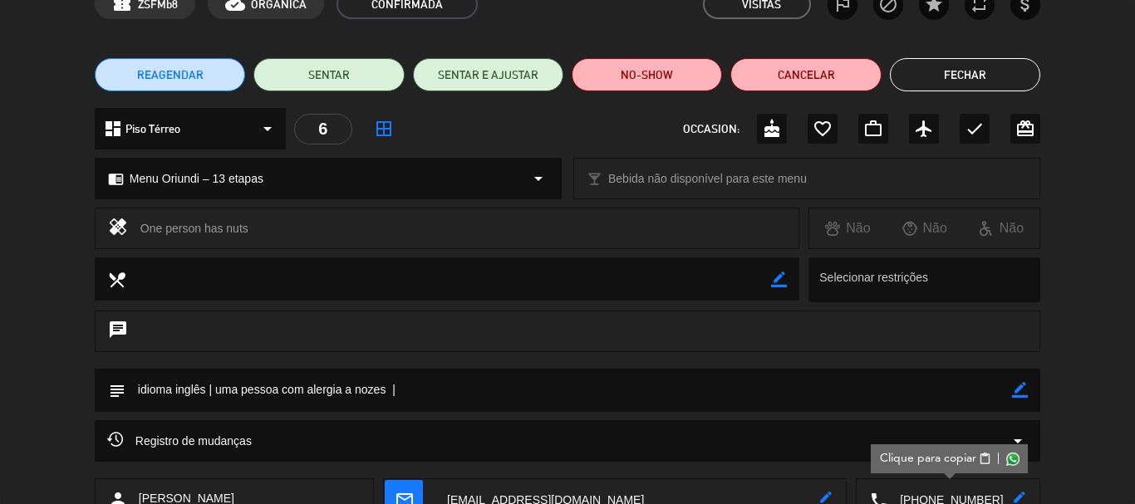
click at [873, 382] on textarea at bounding box center [568, 390] width 886 height 42
click at [1015, 390] on icon "border_color" at bounding box center [1020, 390] width 16 height 16
click at [928, 399] on textarea at bounding box center [568, 390] width 886 height 42
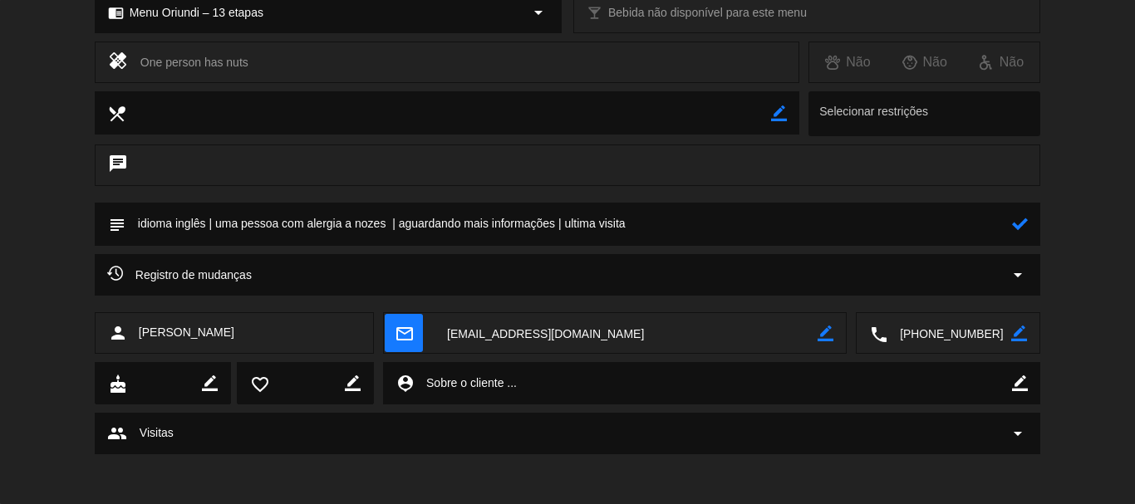
click at [1011, 226] on textarea at bounding box center [568, 224] width 886 height 42
click at [1019, 222] on icon at bounding box center [1020, 224] width 16 height 16
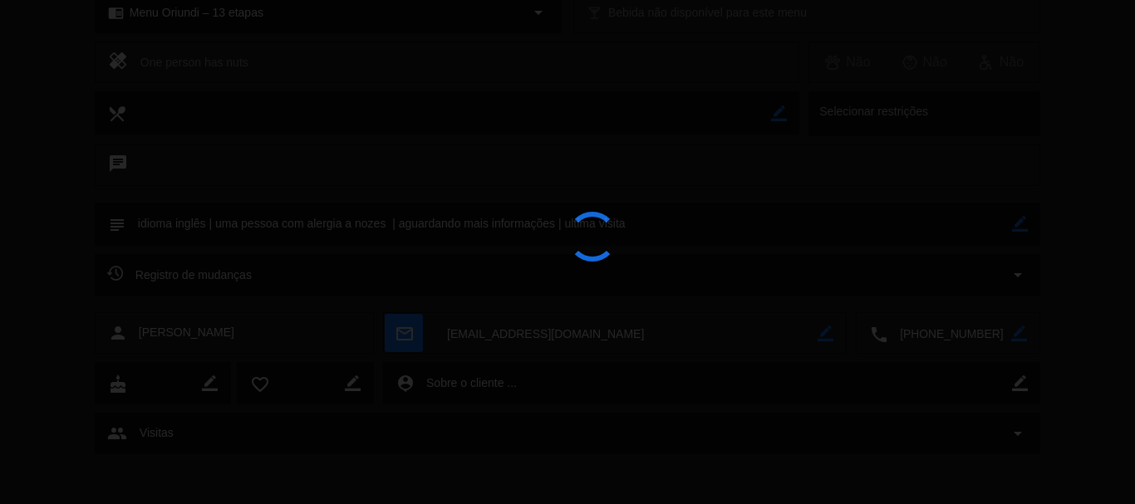
type textarea "idioma inglês | uma pessoa com alergia a nozes | aguardando mais informações | …"
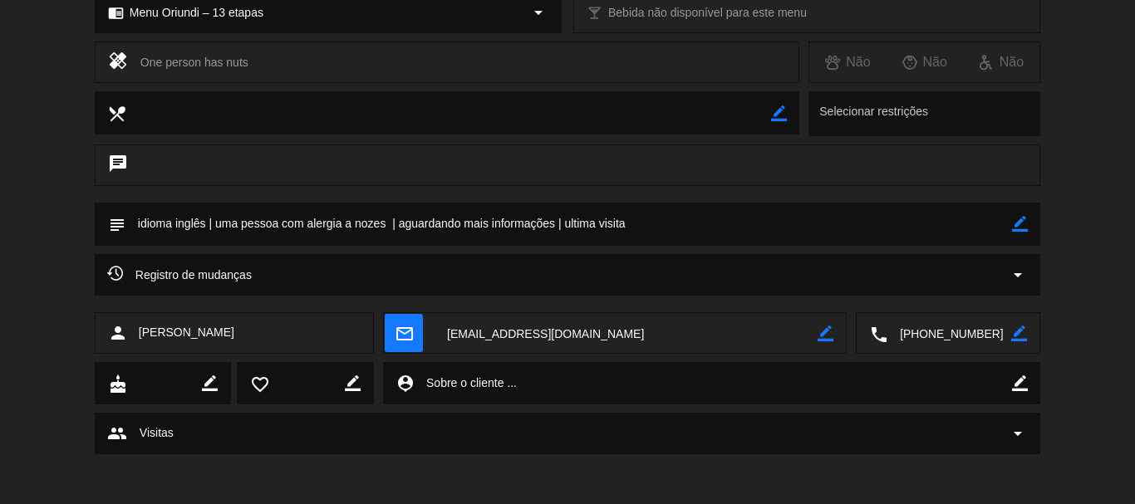
scroll to position [91, 0]
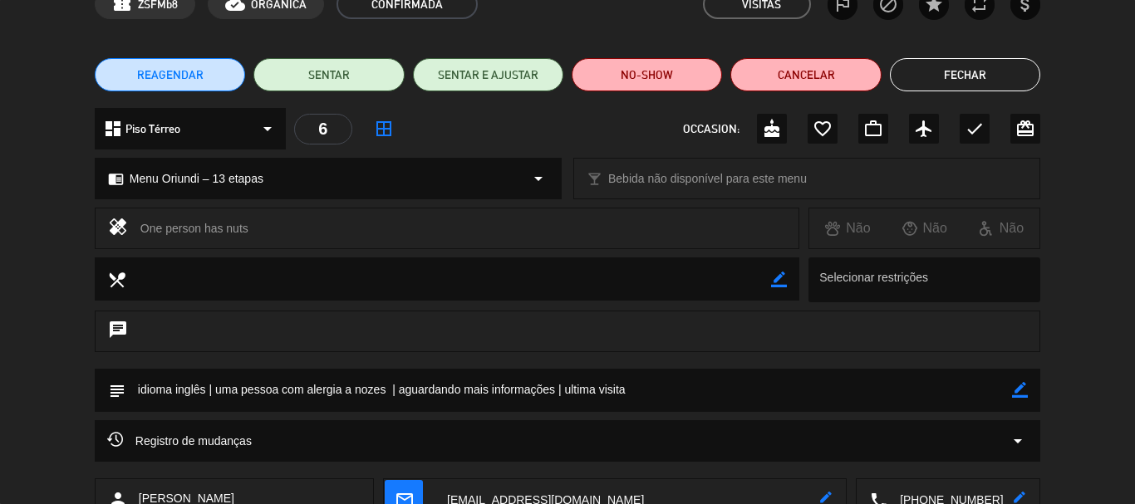
click at [959, 68] on button "Fechar" at bounding box center [965, 74] width 150 height 33
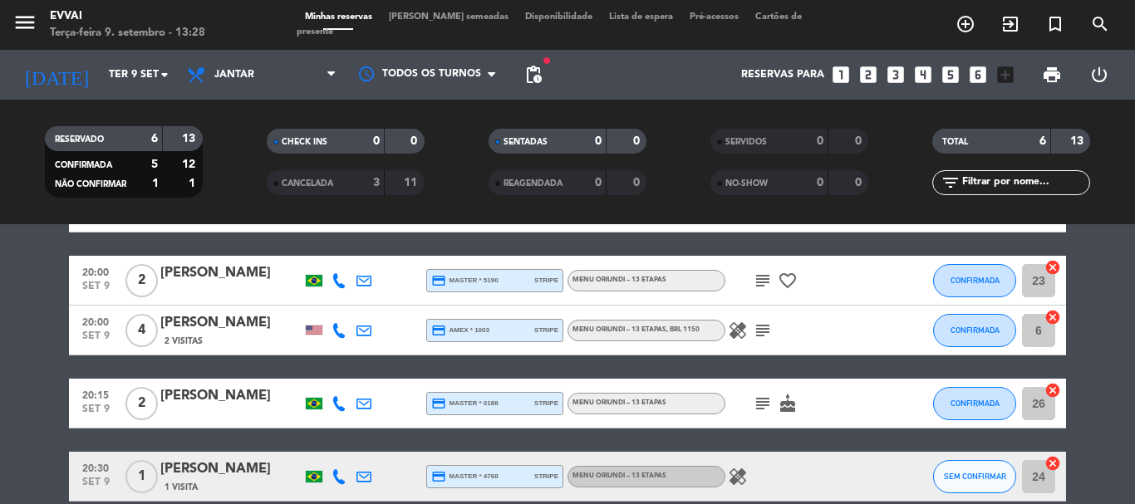
scroll to position [166, 0]
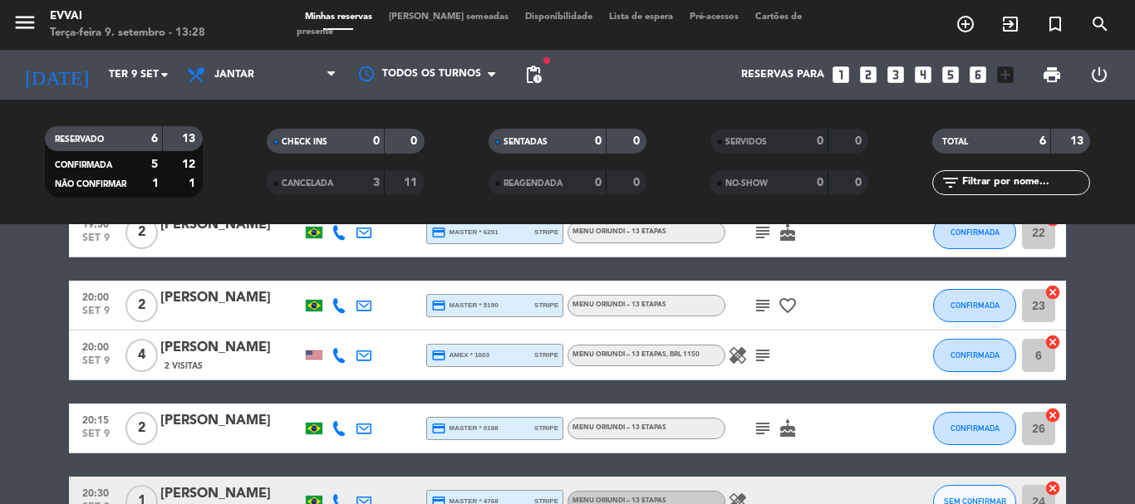
click at [179, 355] on div "[PERSON_NAME]" at bounding box center [230, 348] width 141 height 22
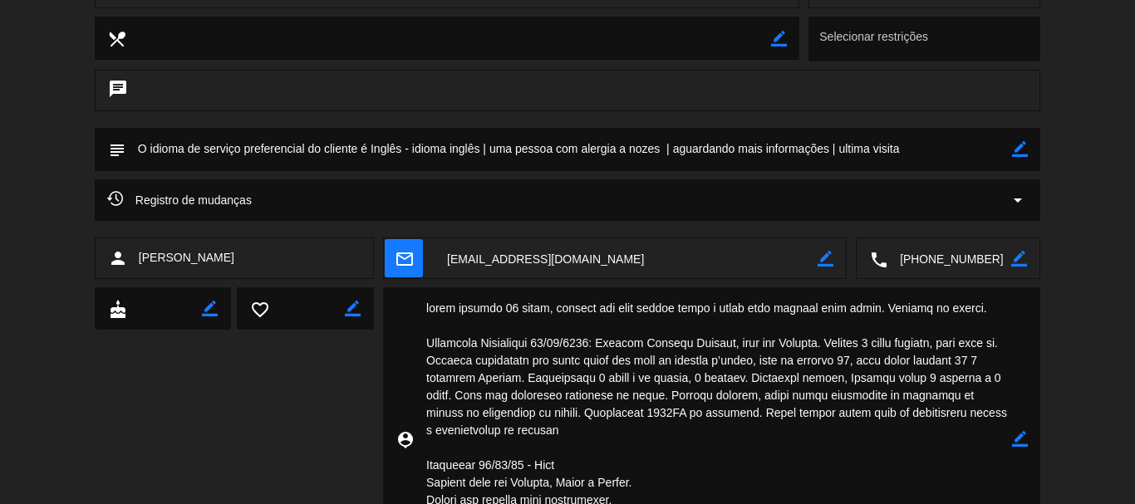
scroll to position [498, 0]
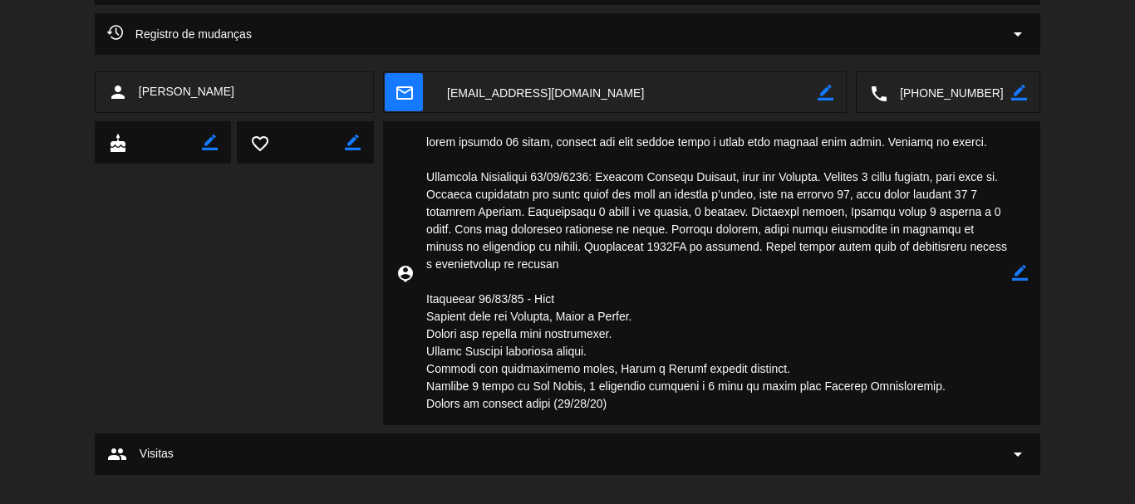
drag, startPoint x: 425, startPoint y: 297, endPoint x: 610, endPoint y: 401, distance: 212.0
click at [610, 401] on textarea at bounding box center [713, 273] width 598 height 304
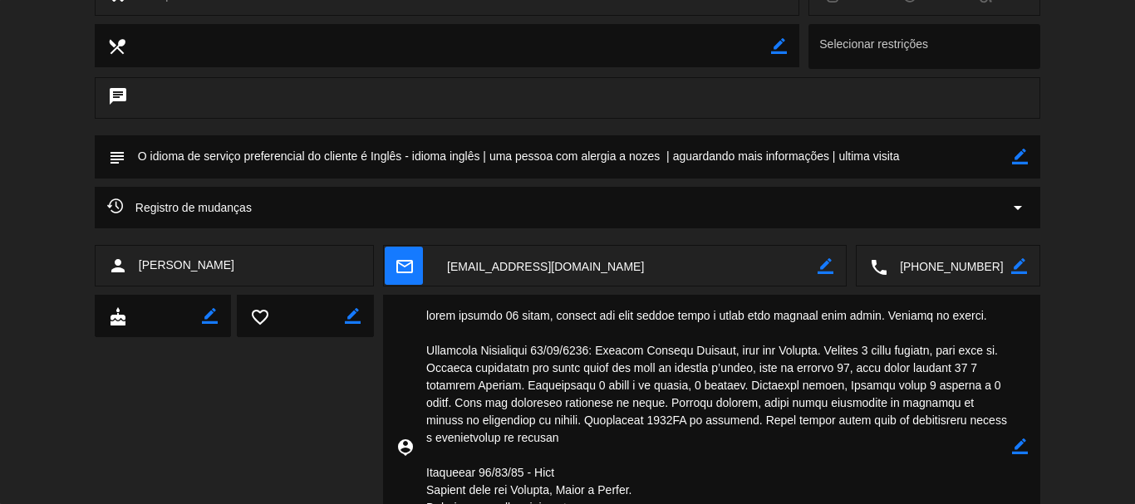
scroll to position [83, 0]
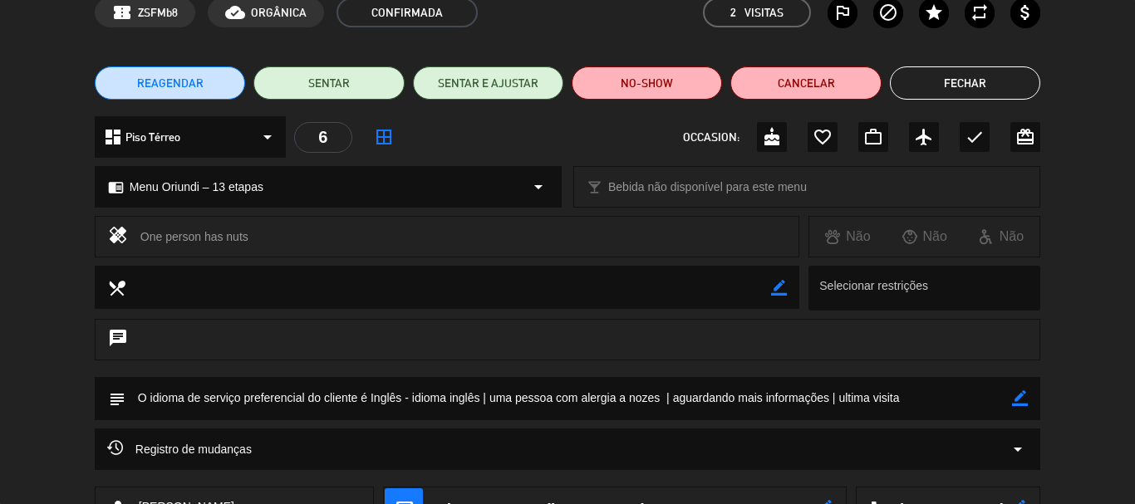
click at [1021, 395] on icon "border_color" at bounding box center [1020, 398] width 16 height 16
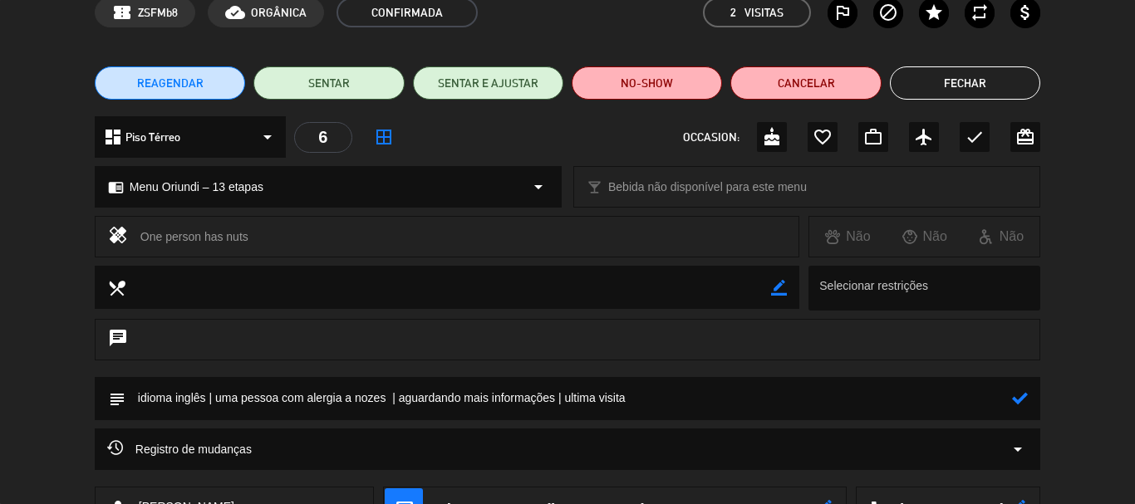
click at [944, 396] on textarea at bounding box center [568, 398] width 886 height 42
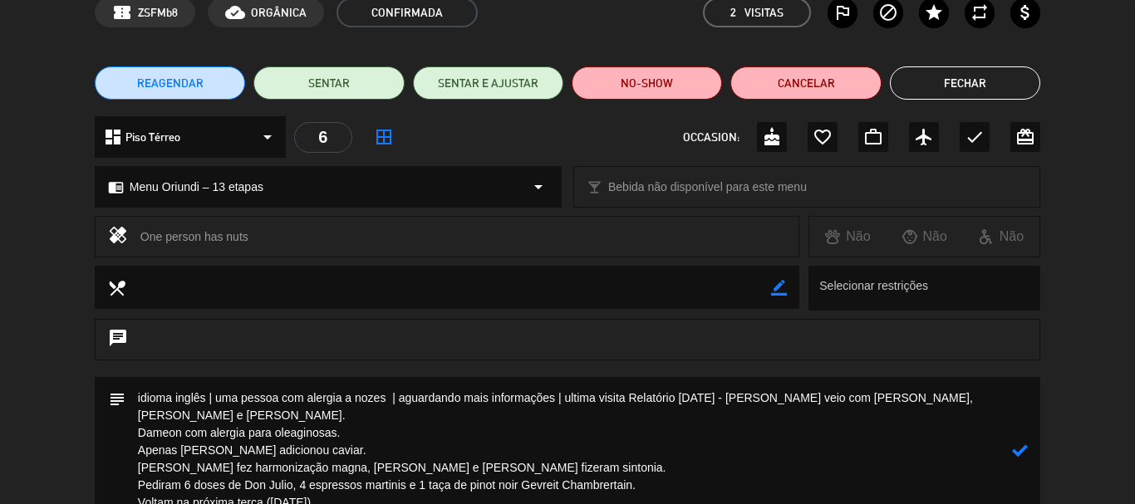
scroll to position [88, 0]
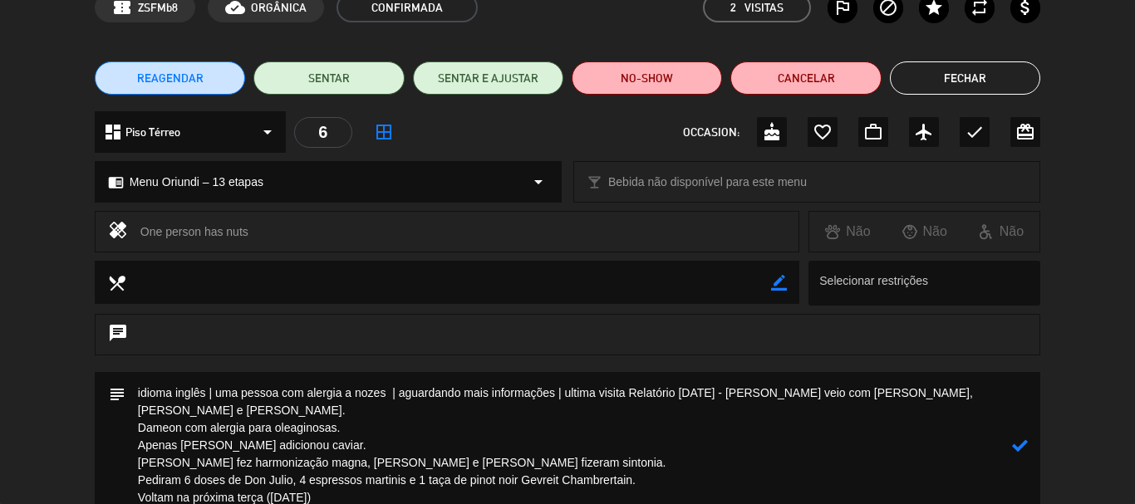
click at [139, 429] on textarea at bounding box center [568, 445] width 886 height 147
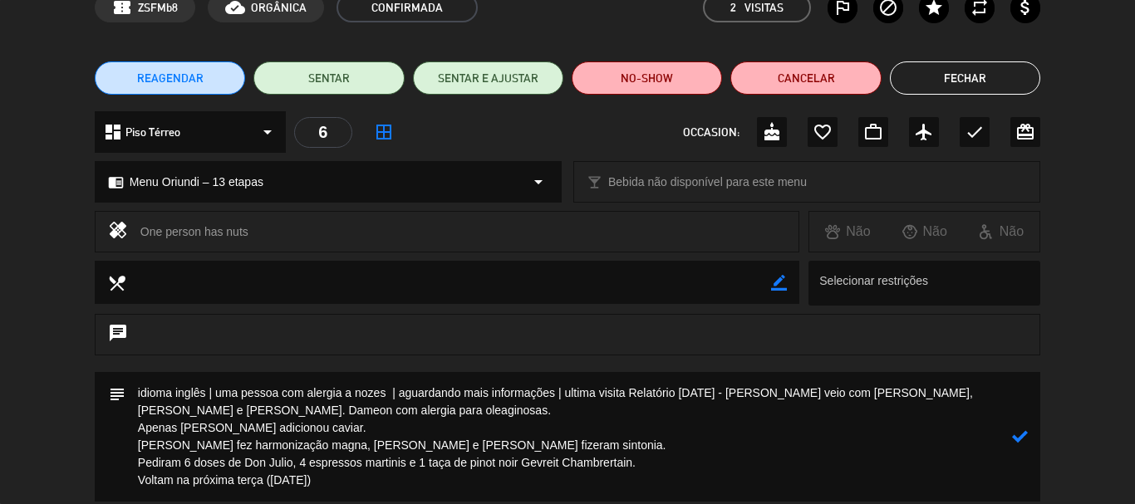
click at [136, 415] on textarea at bounding box center [568, 437] width 886 height 130
click at [136, 424] on textarea at bounding box center [568, 437] width 886 height 130
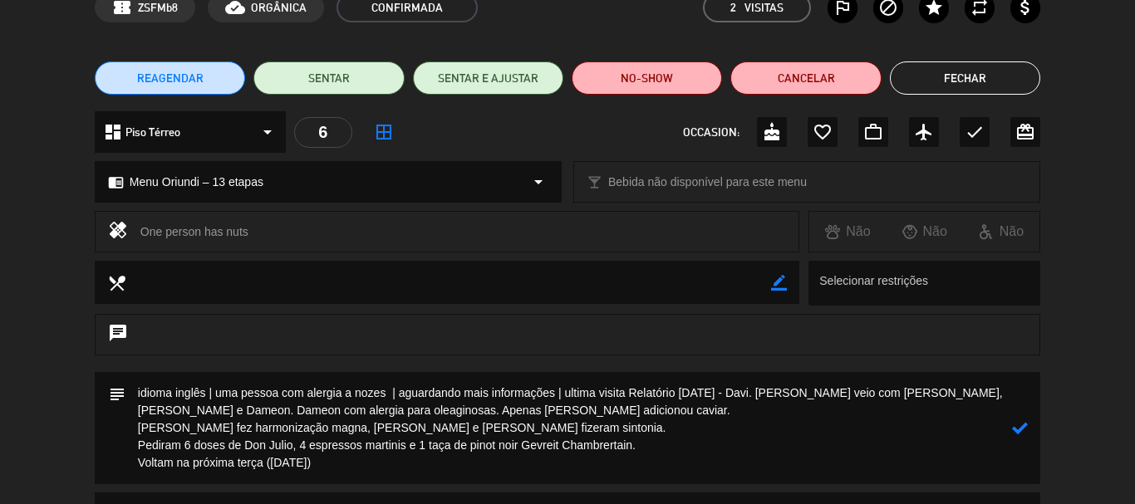
click at [137, 419] on textarea at bounding box center [568, 428] width 886 height 112
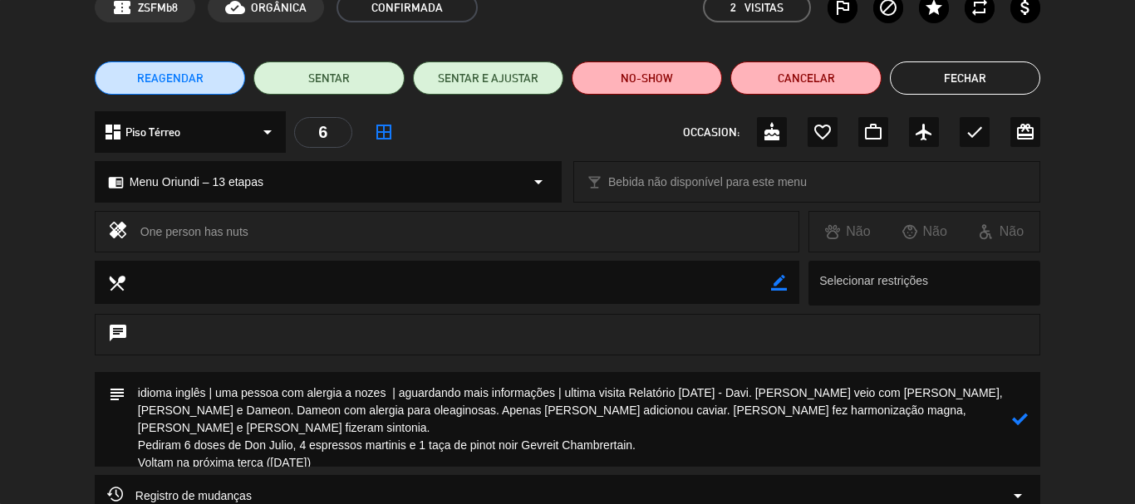
click at [140, 434] on textarea at bounding box center [568, 419] width 886 height 95
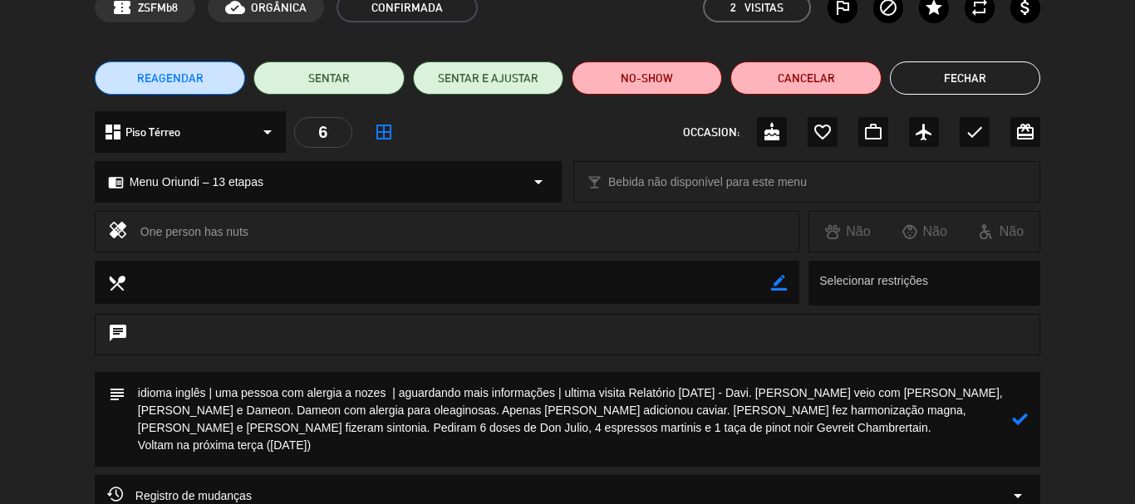
type textarea "idioma inglês | uma pessoa com alergia a nozes | aguardando mais informações | …"
click at [1018, 423] on icon at bounding box center [1020, 419] width 16 height 16
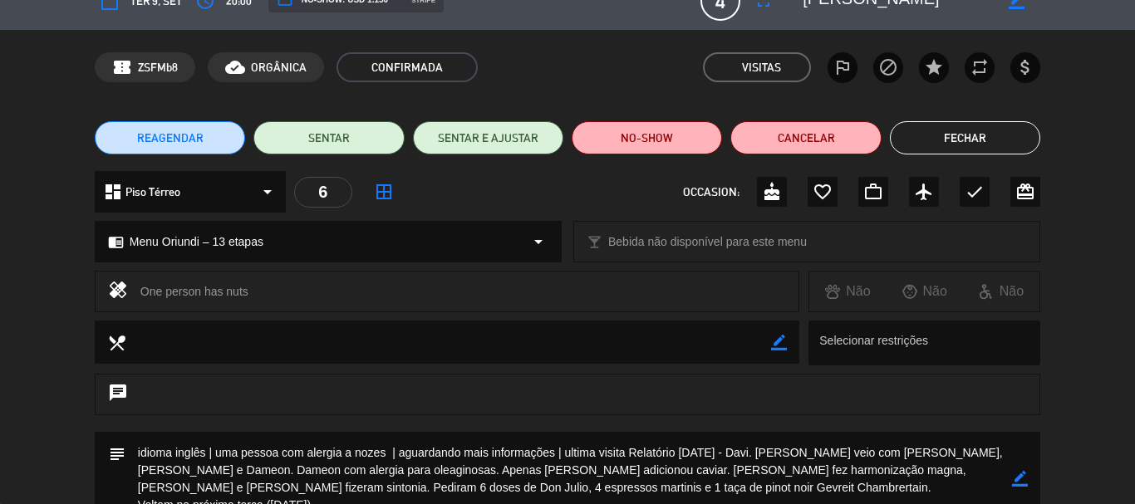
scroll to position [0, 0]
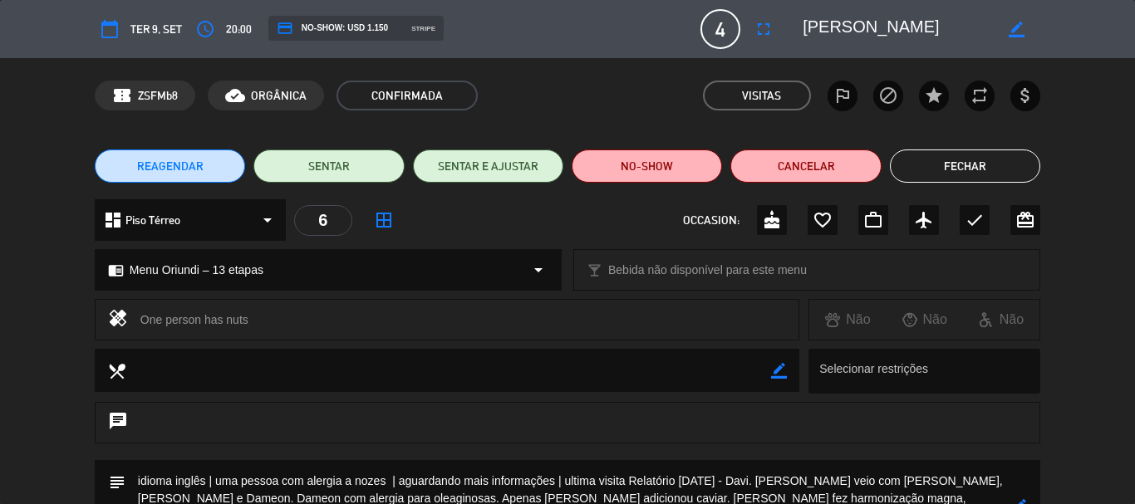
click at [1008, 164] on button "Fechar" at bounding box center [965, 166] width 150 height 33
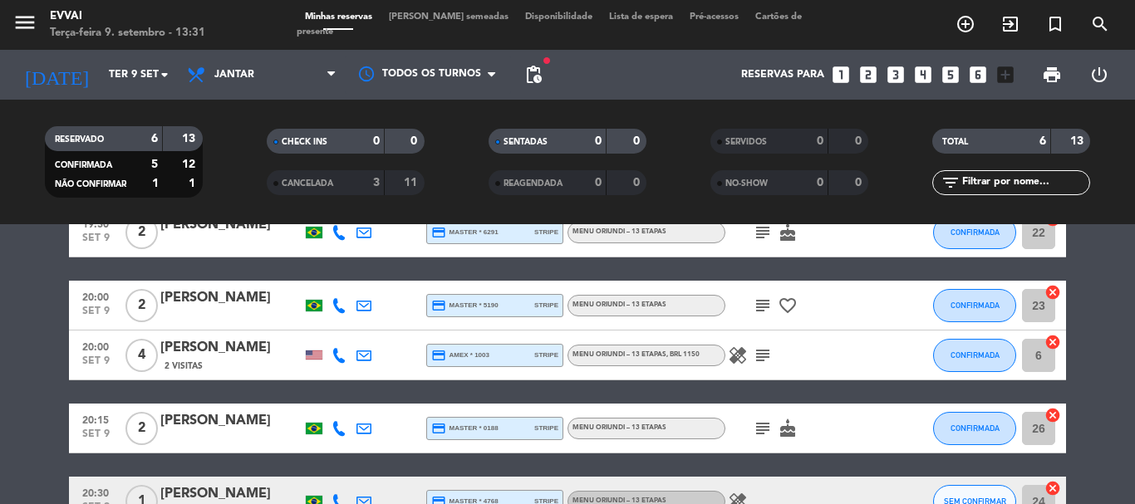
click at [234, 339] on div "[PERSON_NAME]" at bounding box center [230, 348] width 141 height 22
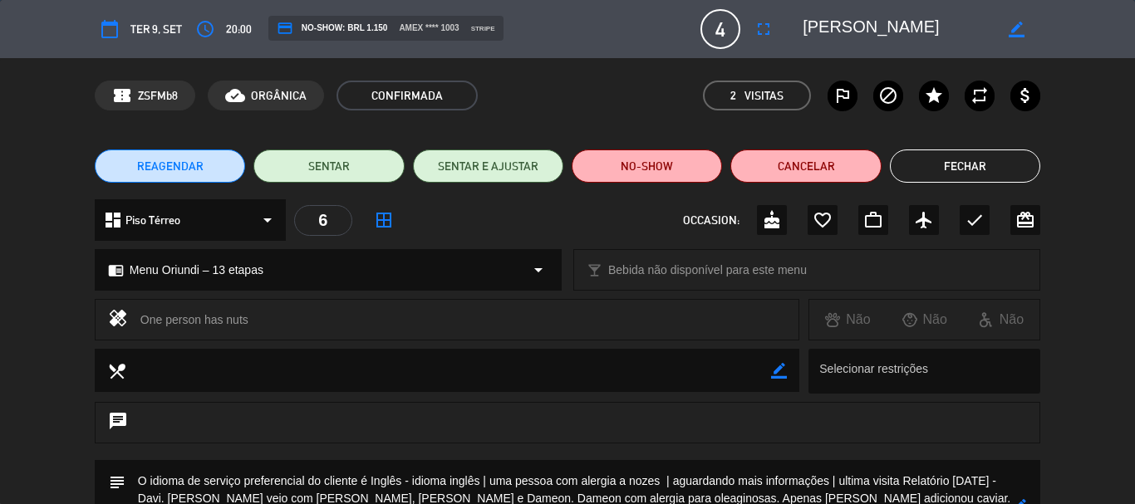
scroll to position [166, 0]
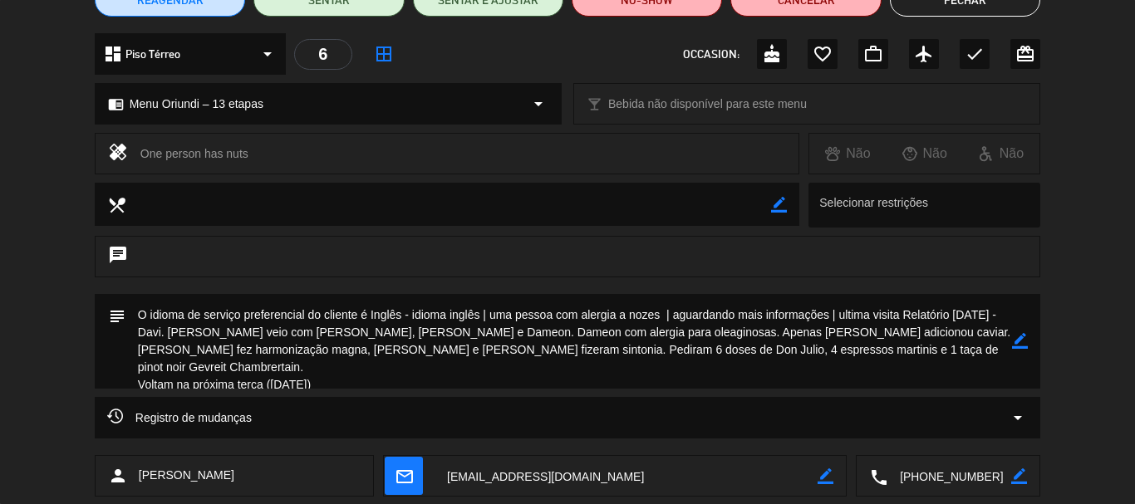
click at [1018, 349] on icon "border_color" at bounding box center [1020, 341] width 16 height 16
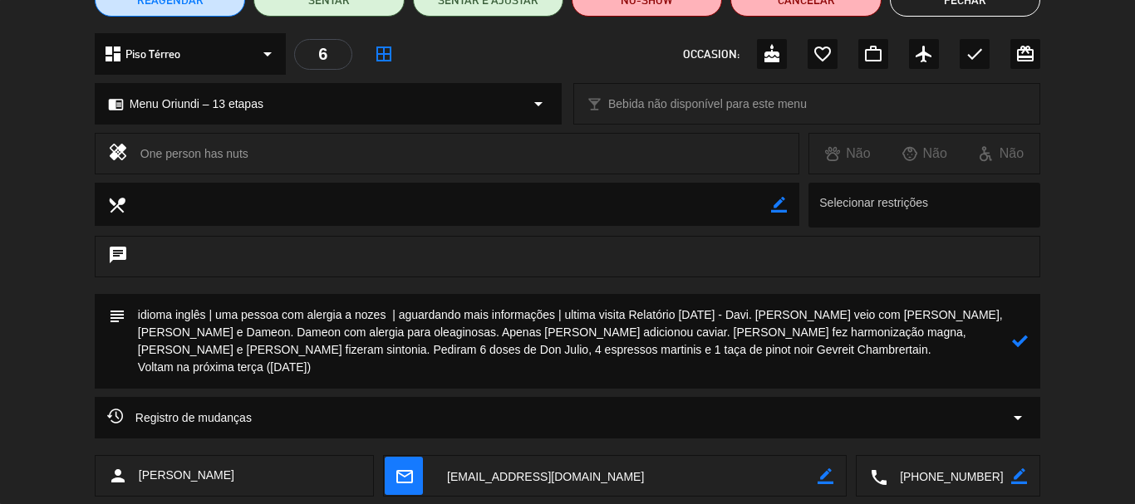
click at [1027, 346] on icon at bounding box center [1020, 341] width 16 height 16
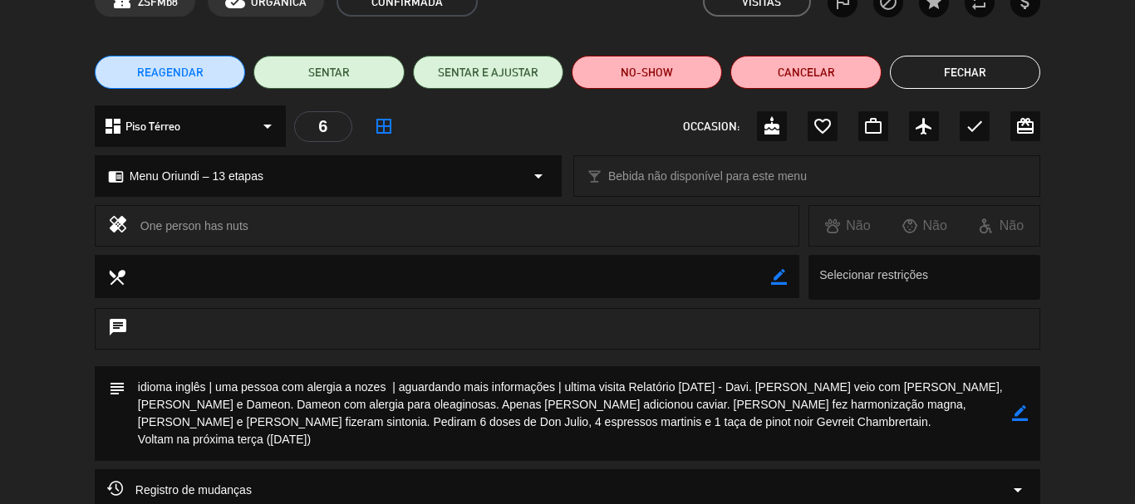
scroll to position [0, 0]
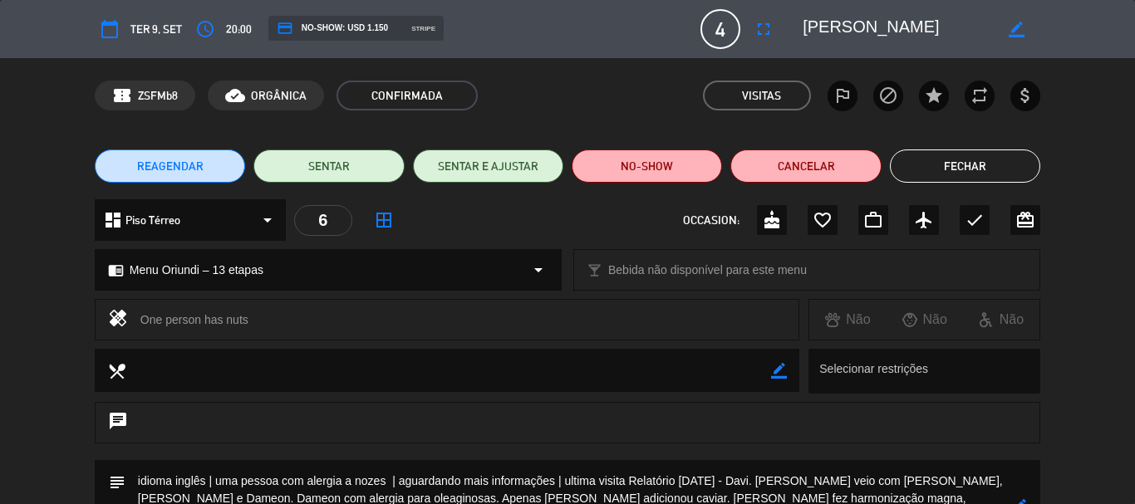
click at [965, 174] on button "Fechar" at bounding box center [965, 166] width 150 height 33
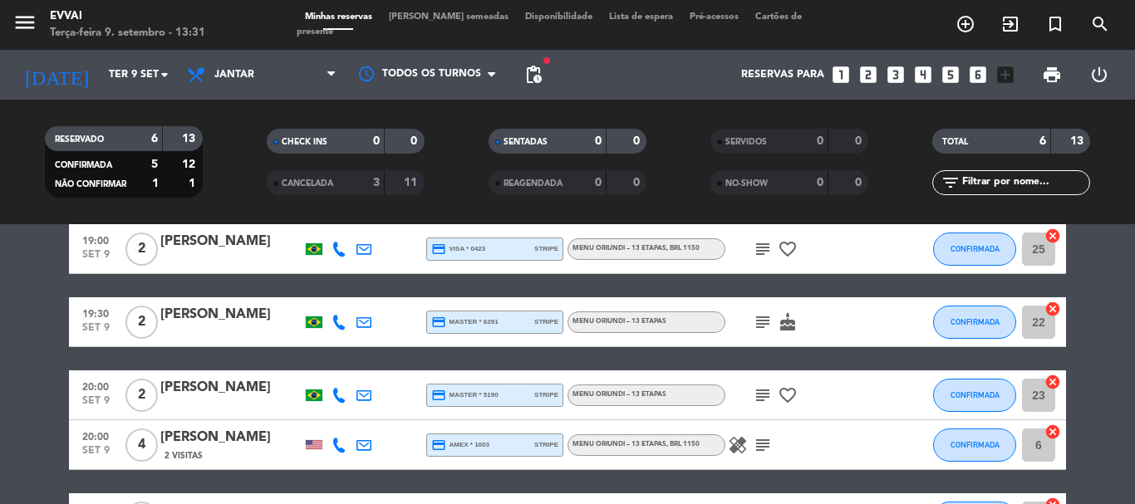
scroll to position [166, 0]
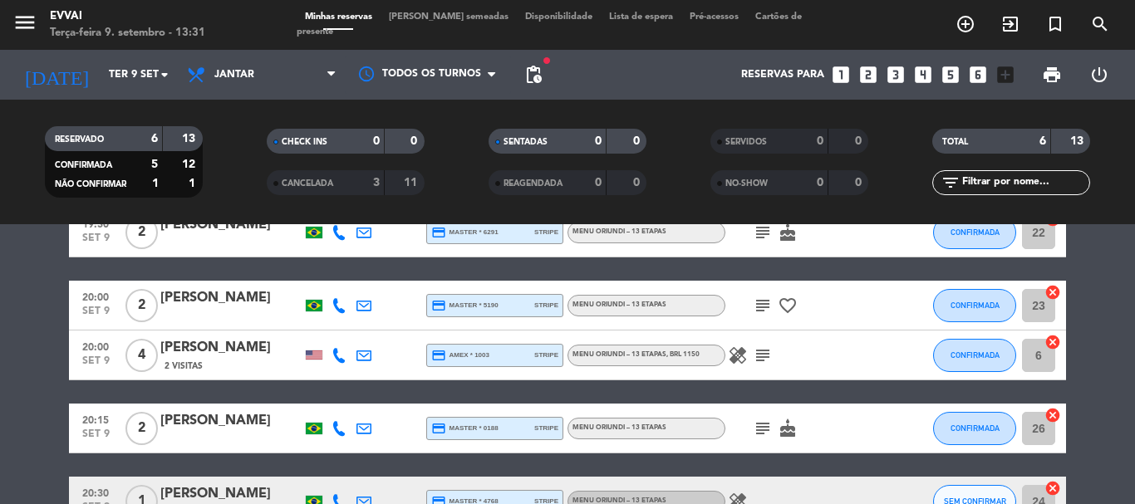
click at [195, 417] on div "[PERSON_NAME]" at bounding box center [230, 421] width 141 height 22
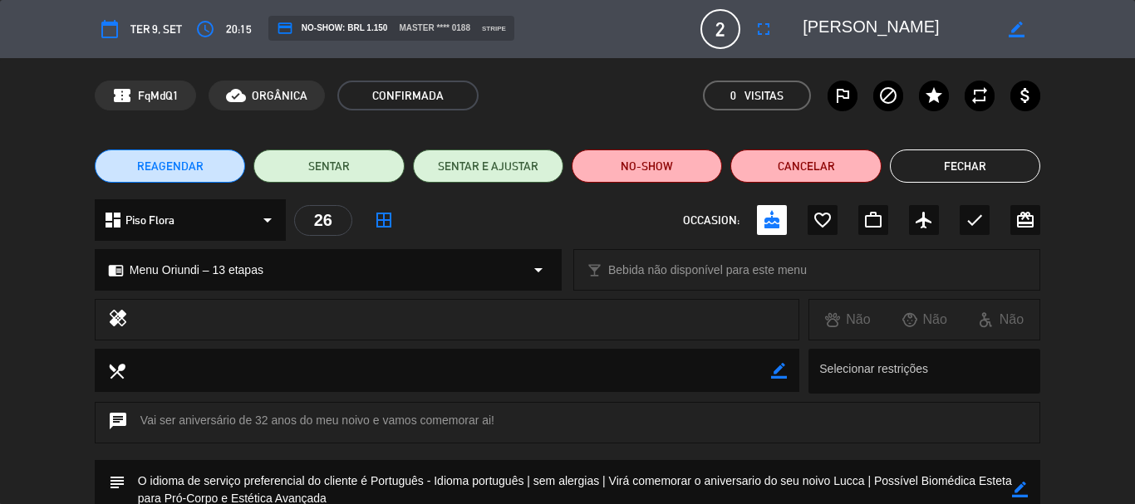
scroll to position [83, 0]
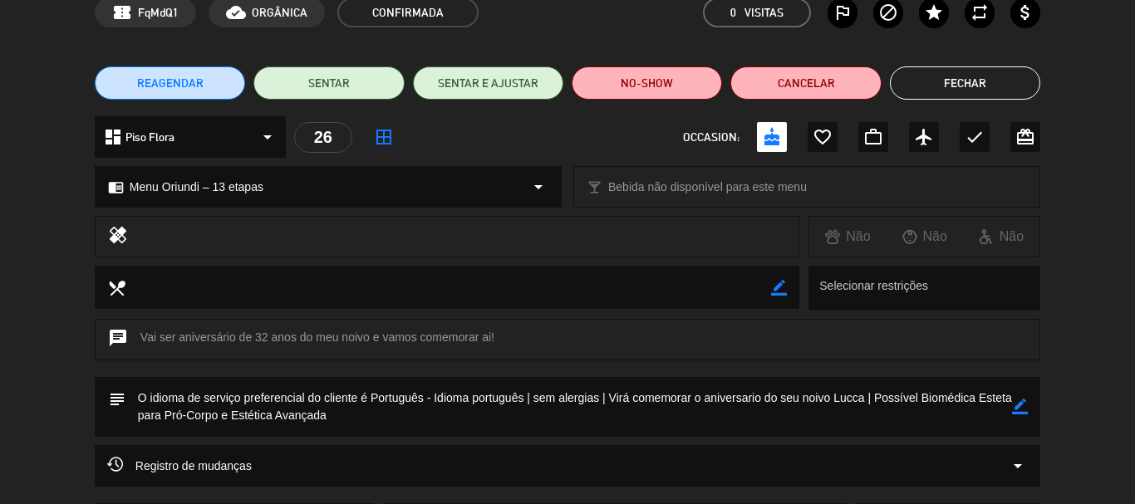
click at [998, 73] on button "Fechar" at bounding box center [965, 82] width 150 height 33
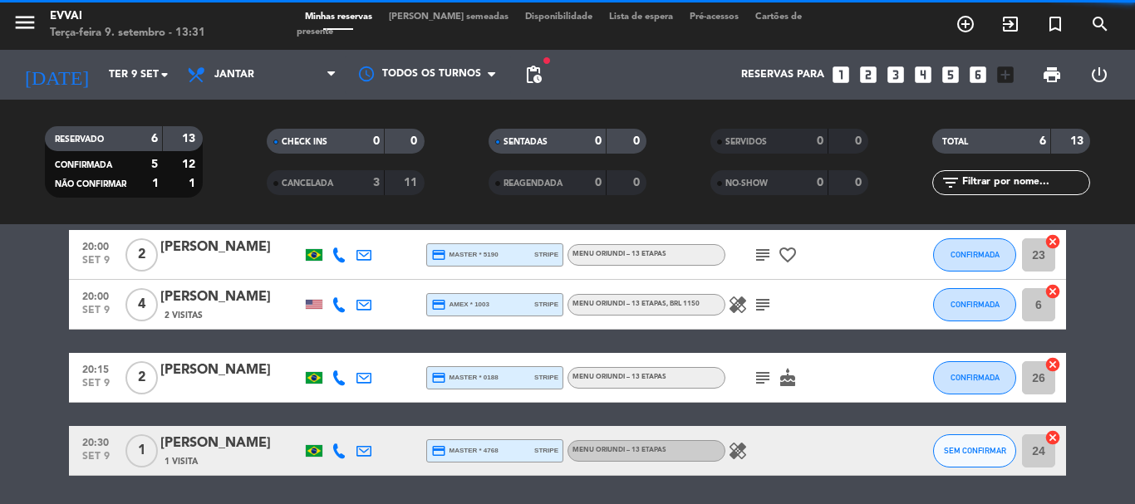
scroll to position [272, 0]
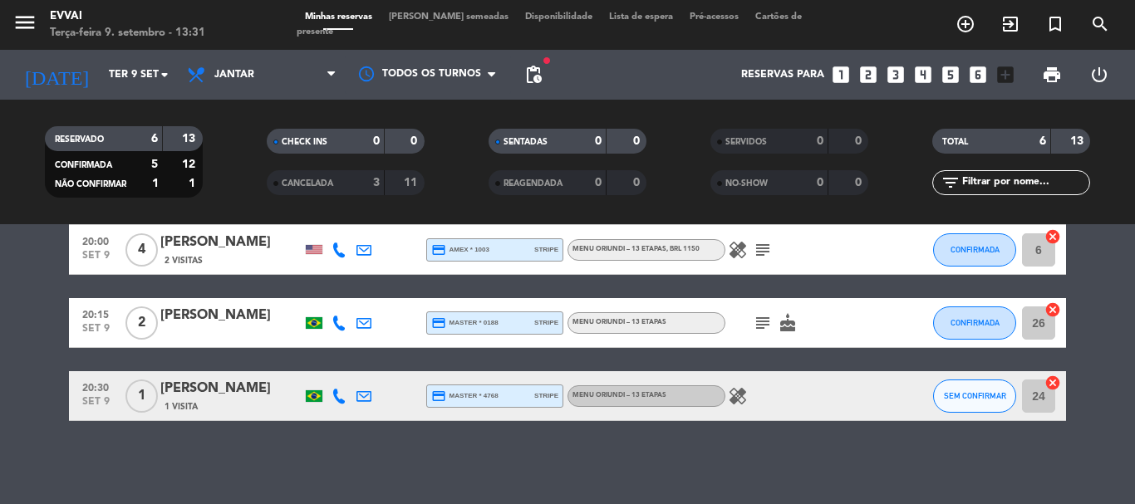
click at [218, 383] on div "[PERSON_NAME]" at bounding box center [230, 389] width 141 height 22
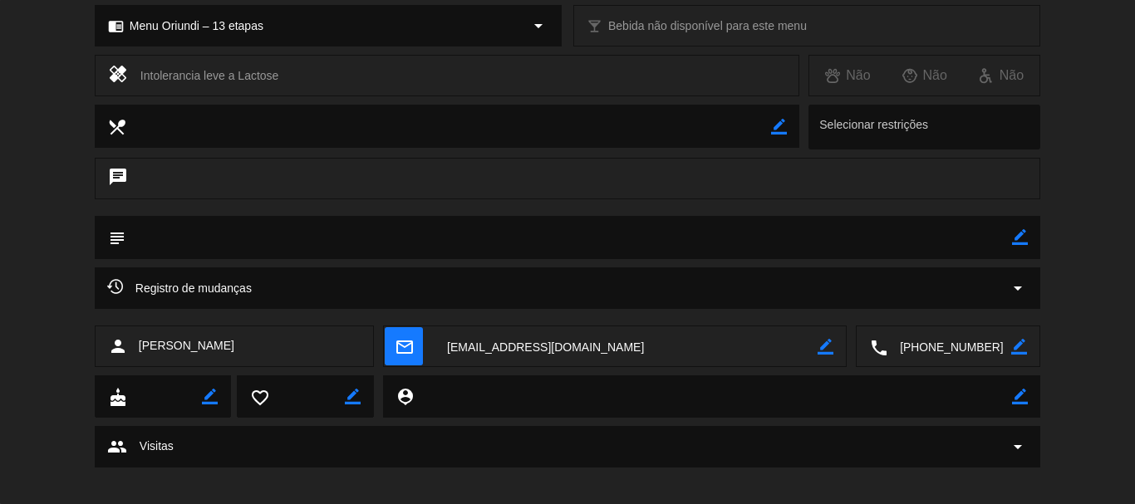
scroll to position [258, 0]
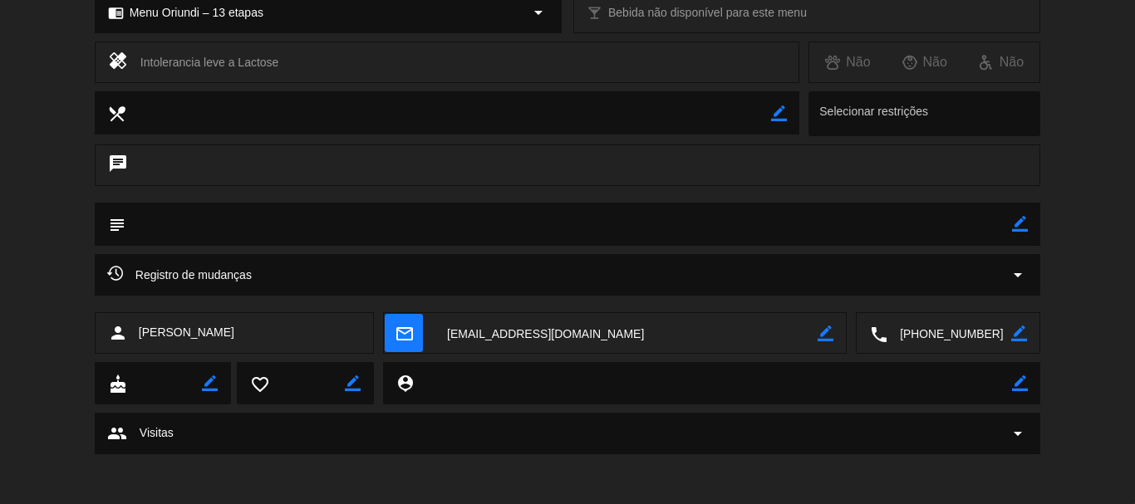
click at [925, 326] on textarea at bounding box center [949, 334] width 124 height 42
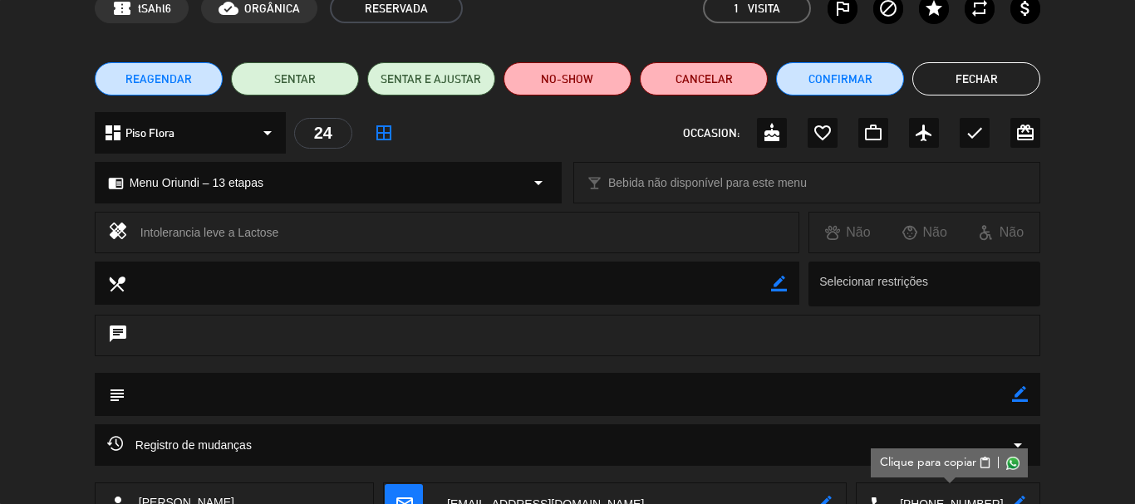
scroll to position [0, 0]
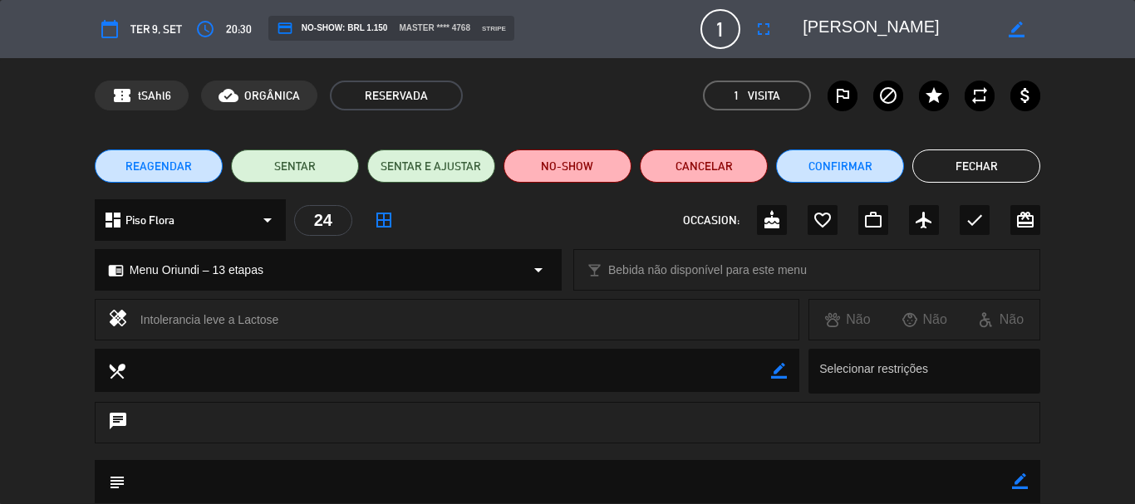
click at [852, 39] on textarea at bounding box center [897, 29] width 190 height 30
click at [984, 168] on button "Fechar" at bounding box center [976, 166] width 128 height 33
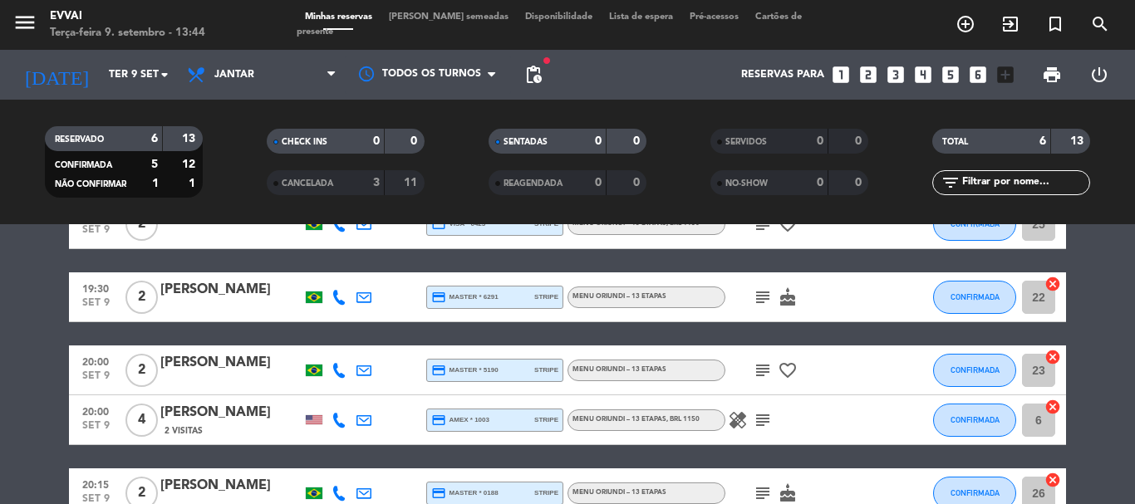
scroll to position [249, 0]
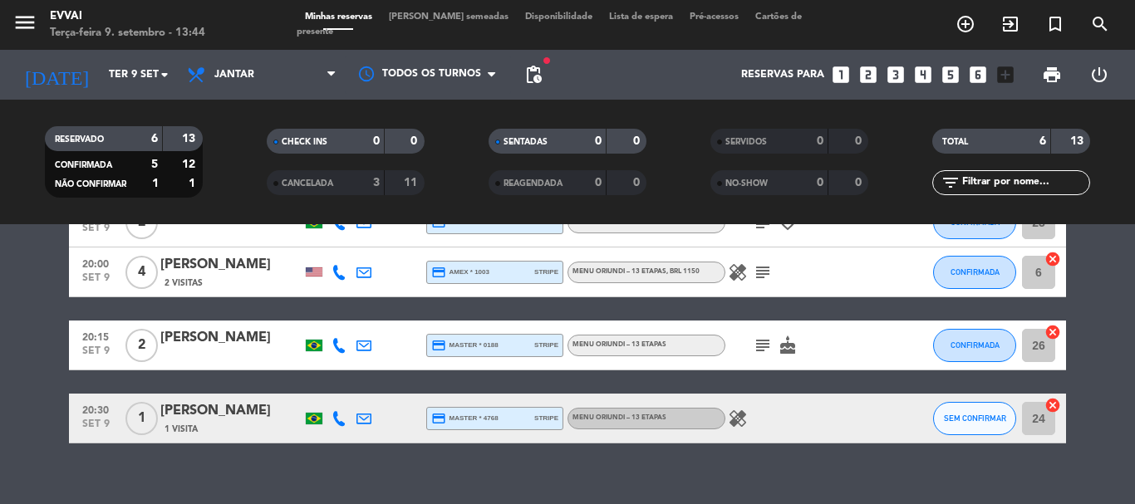
click at [762, 269] on icon "subject" at bounding box center [763, 272] width 20 height 20
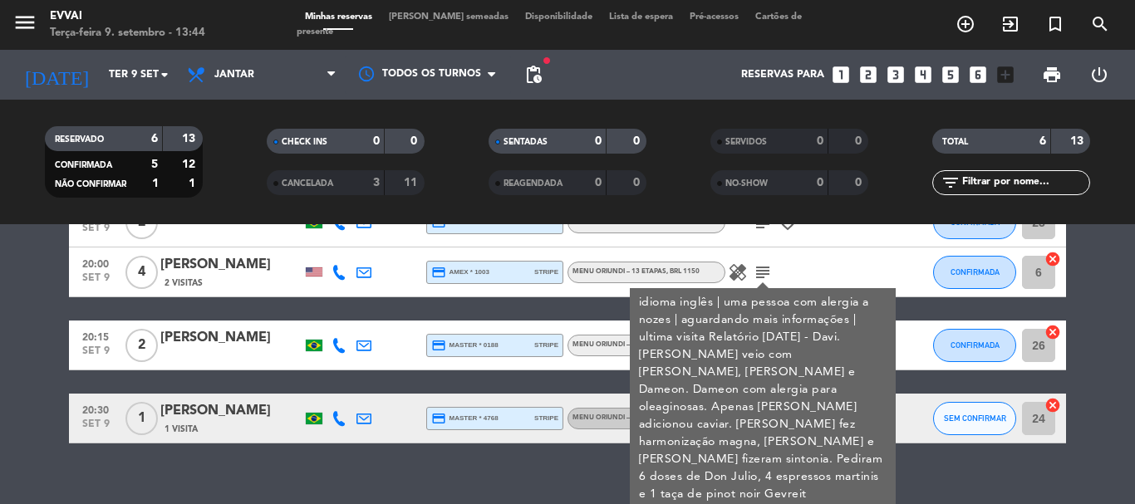
click at [870, 270] on div "healing subject idioma inglês | uma pessoa com alergia a nozes | aguardando mai…" at bounding box center [800, 272] width 150 height 49
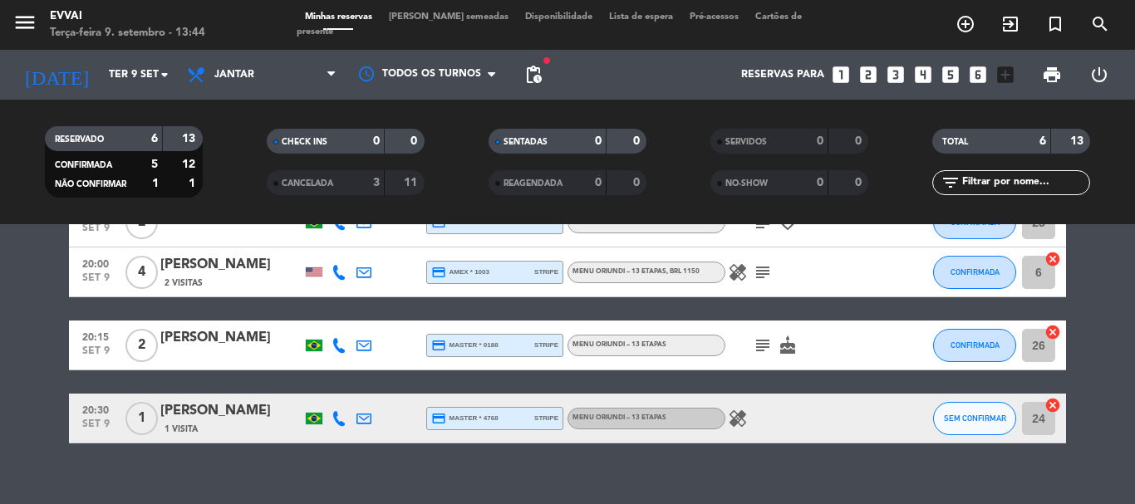
click at [204, 402] on div "[PERSON_NAME]" at bounding box center [230, 411] width 141 height 22
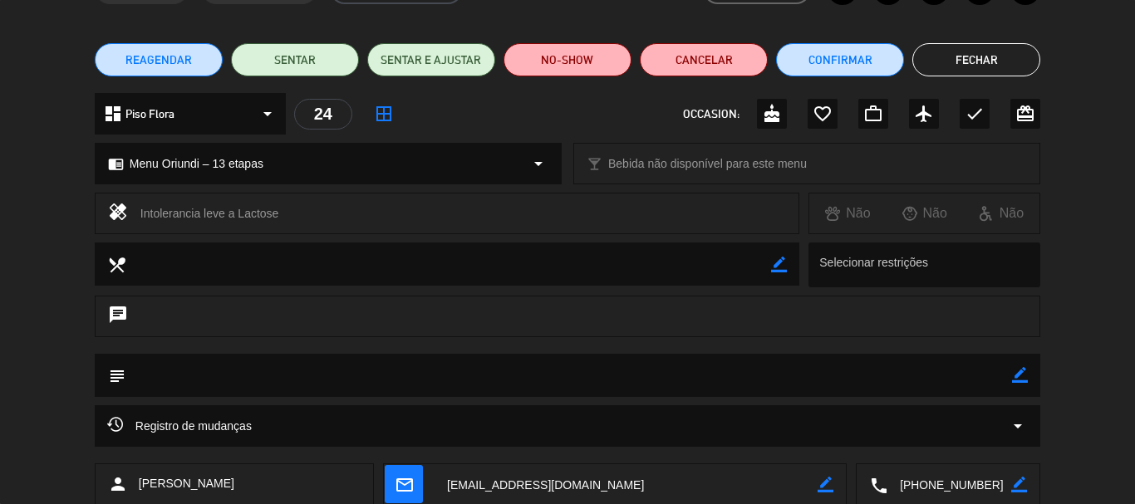
scroll to position [0, 0]
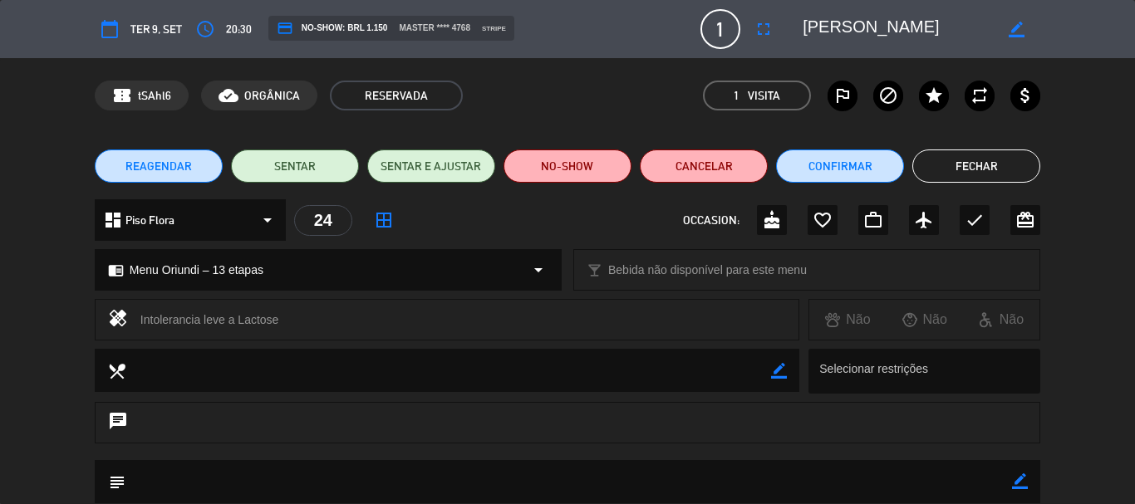
click at [981, 165] on button "Fechar" at bounding box center [976, 166] width 128 height 33
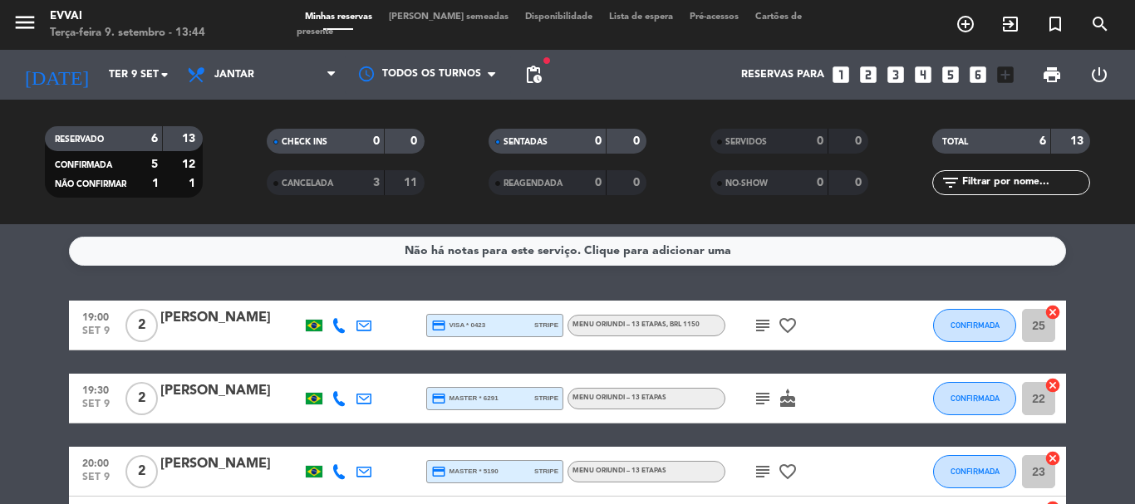
click at [270, 312] on div "[PERSON_NAME]" at bounding box center [230, 318] width 141 height 22
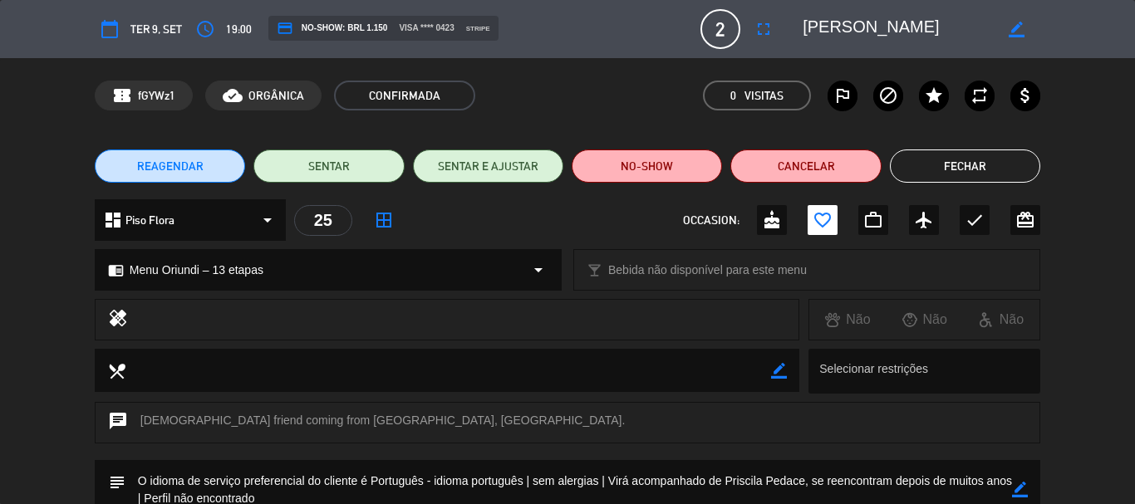
click at [949, 163] on button "Fechar" at bounding box center [965, 166] width 150 height 33
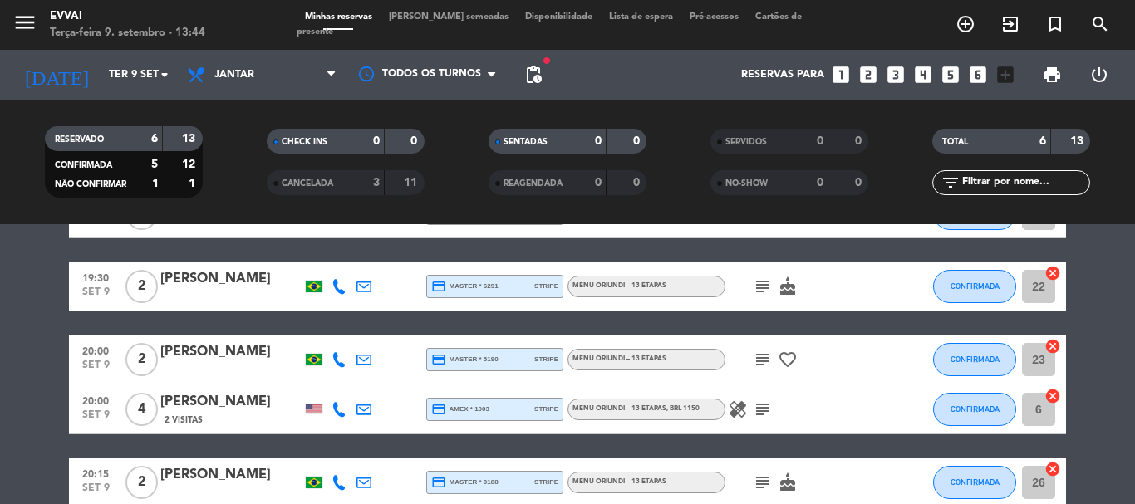
scroll to position [83, 0]
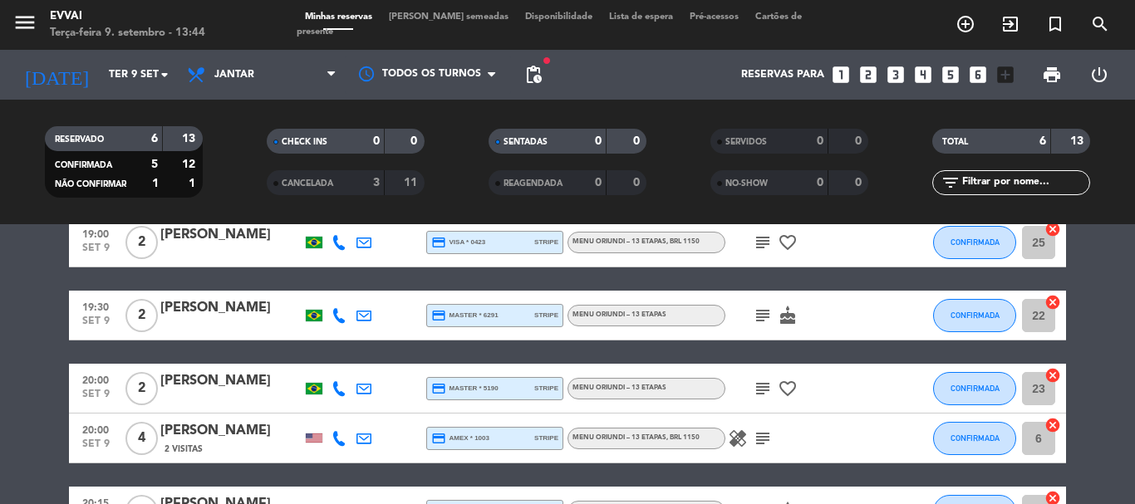
click at [273, 309] on div "[PERSON_NAME]" at bounding box center [230, 308] width 141 height 22
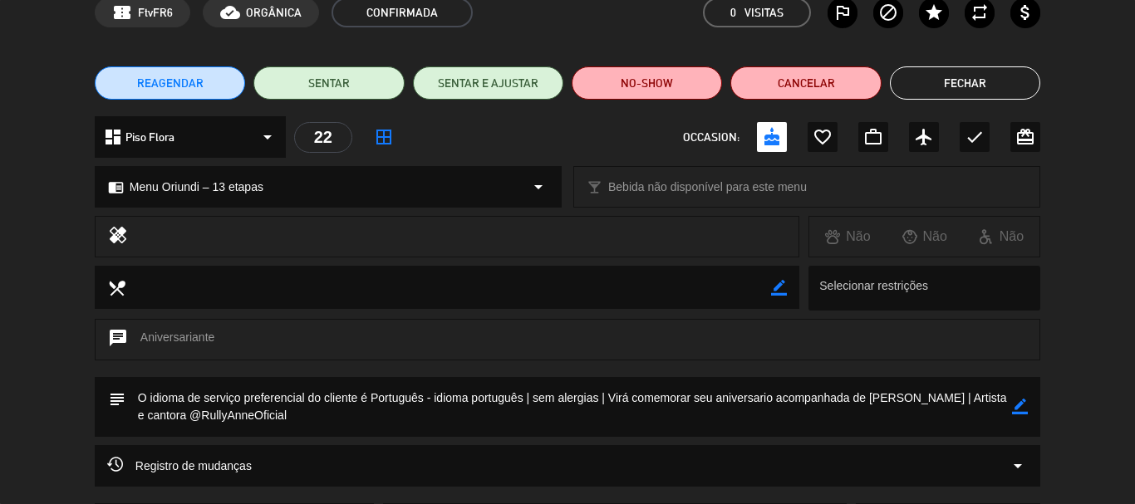
scroll to position [0, 0]
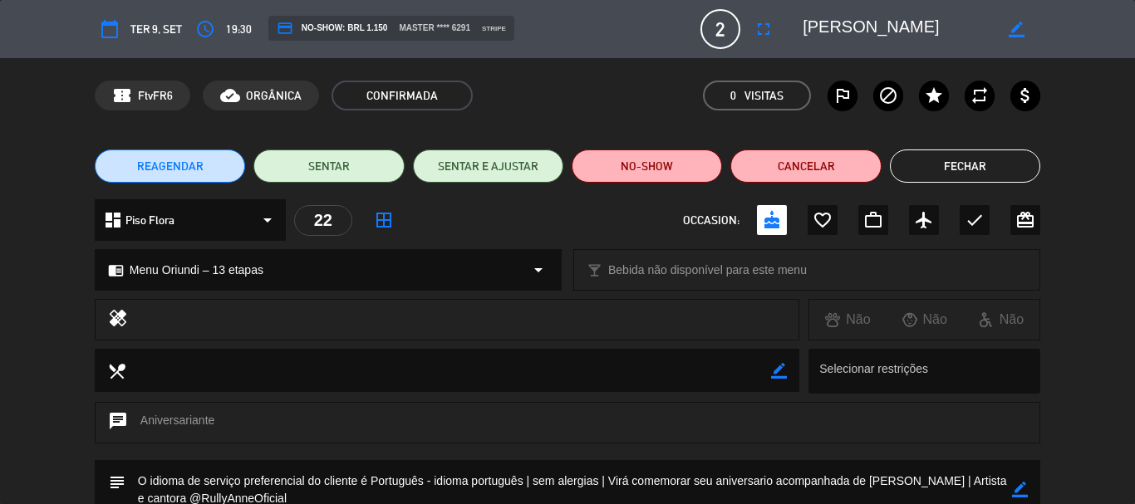
click at [950, 164] on button "Fechar" at bounding box center [965, 166] width 150 height 33
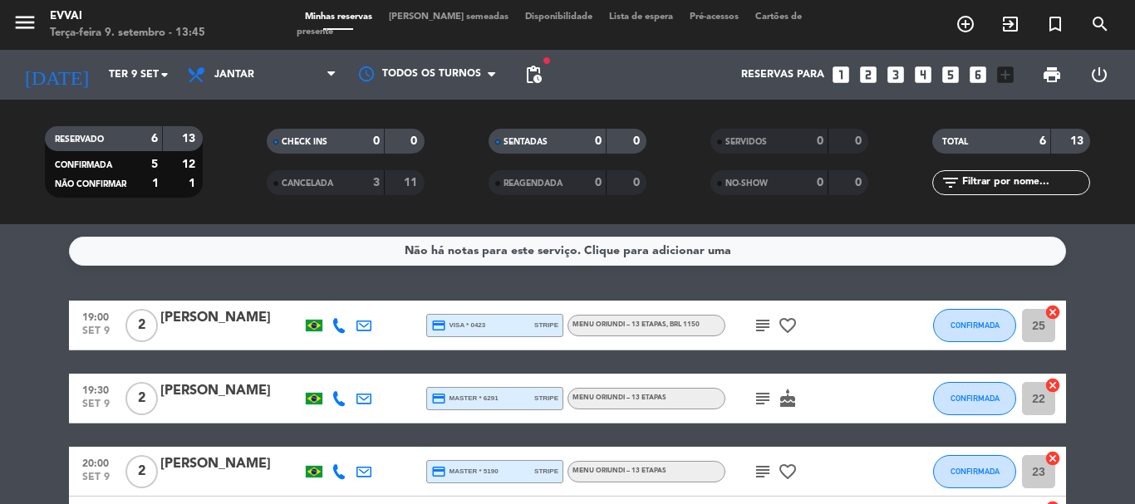
scroll to position [166, 0]
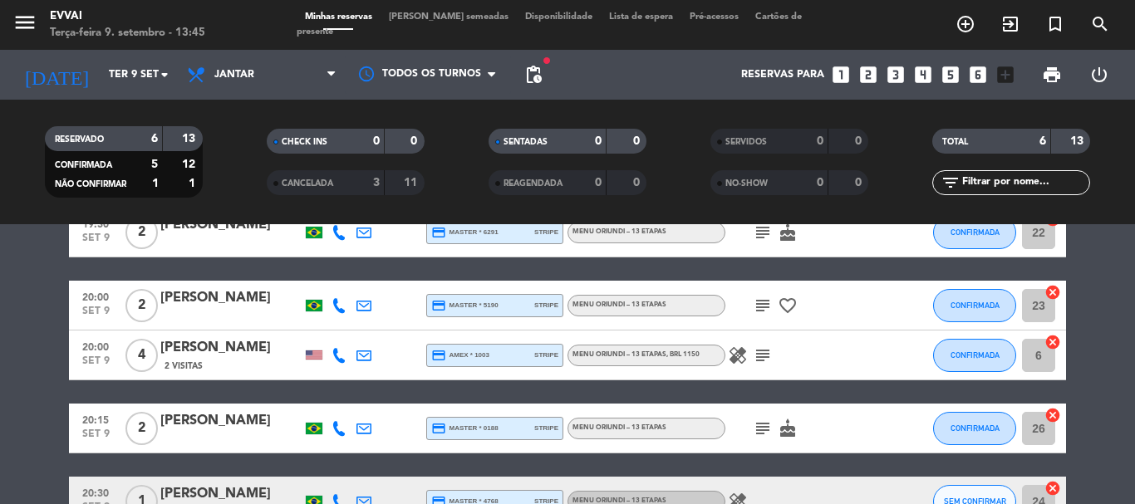
click at [240, 356] on div "[PERSON_NAME]" at bounding box center [230, 348] width 141 height 22
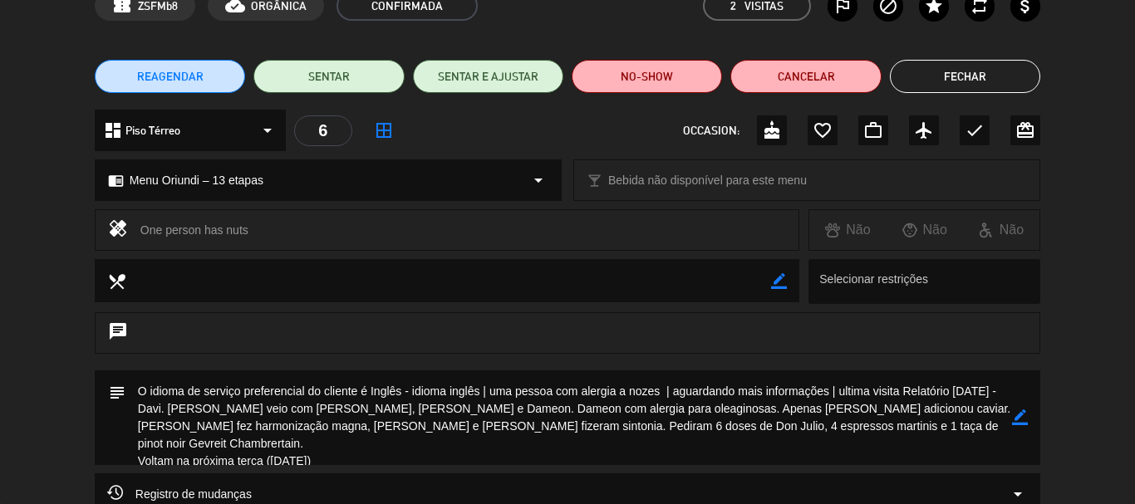
scroll to position [0, 0]
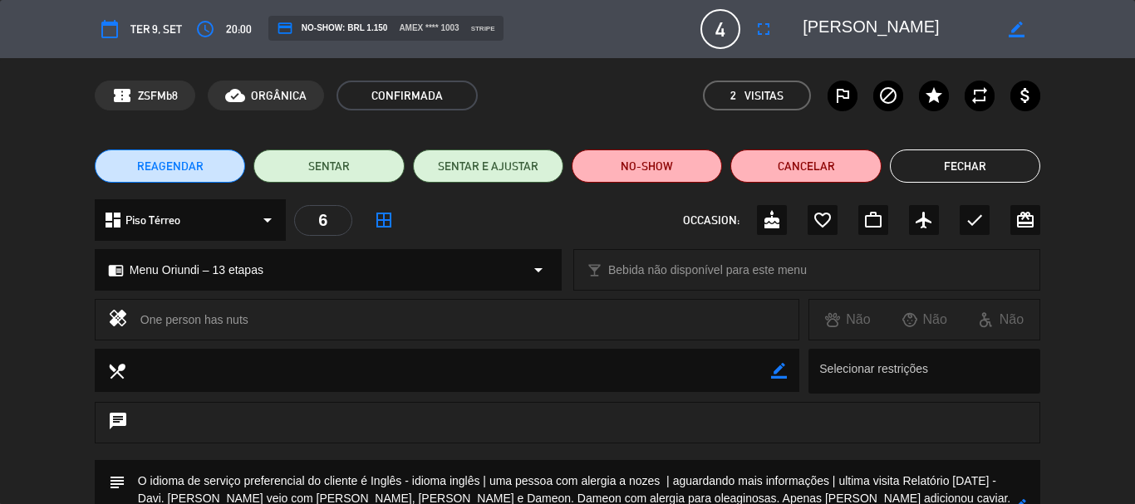
click at [964, 166] on button "Fechar" at bounding box center [965, 166] width 150 height 33
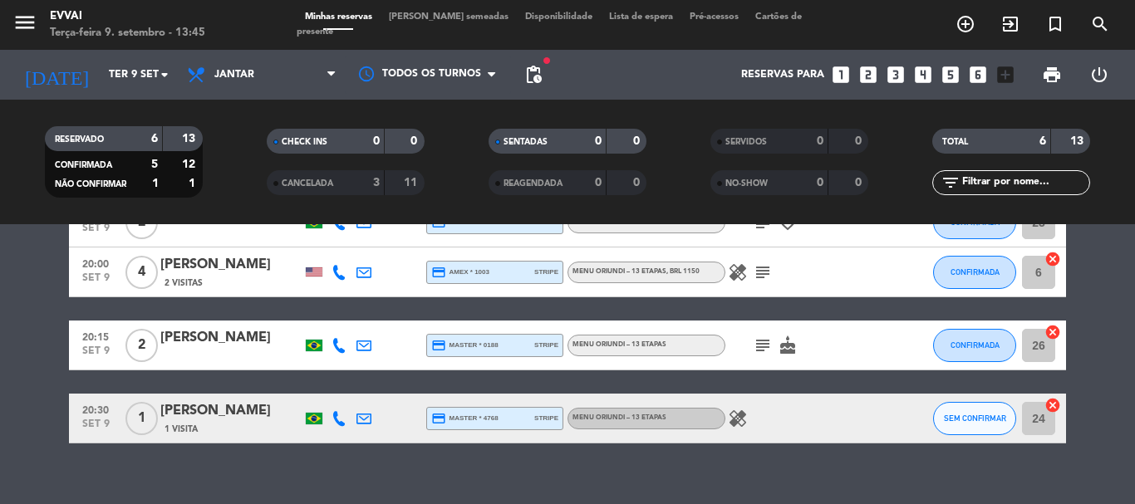
click at [235, 331] on div "[PERSON_NAME]" at bounding box center [230, 338] width 141 height 22
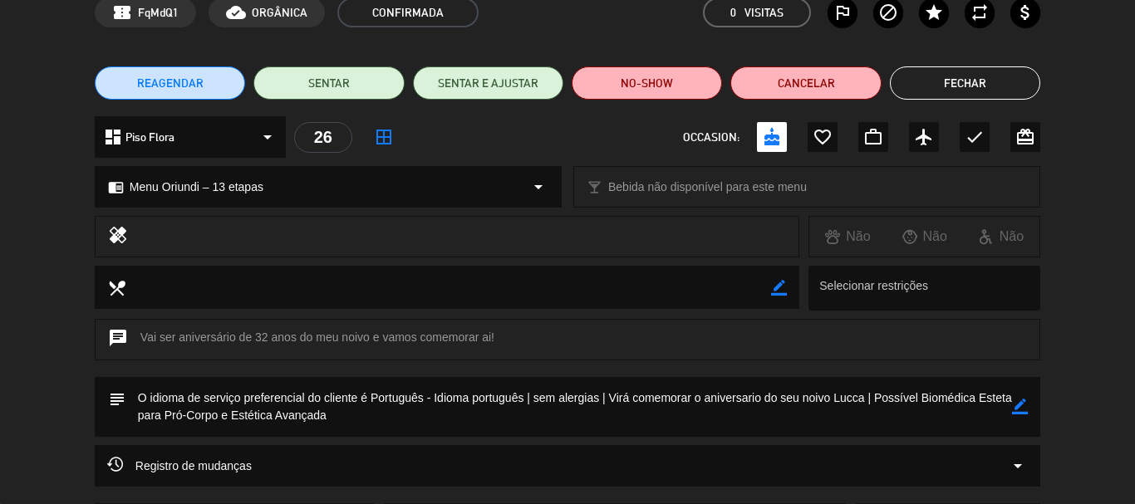
click at [949, 95] on button "Fechar" at bounding box center [965, 82] width 150 height 33
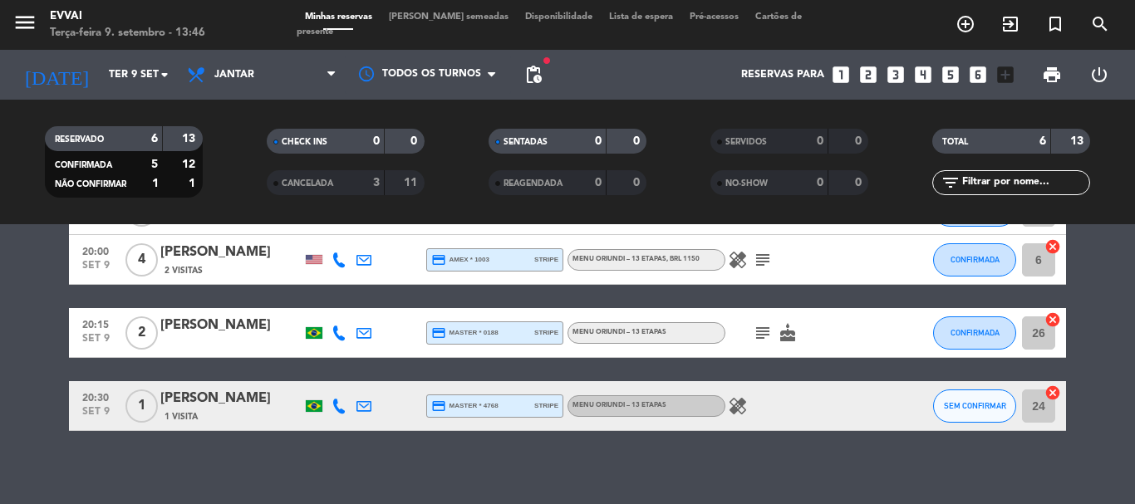
scroll to position [272, 0]
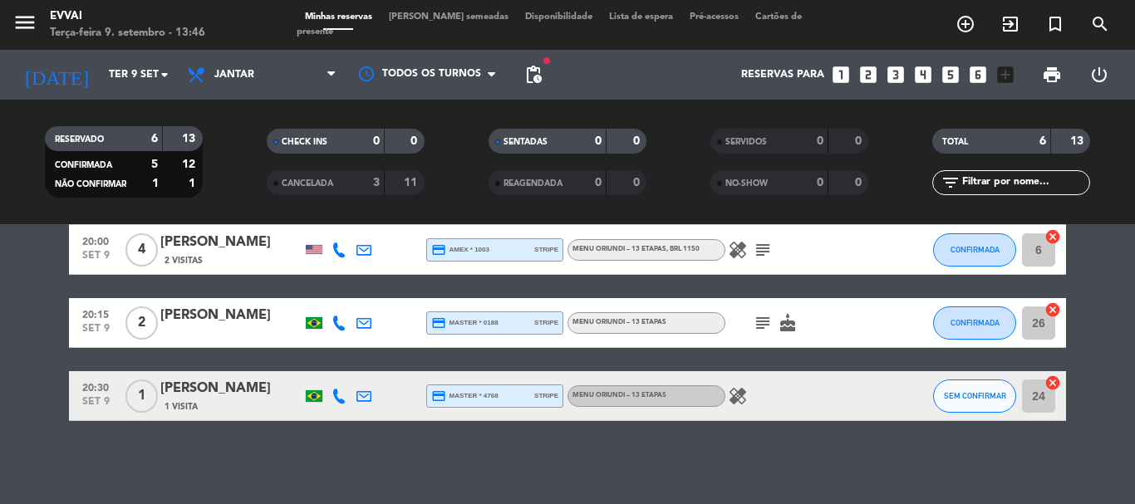
click at [236, 395] on div "[PERSON_NAME]" at bounding box center [230, 389] width 141 height 22
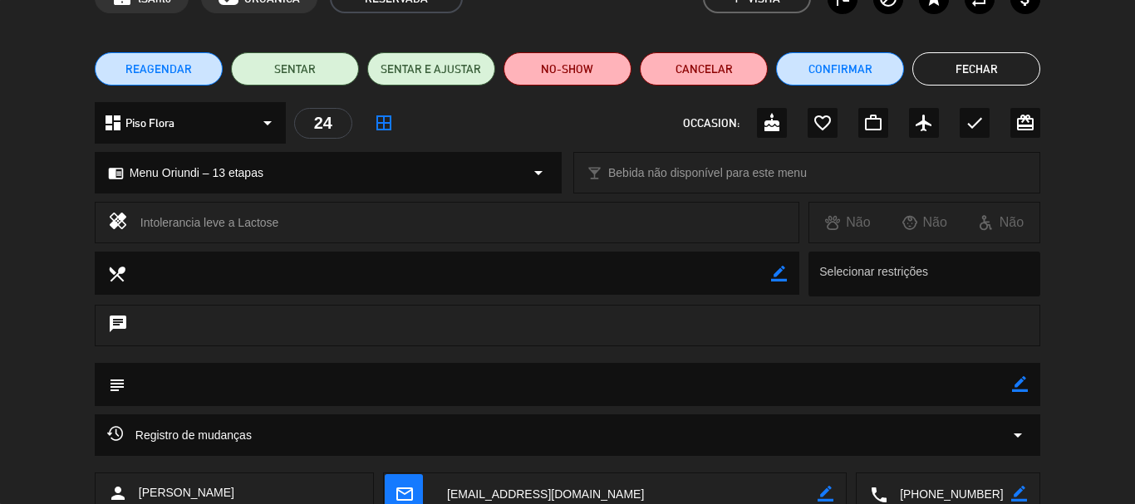
scroll to position [0, 0]
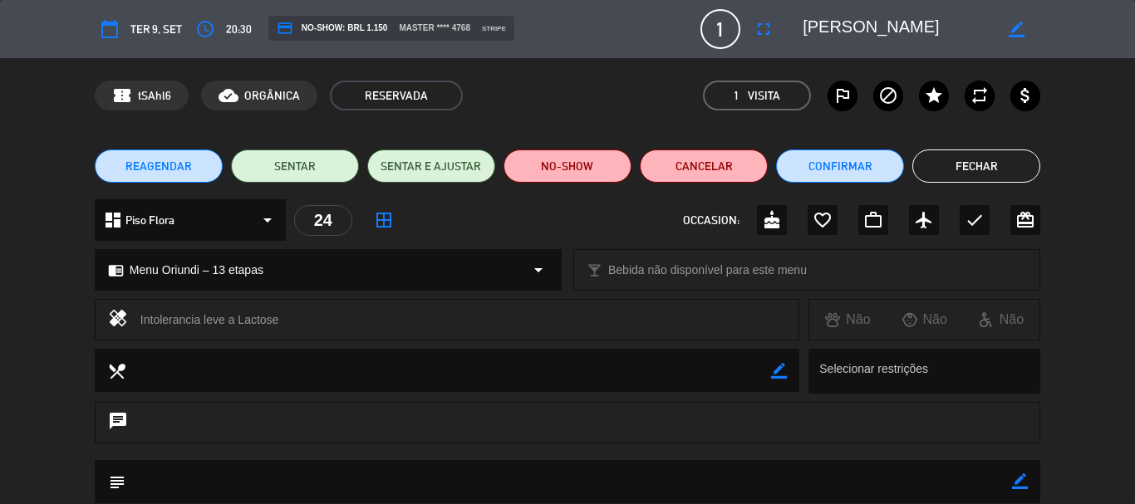
click at [1008, 150] on button "Fechar" at bounding box center [976, 166] width 128 height 33
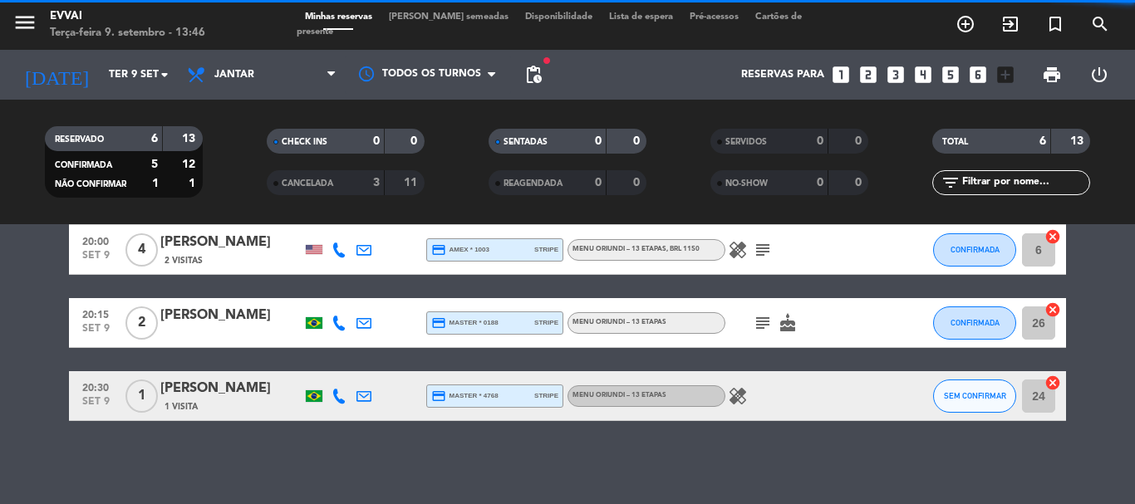
click at [221, 321] on div "[PERSON_NAME]" at bounding box center [230, 316] width 141 height 22
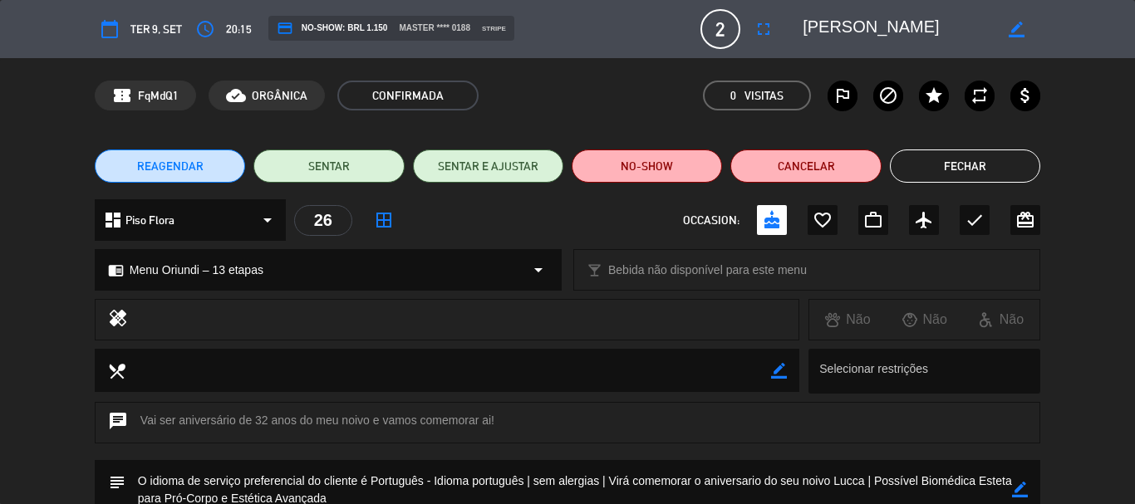
click at [957, 169] on button "Fechar" at bounding box center [965, 166] width 150 height 33
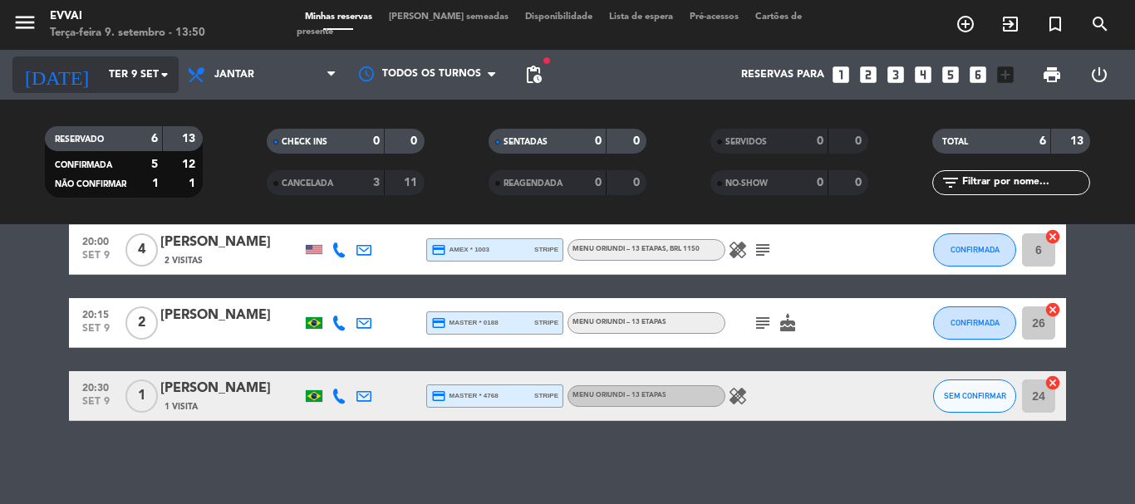
click at [135, 69] on input "Ter 9 set" at bounding box center [171, 75] width 140 height 28
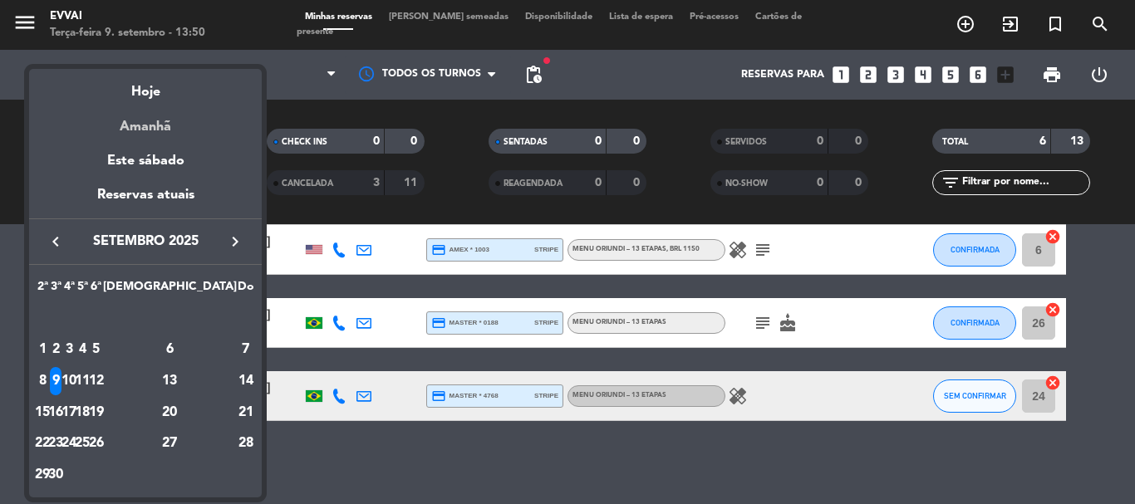
click at [155, 120] on div "Amanhã" at bounding box center [145, 121] width 233 height 34
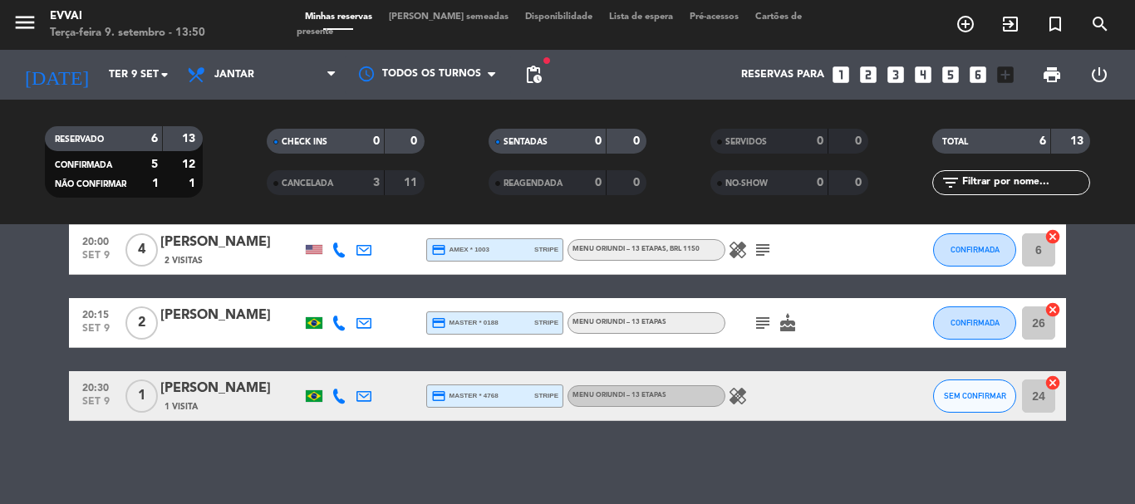
type input "Qua 10 set"
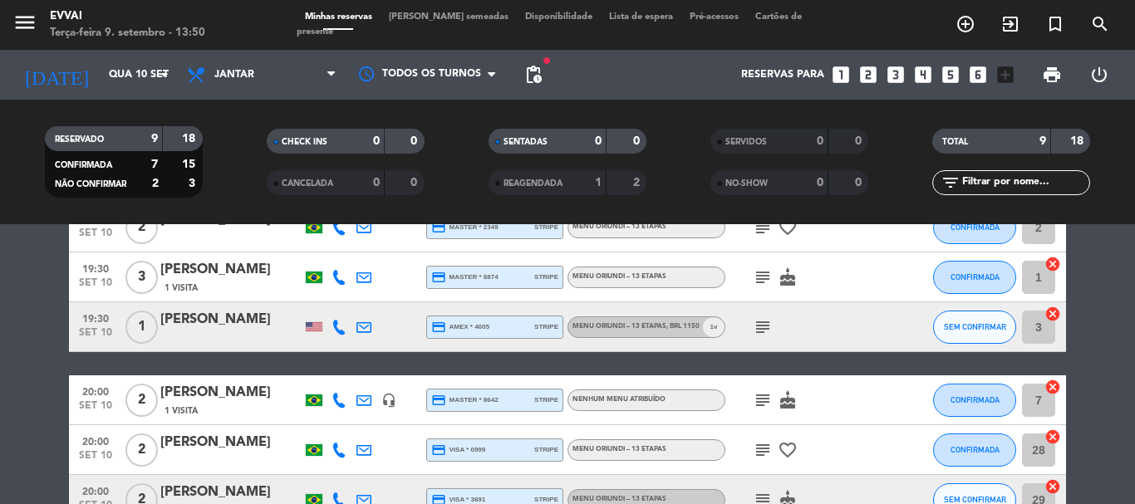
scroll to position [249, 0]
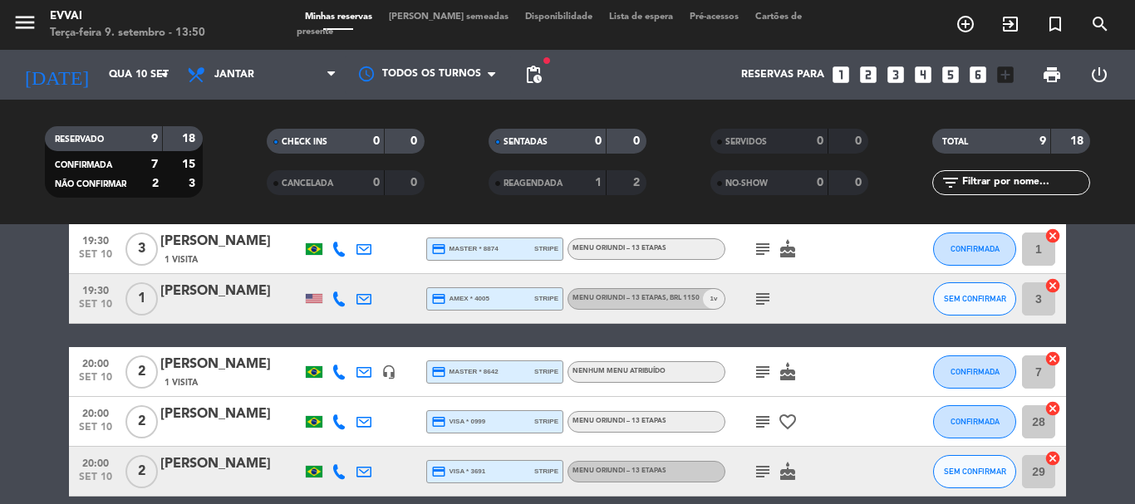
click at [213, 295] on div "[PERSON_NAME]" at bounding box center [230, 292] width 141 height 22
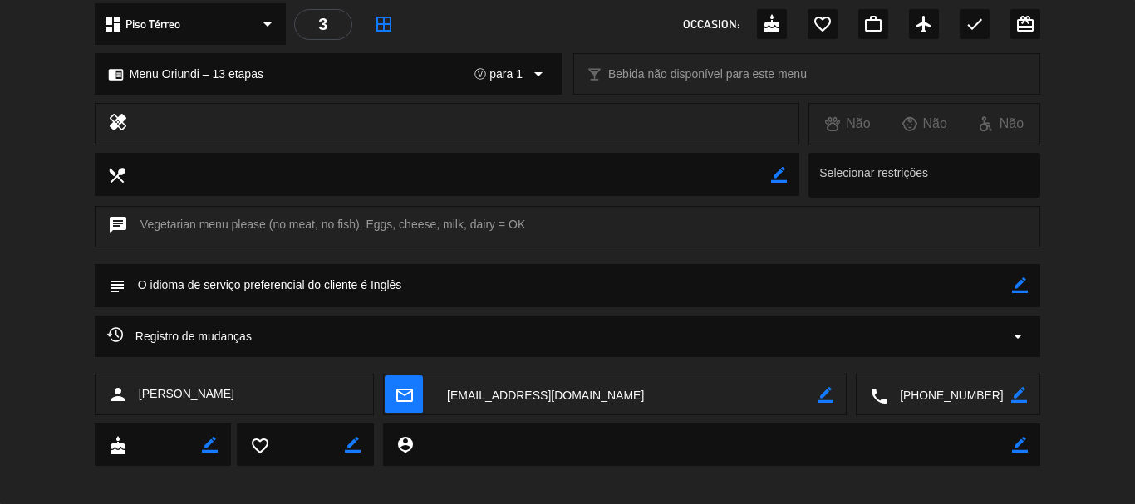
scroll to position [208, 0]
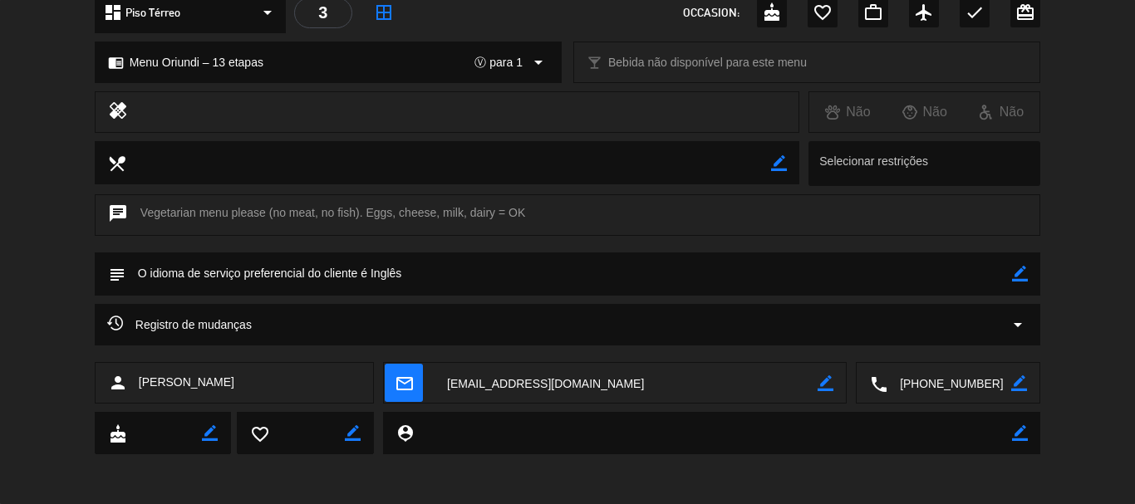
click at [1022, 277] on icon "border_color" at bounding box center [1020, 274] width 16 height 16
click at [900, 258] on textarea at bounding box center [568, 274] width 886 height 42
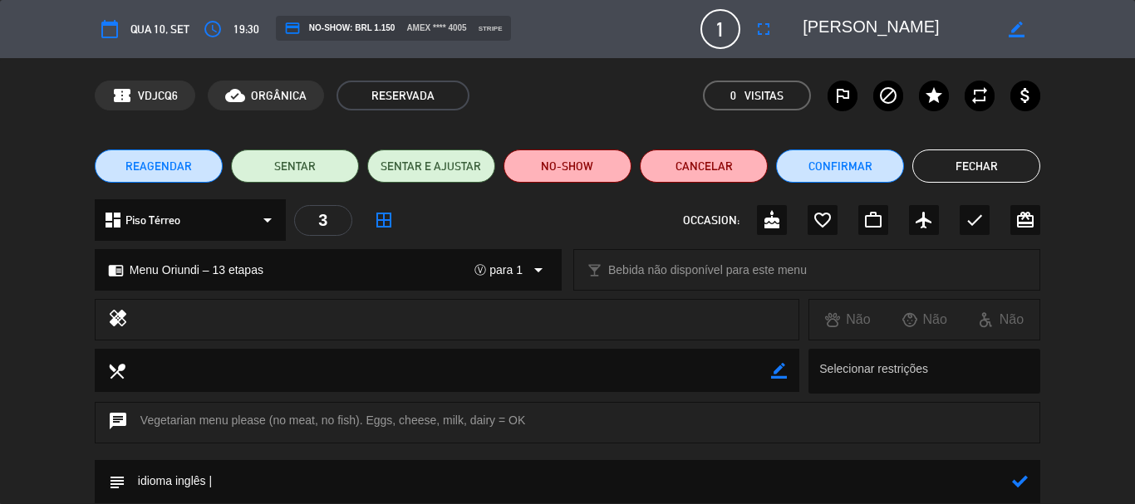
drag, startPoint x: 803, startPoint y: 24, endPoint x: 864, endPoint y: 30, distance: 60.9
click at [864, 30] on textarea at bounding box center [897, 29] width 190 height 30
click at [331, 478] on textarea at bounding box center [568, 481] width 886 height 42
paste textarea "[PERSON_NAME]"
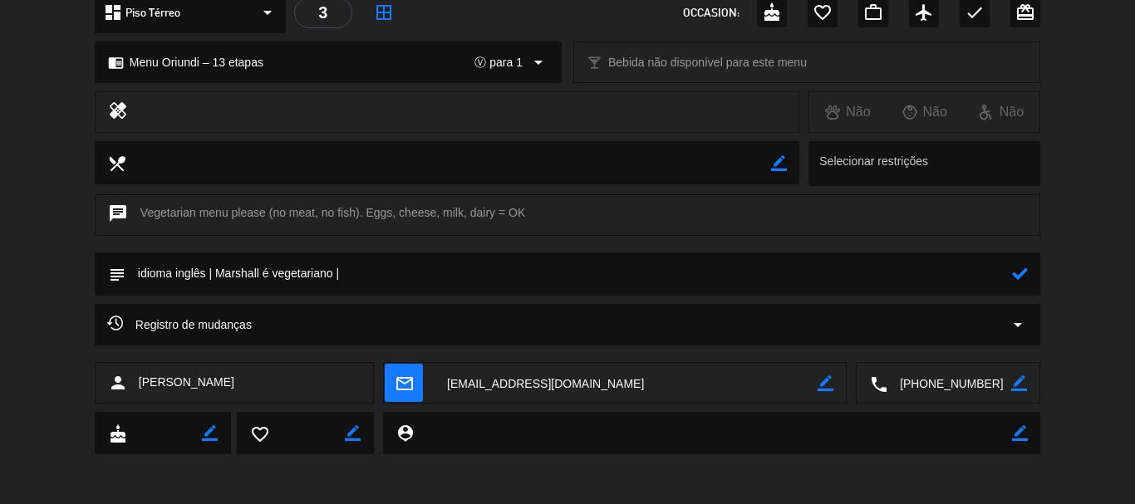
type textarea "idioma inglês | Marshall é vegetariano |"
click at [1025, 279] on icon at bounding box center [1020, 274] width 16 height 16
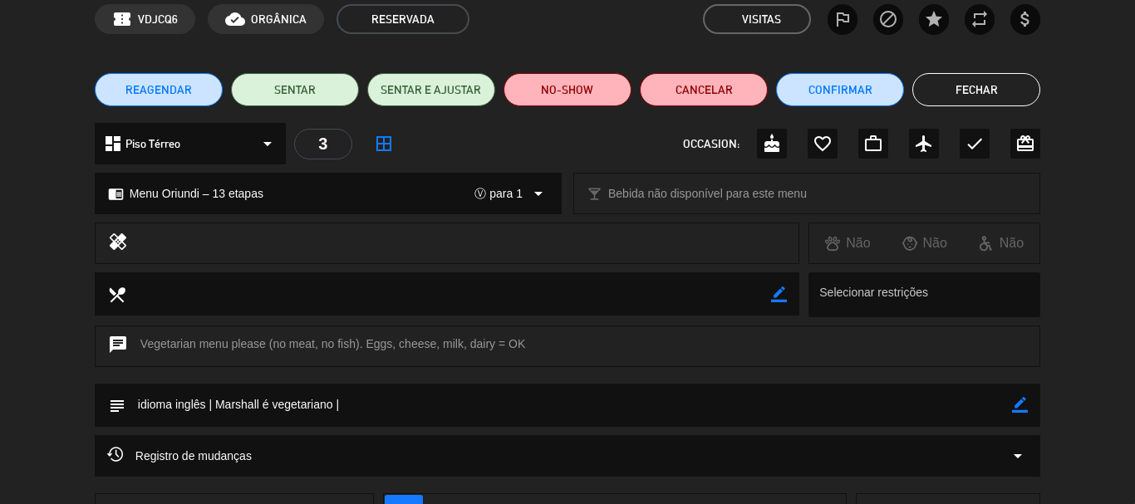
scroll to position [0, 0]
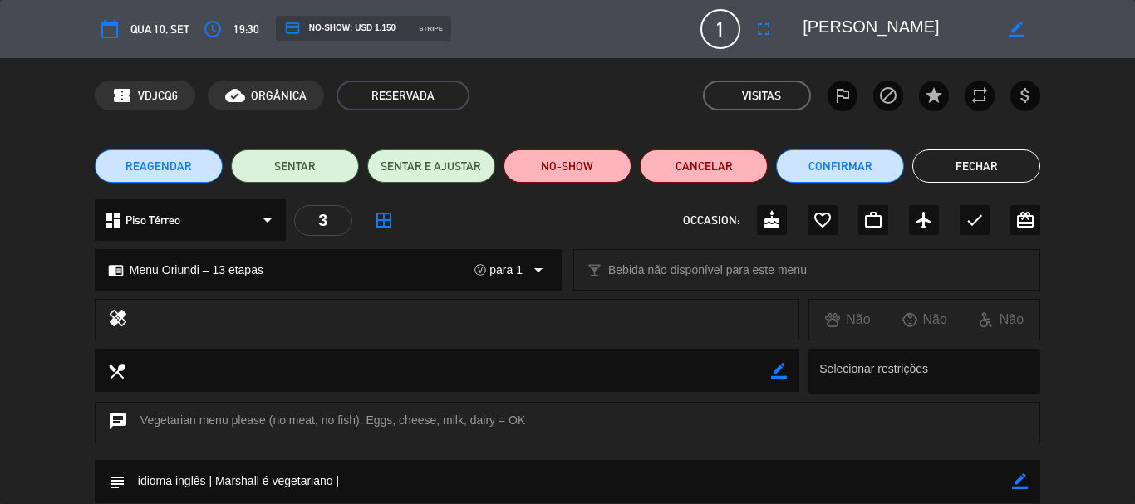
click at [881, 31] on textarea at bounding box center [897, 29] width 190 height 30
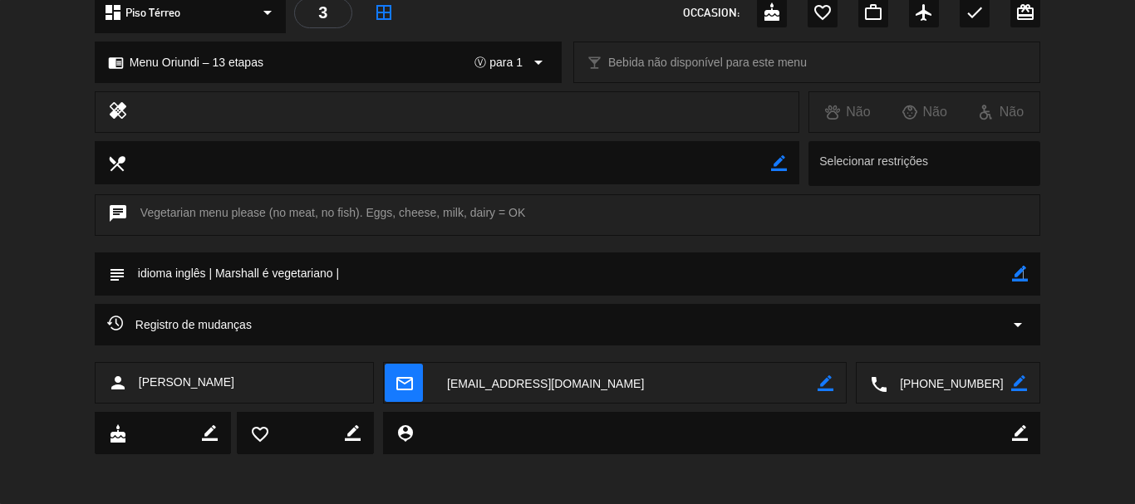
click at [1023, 277] on icon "border_color" at bounding box center [1020, 274] width 16 height 16
click at [966, 258] on textarea at bounding box center [568, 274] width 886 height 42
click at [1013, 275] on icon at bounding box center [1020, 274] width 16 height 16
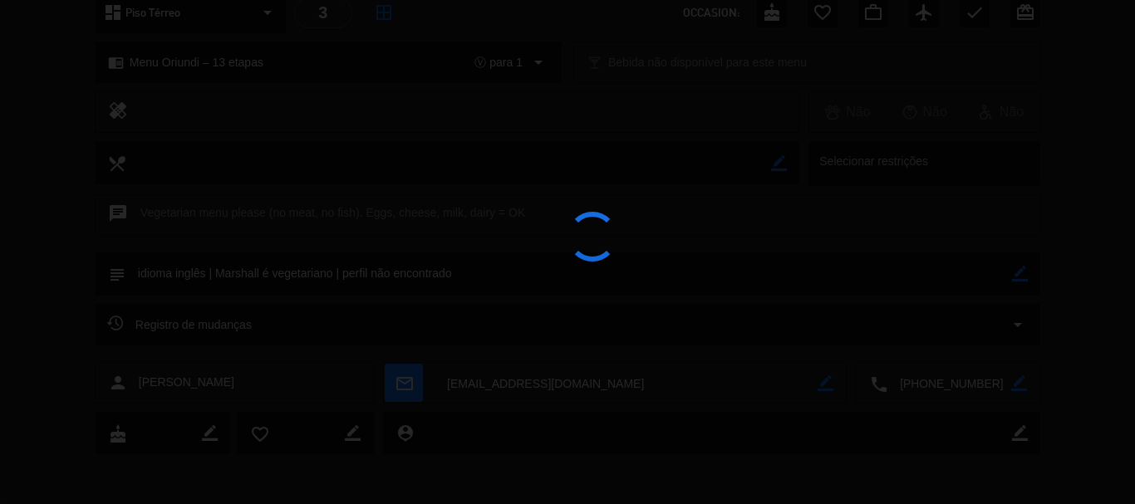
type textarea "idioma inglês | Marshall é vegetariano | perfil não encontrado"
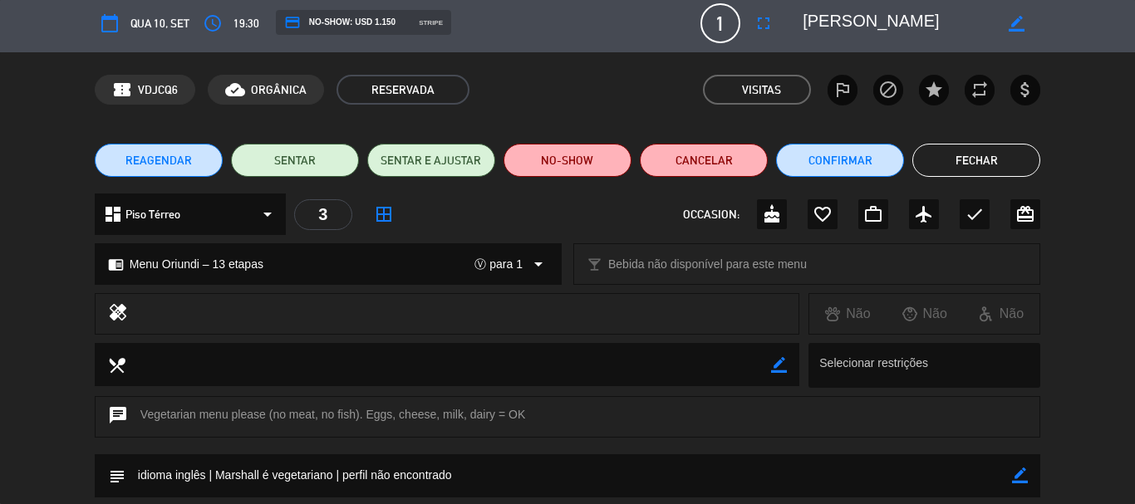
scroll to position [0, 0]
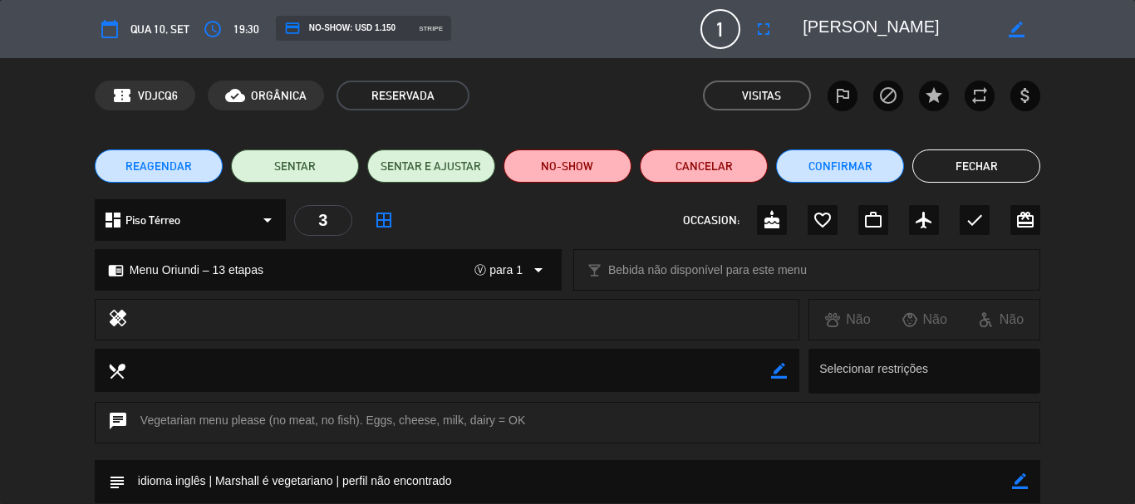
click at [975, 153] on button "Fechar" at bounding box center [976, 166] width 128 height 33
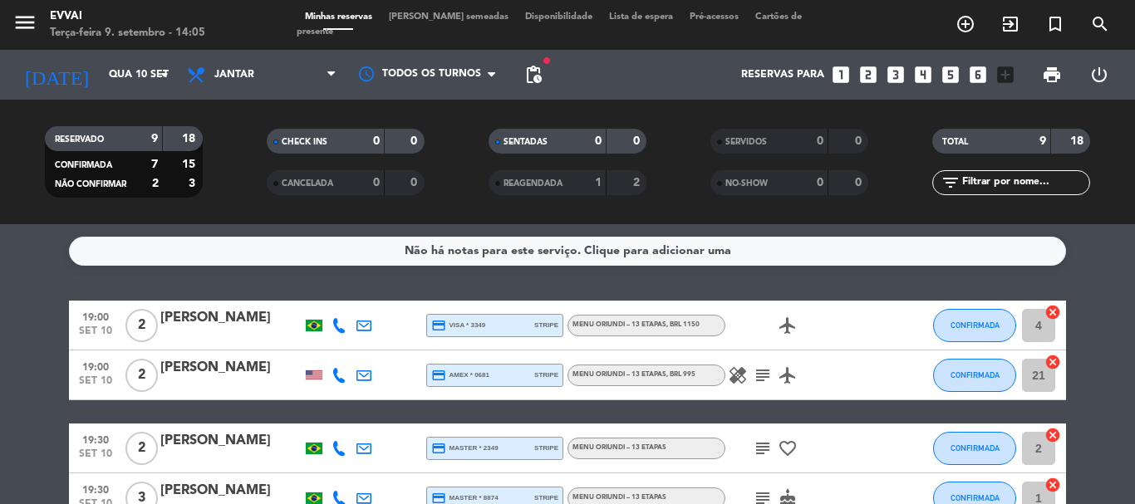
click at [265, 441] on div "[PERSON_NAME]" at bounding box center [230, 441] width 141 height 22
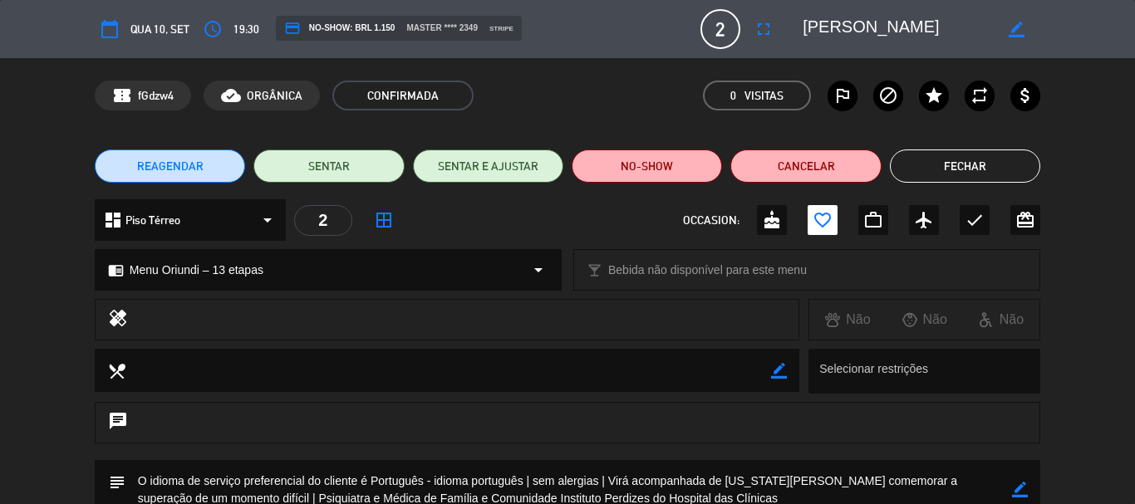
scroll to position [83, 0]
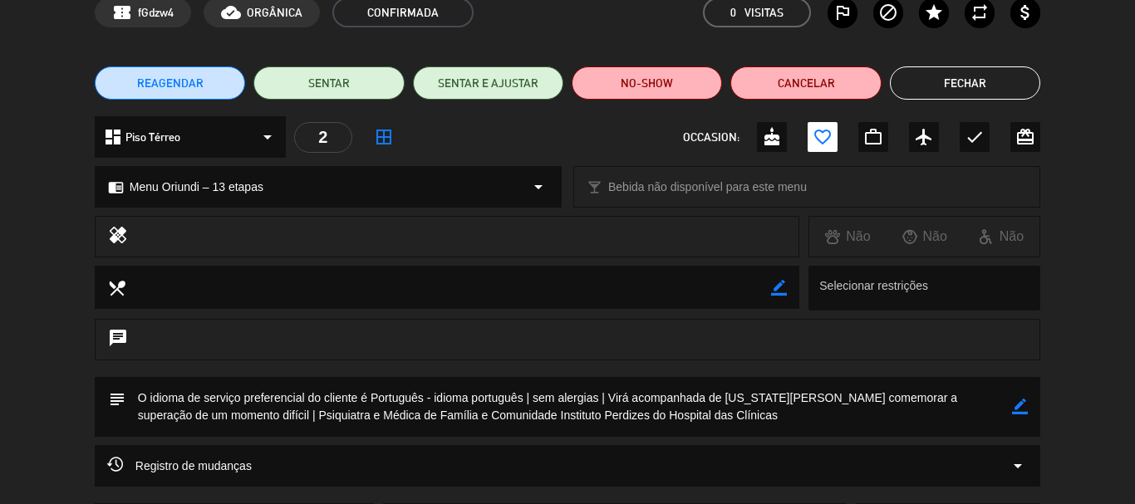
click at [941, 94] on button "Fechar" at bounding box center [965, 82] width 150 height 33
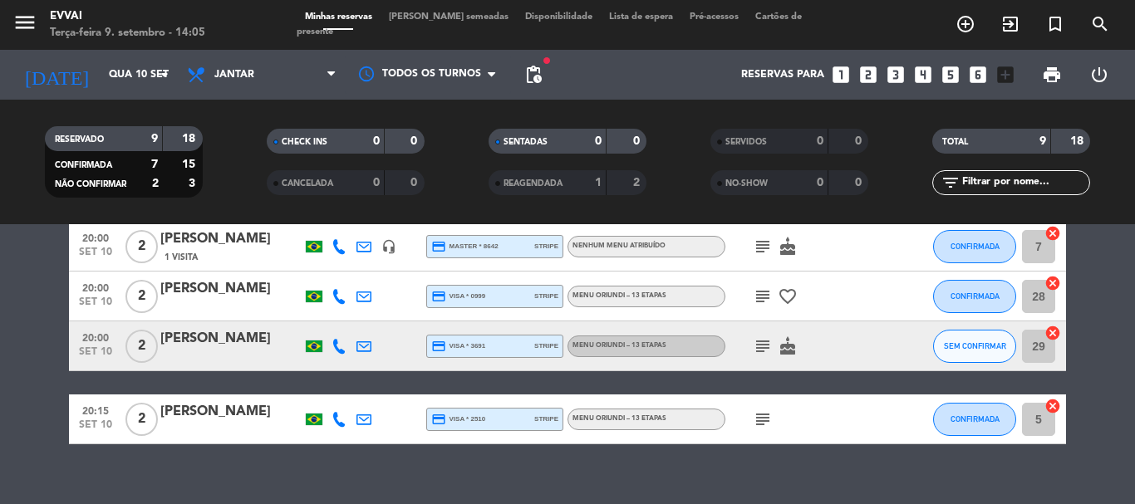
scroll to position [398, 0]
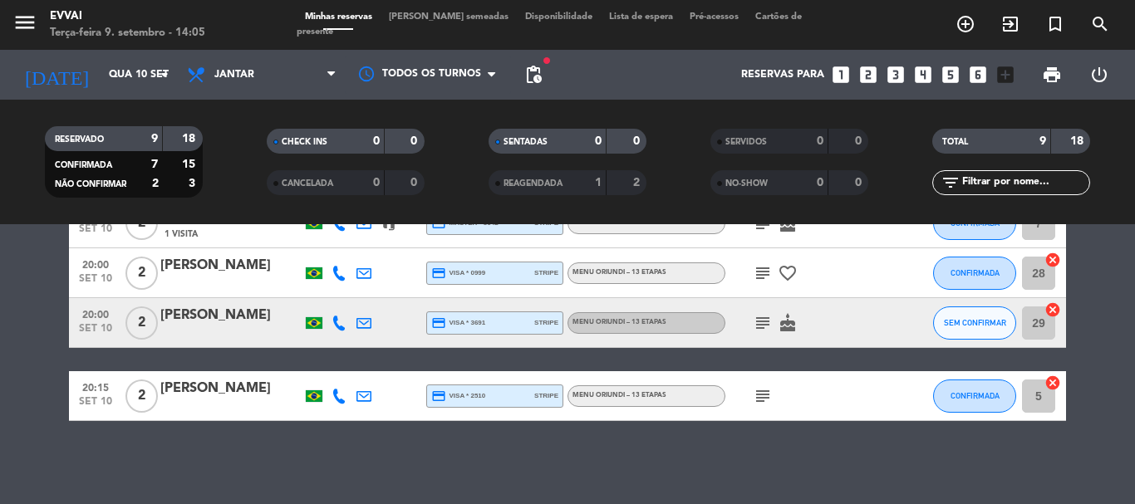
click at [240, 267] on div "[PERSON_NAME]" at bounding box center [230, 266] width 141 height 22
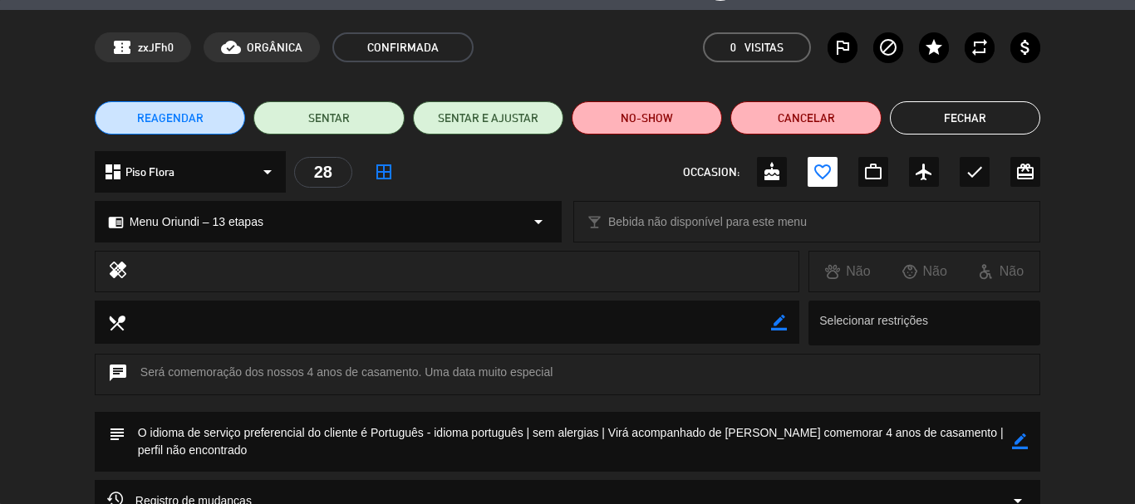
scroll to position [0, 0]
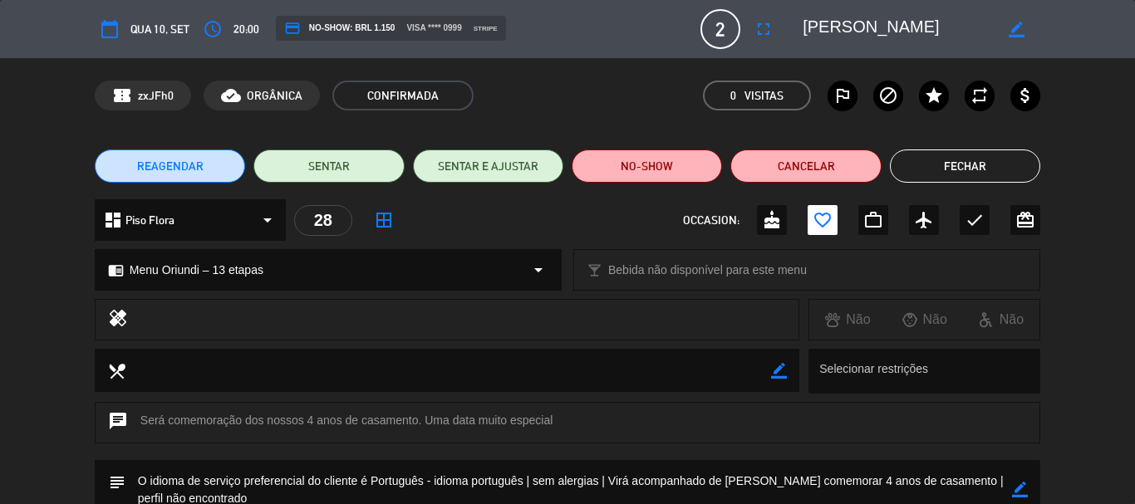
click at [953, 174] on button "Fechar" at bounding box center [965, 166] width 150 height 33
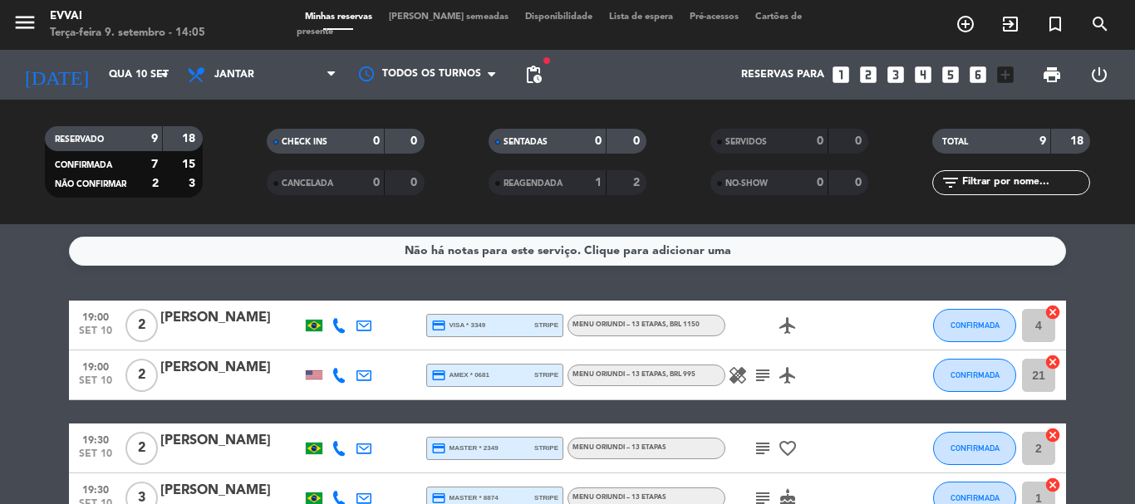
click at [262, 328] on div "[PERSON_NAME]" at bounding box center [230, 318] width 141 height 22
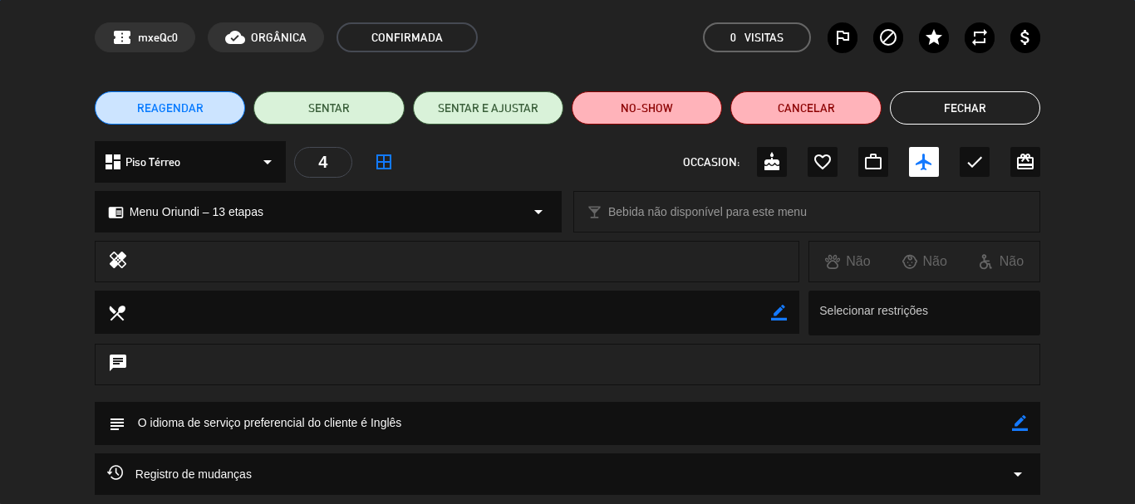
scroll to position [208, 0]
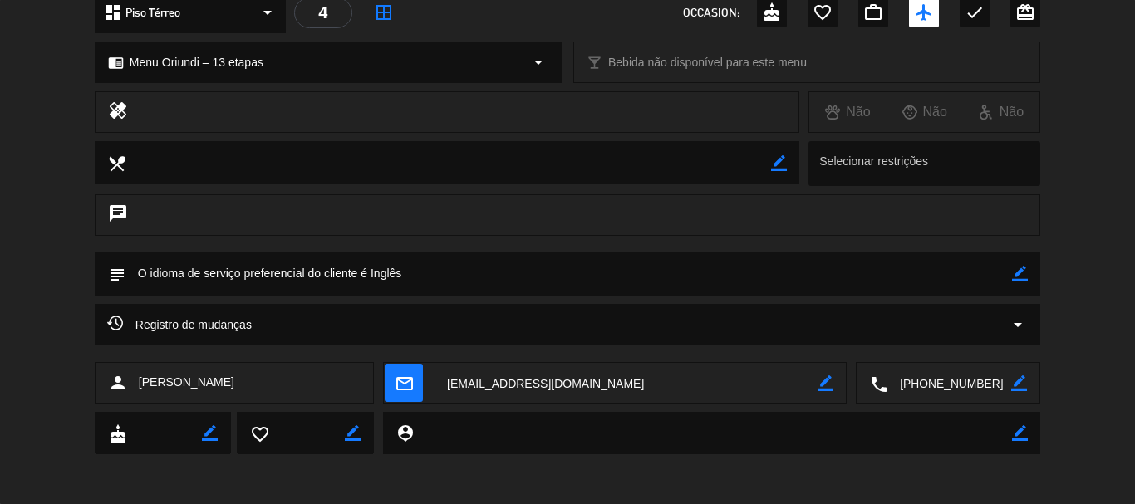
click at [935, 378] on textarea at bounding box center [949, 384] width 124 height 42
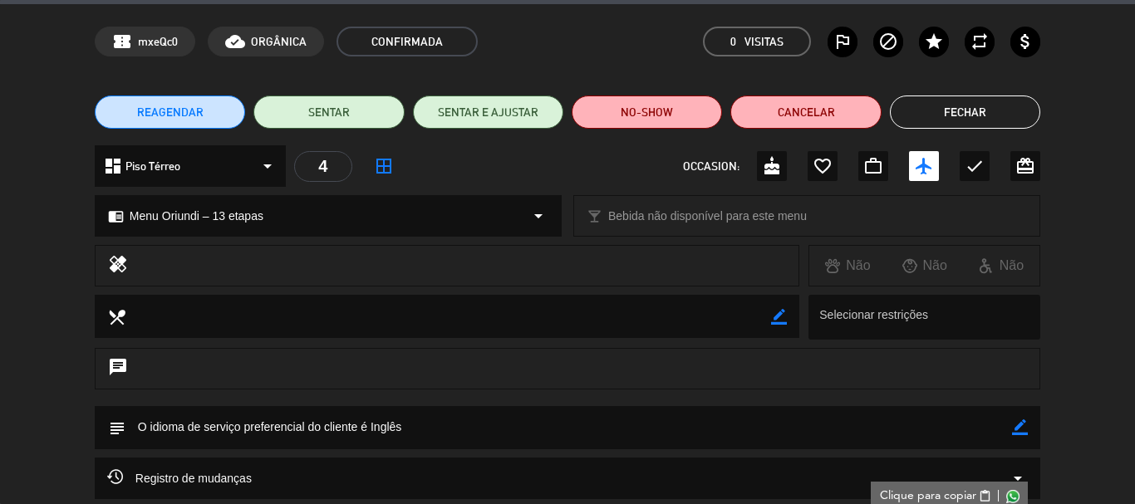
scroll to position [0, 0]
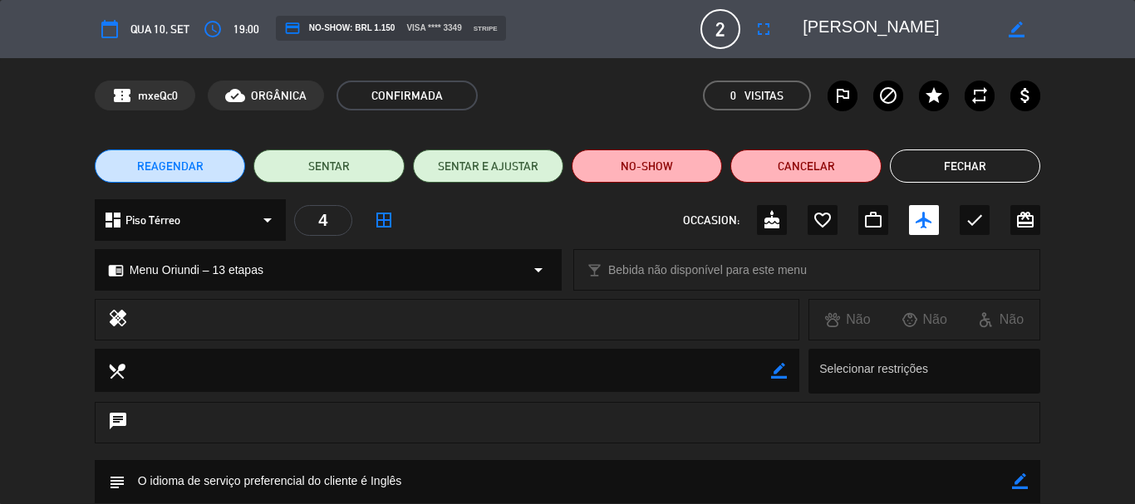
click at [945, 159] on button "Fechar" at bounding box center [965, 166] width 150 height 33
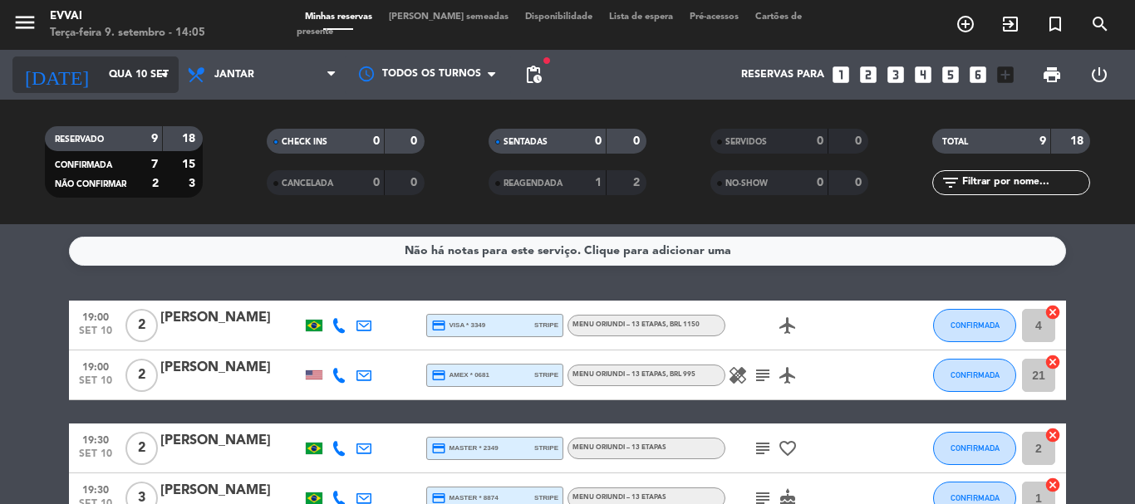
click at [119, 79] on input "Qua 10 set" at bounding box center [171, 75] width 140 height 28
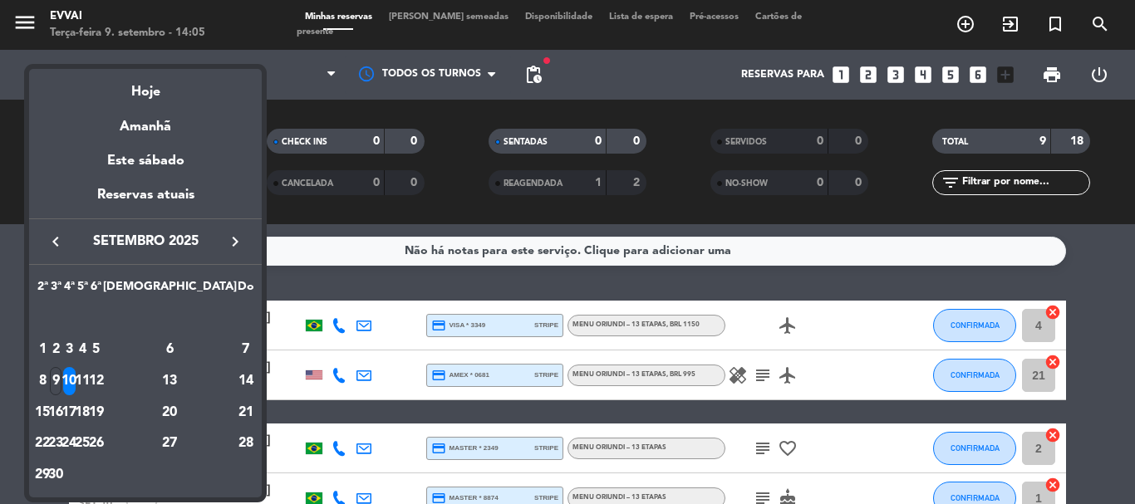
click at [3, 135] on div at bounding box center [567, 252] width 1135 height 504
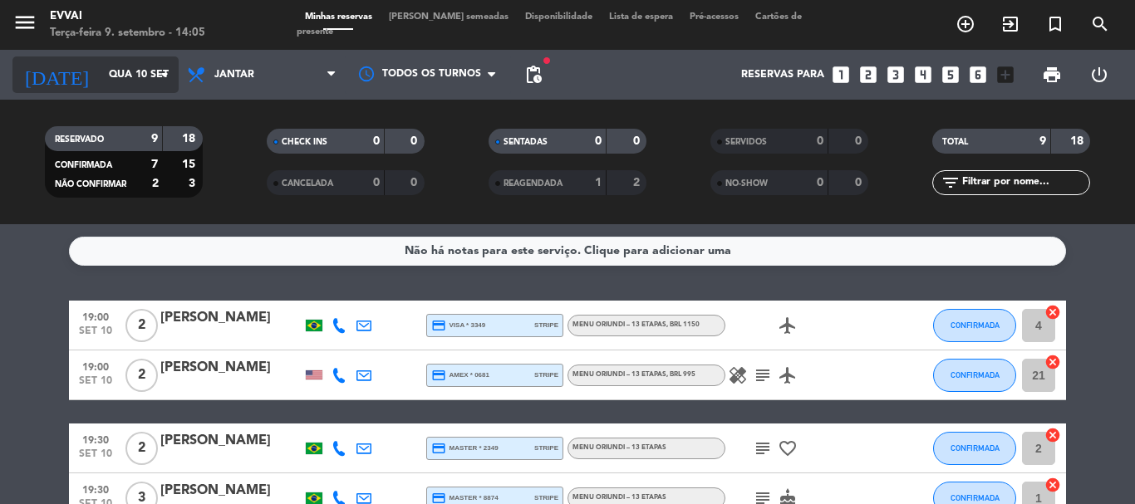
click at [116, 61] on input "Qua 10 set" at bounding box center [171, 75] width 140 height 28
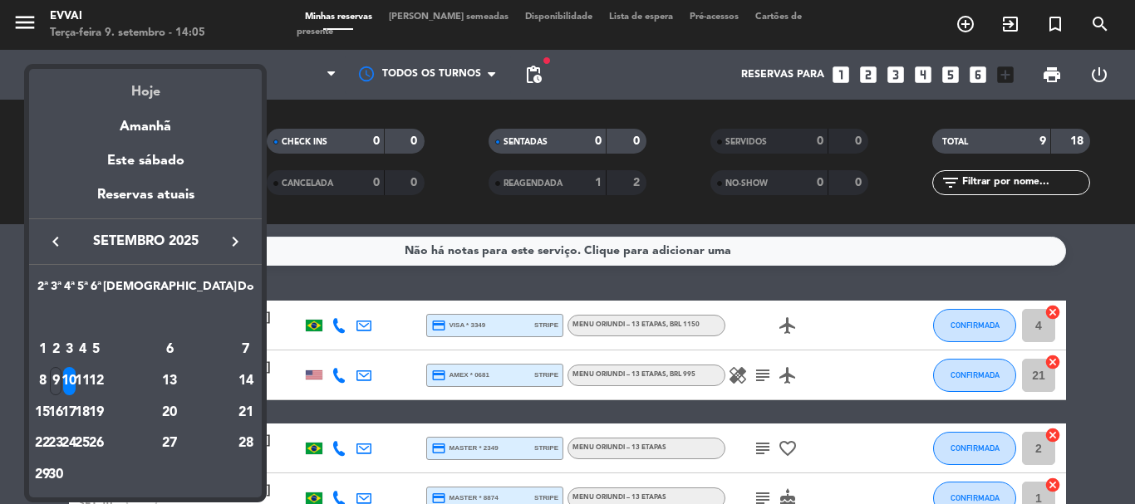
click at [127, 90] on div "Hoje" at bounding box center [145, 86] width 233 height 34
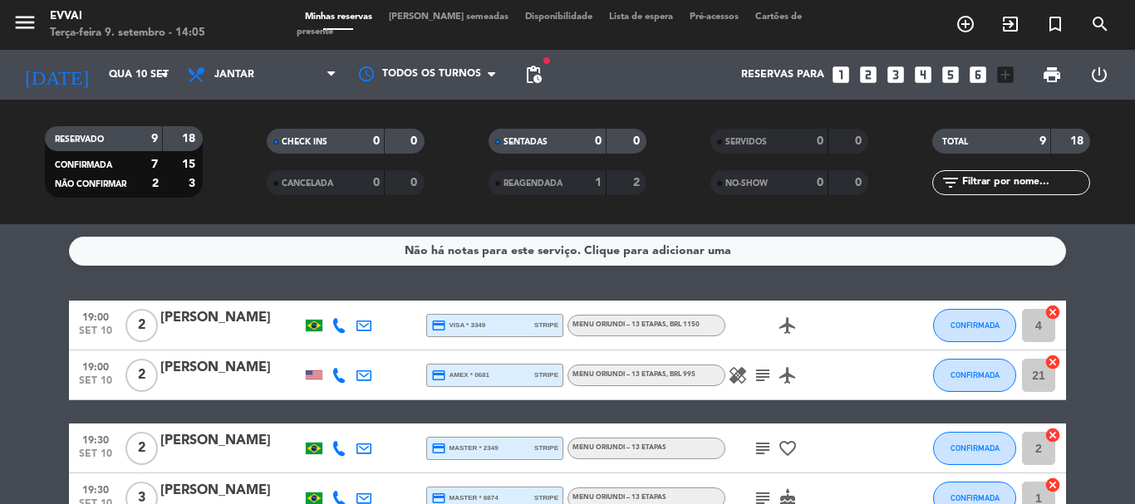
type input "Ter 9 set"
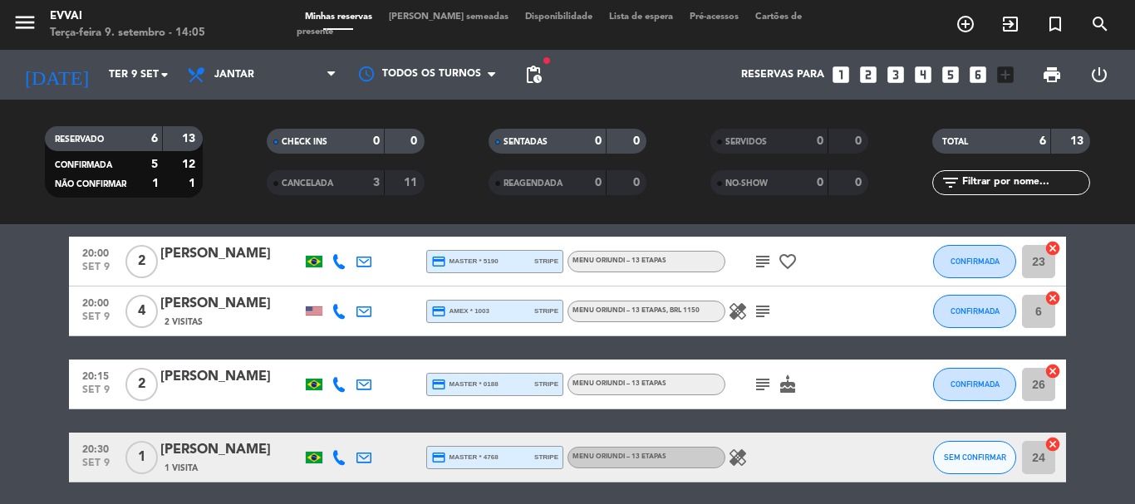
scroll to position [22, 0]
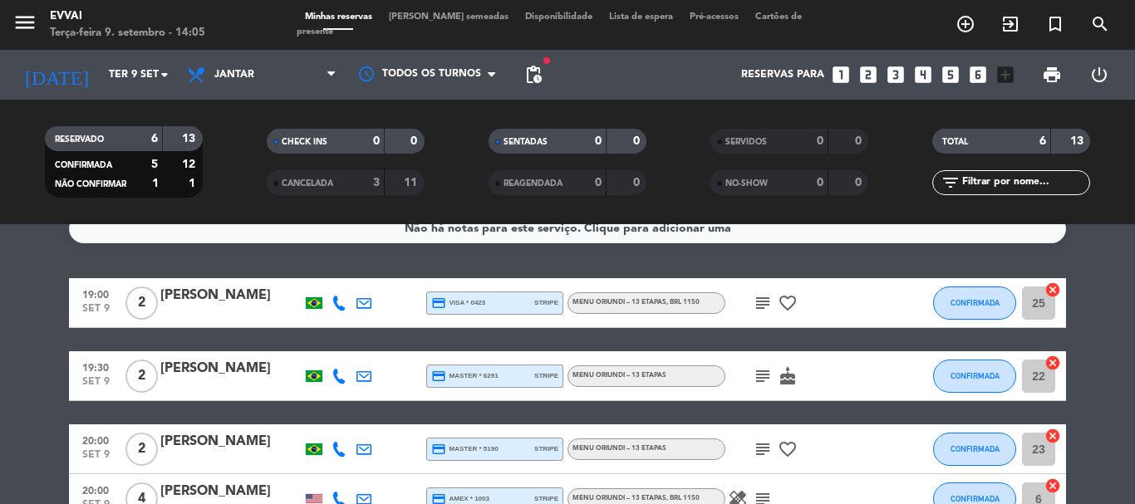
click at [216, 289] on div "[PERSON_NAME]" at bounding box center [230, 296] width 141 height 22
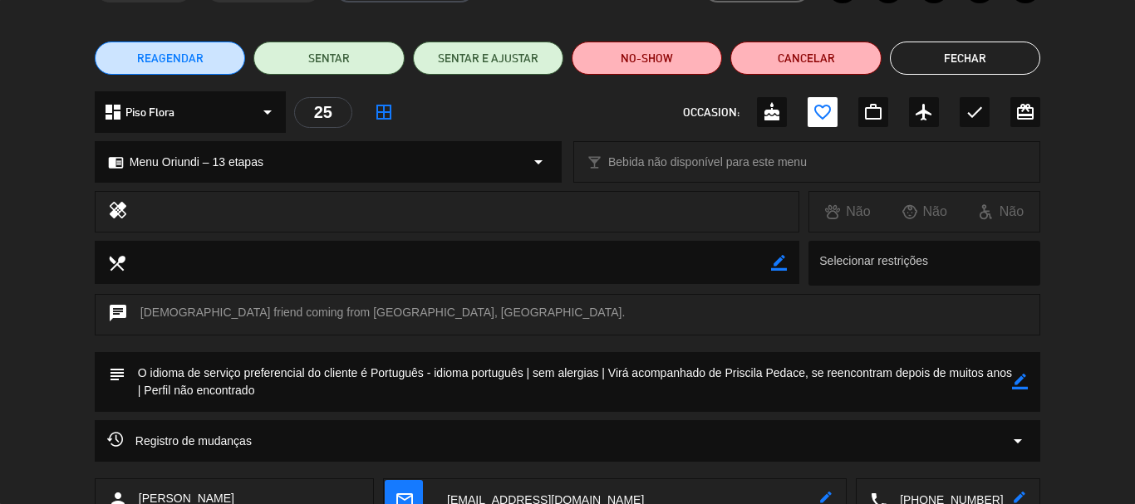
scroll to position [83, 0]
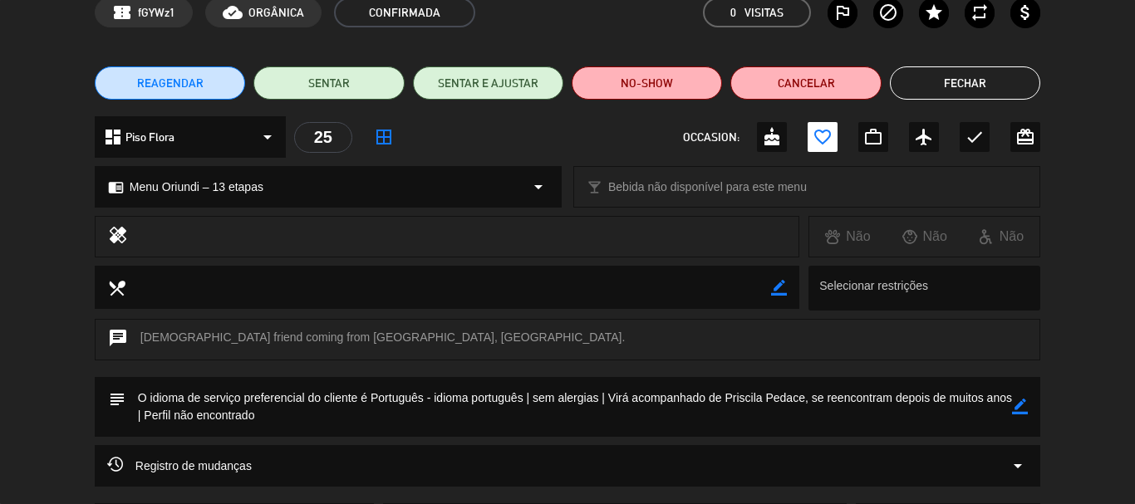
click at [963, 86] on button "Fechar" at bounding box center [965, 82] width 150 height 33
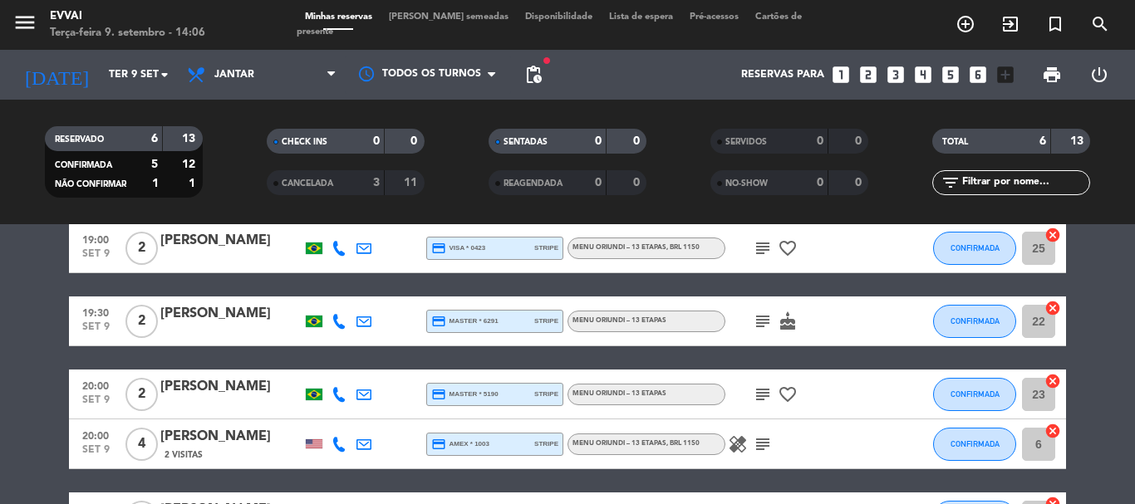
scroll to position [105, 0]
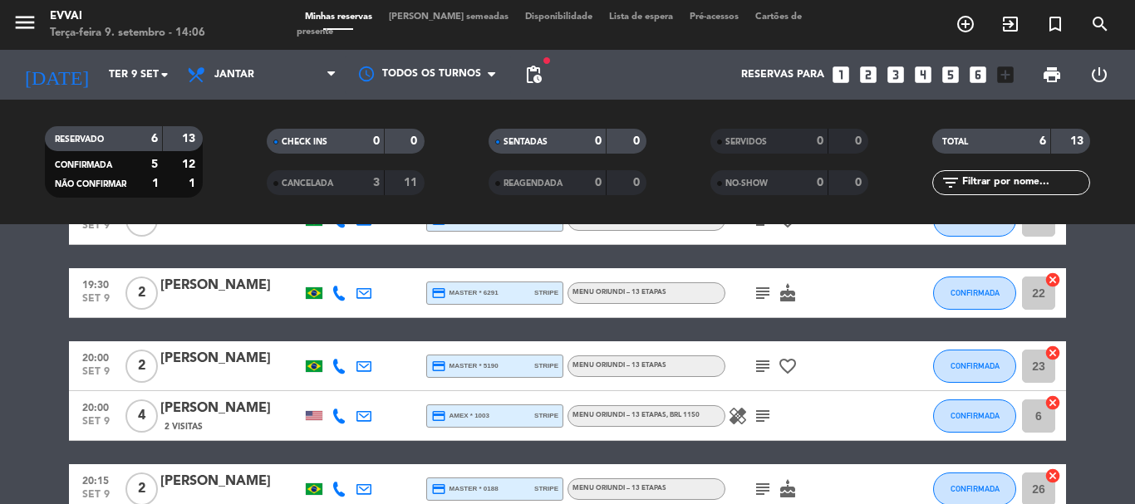
click at [192, 382] on div at bounding box center [230, 376] width 141 height 13
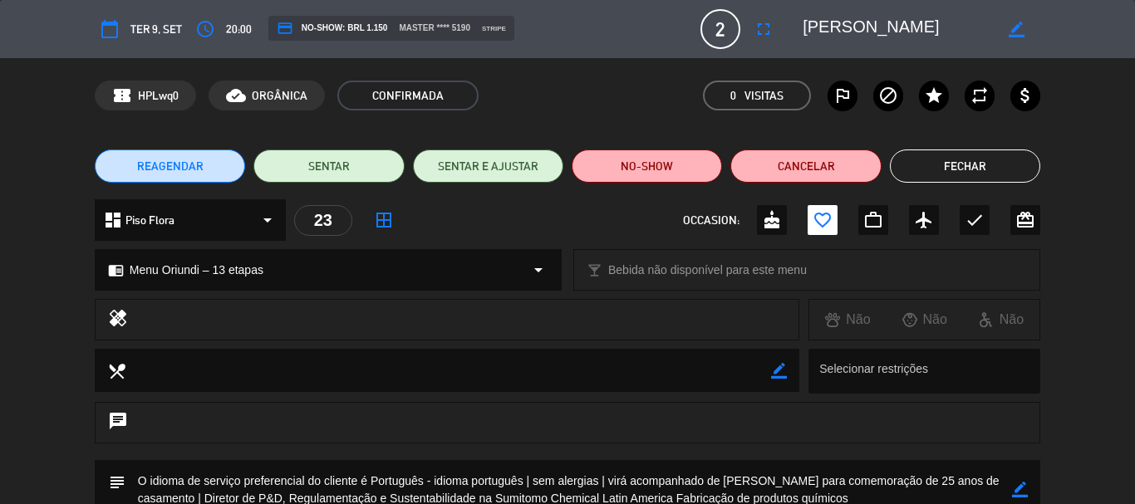
click at [963, 166] on button "Fechar" at bounding box center [965, 166] width 150 height 33
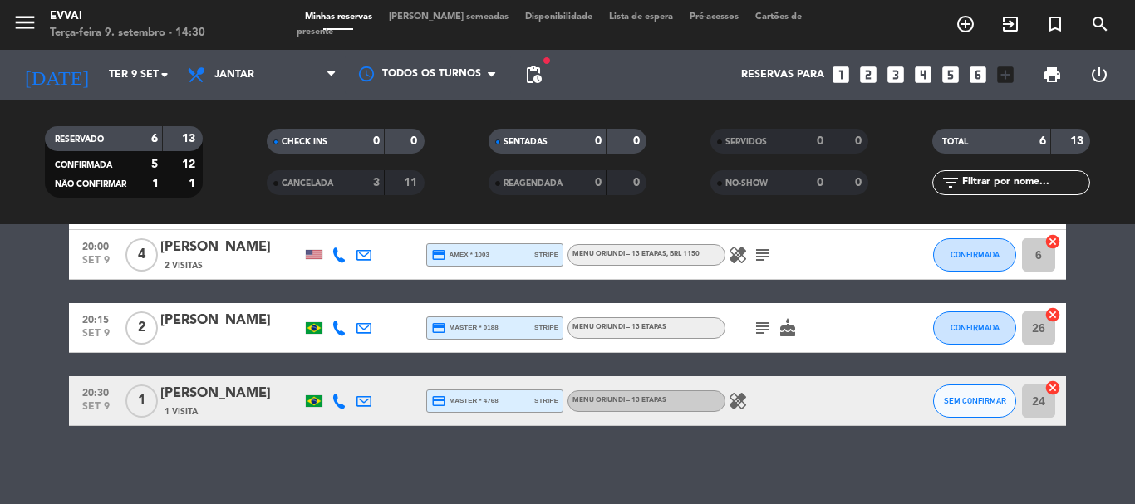
scroll to position [272, 0]
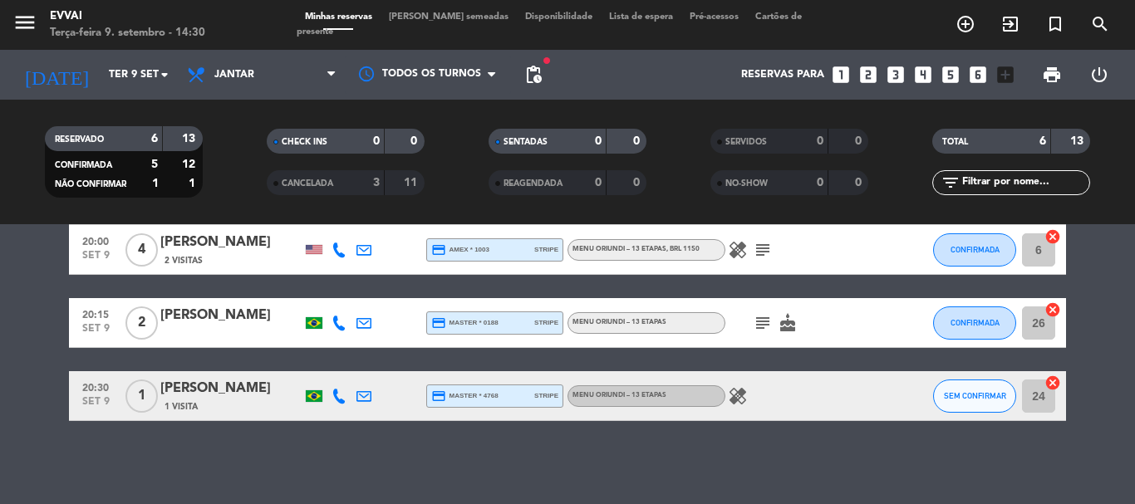
click at [229, 391] on div "[PERSON_NAME]" at bounding box center [230, 389] width 141 height 22
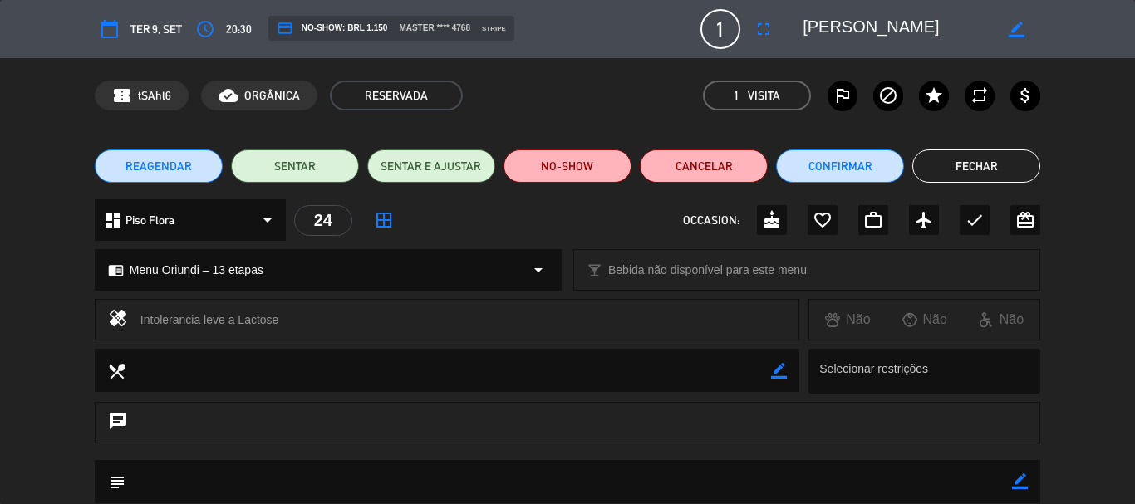
click at [933, 164] on button "Fechar" at bounding box center [976, 166] width 128 height 33
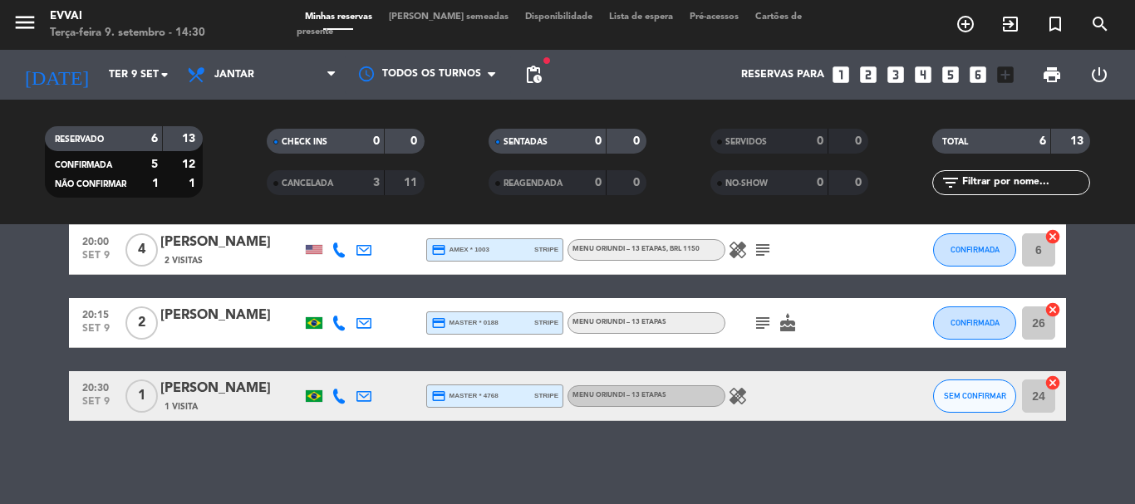
click at [200, 379] on div "[PERSON_NAME]" at bounding box center [230, 389] width 141 height 22
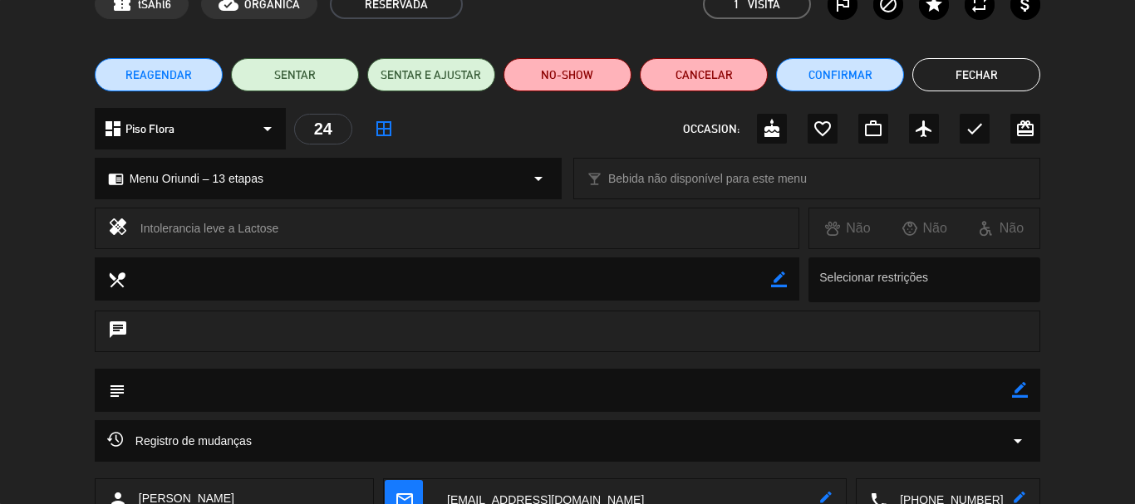
scroll to position [249, 0]
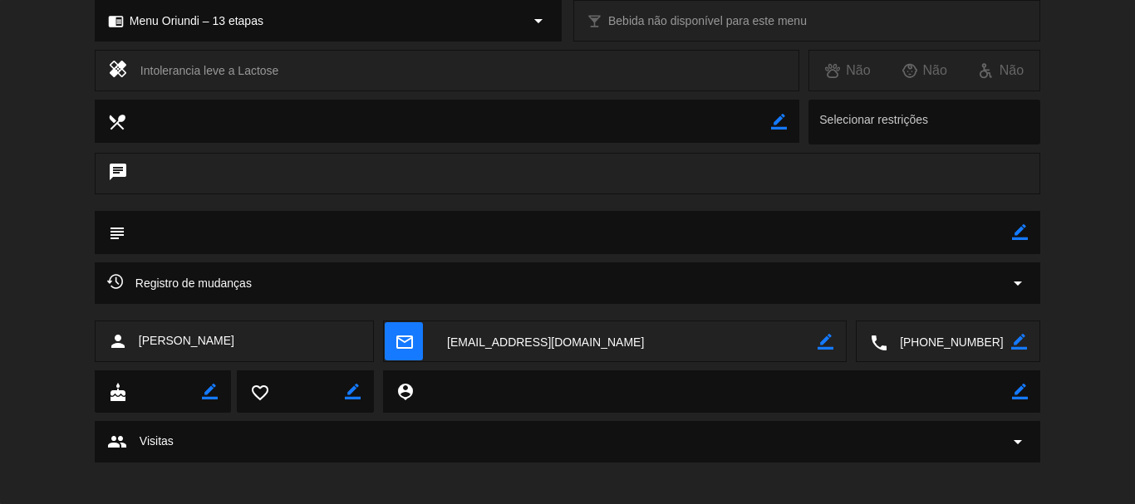
click at [918, 342] on textarea at bounding box center [949, 342] width 124 height 42
